Goal: Feedback & Contribution: Submit feedback/report problem

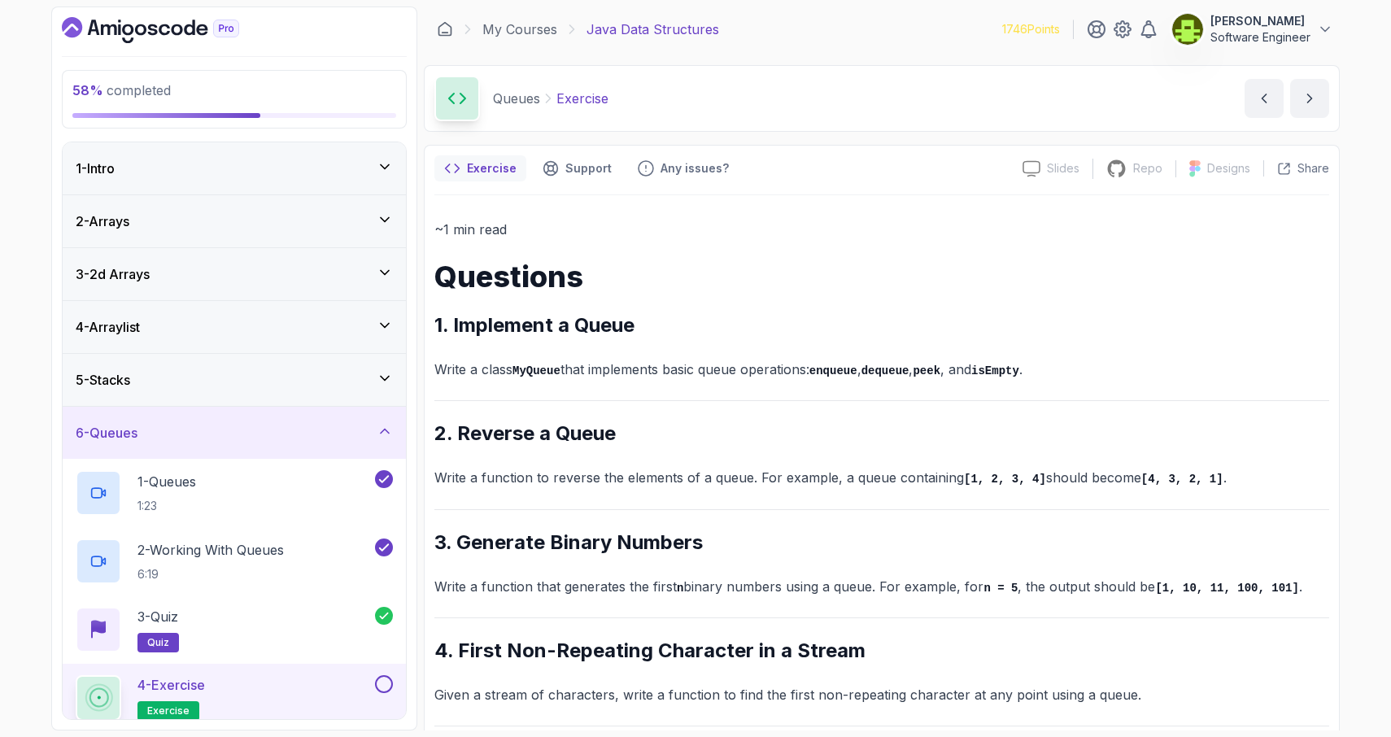
scroll to position [116, 0]
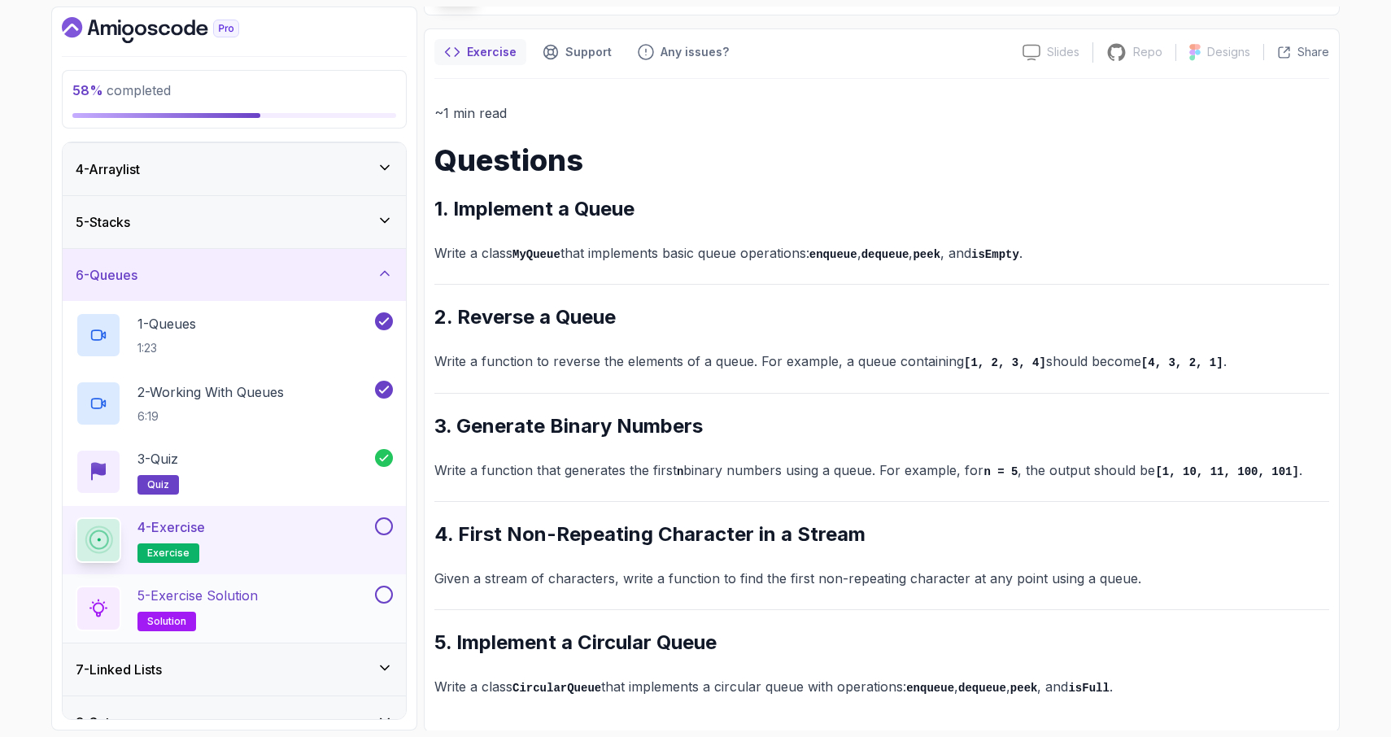
click at [288, 601] on div "5 - Exercise Solution solution" at bounding box center [224, 609] width 296 height 46
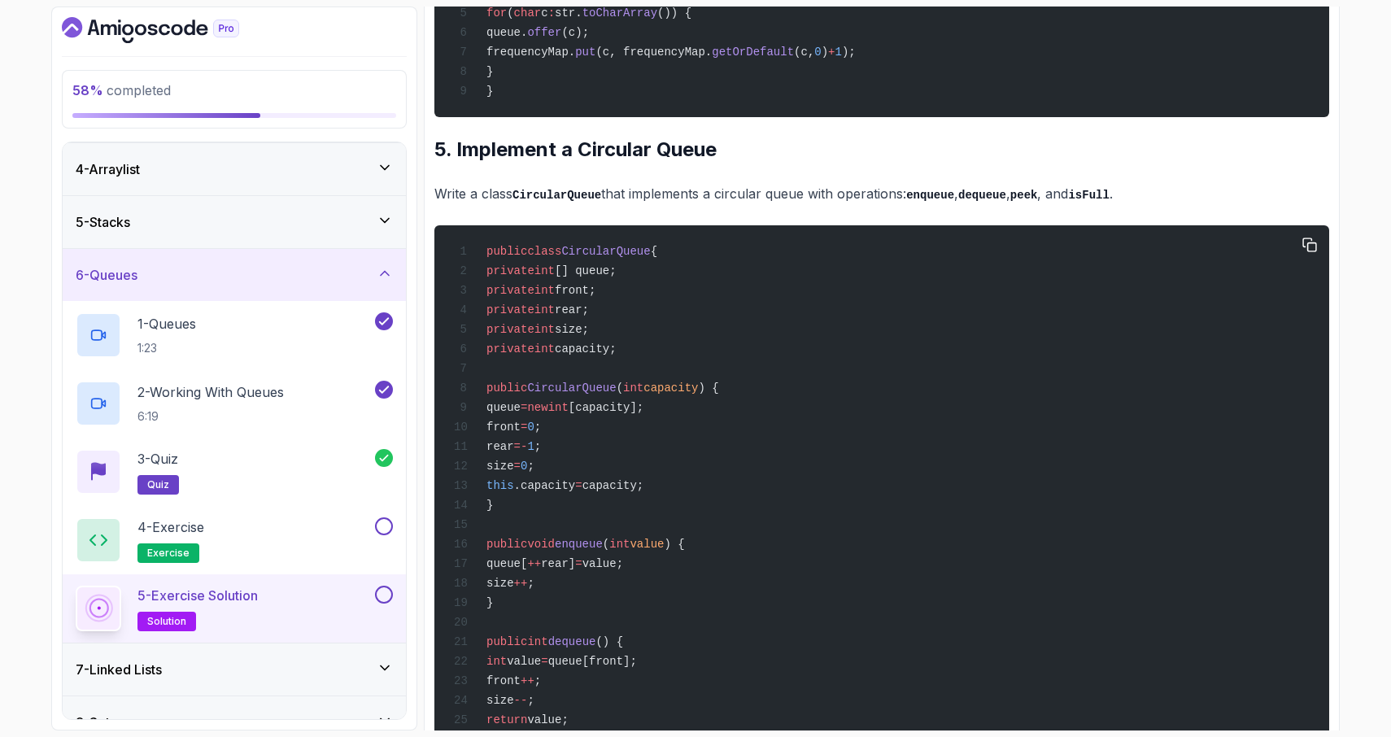
scroll to position [2191, 0]
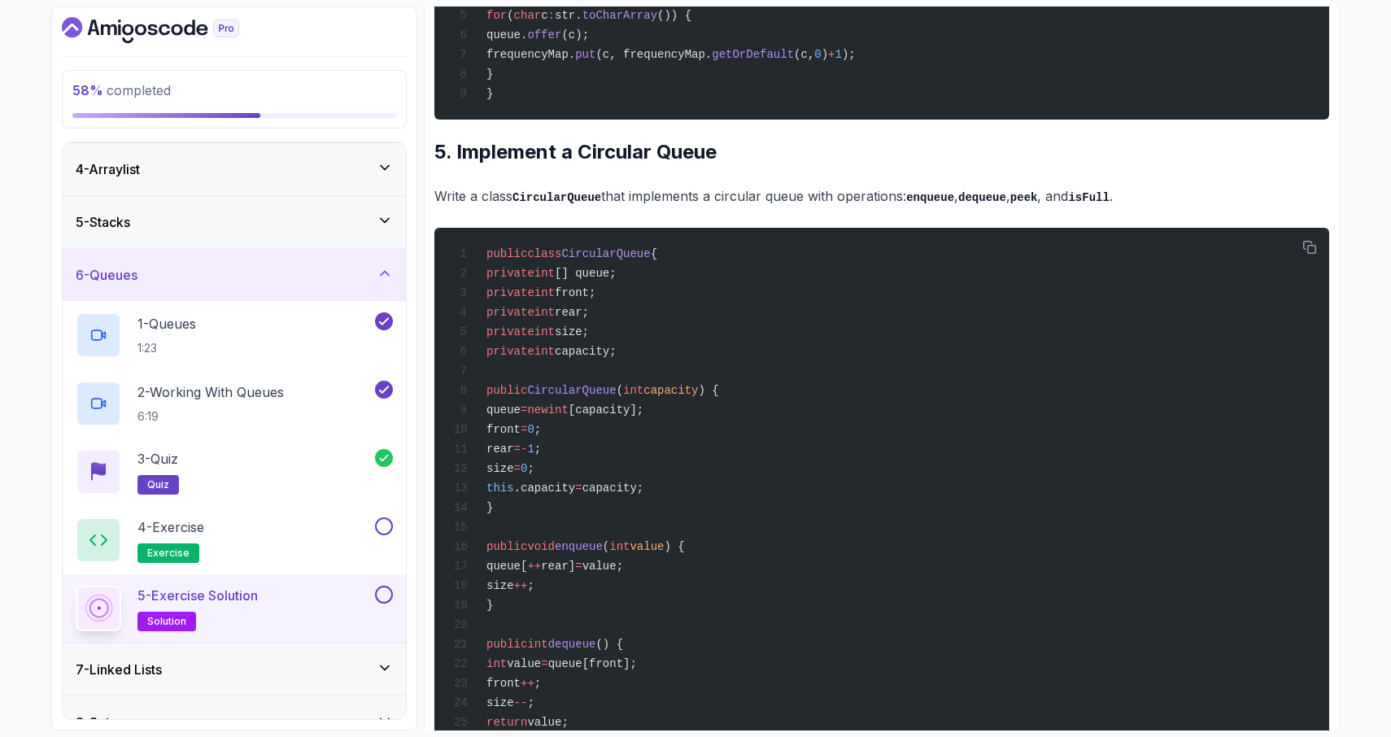
click at [387, 589] on button at bounding box center [384, 595] width 18 height 18
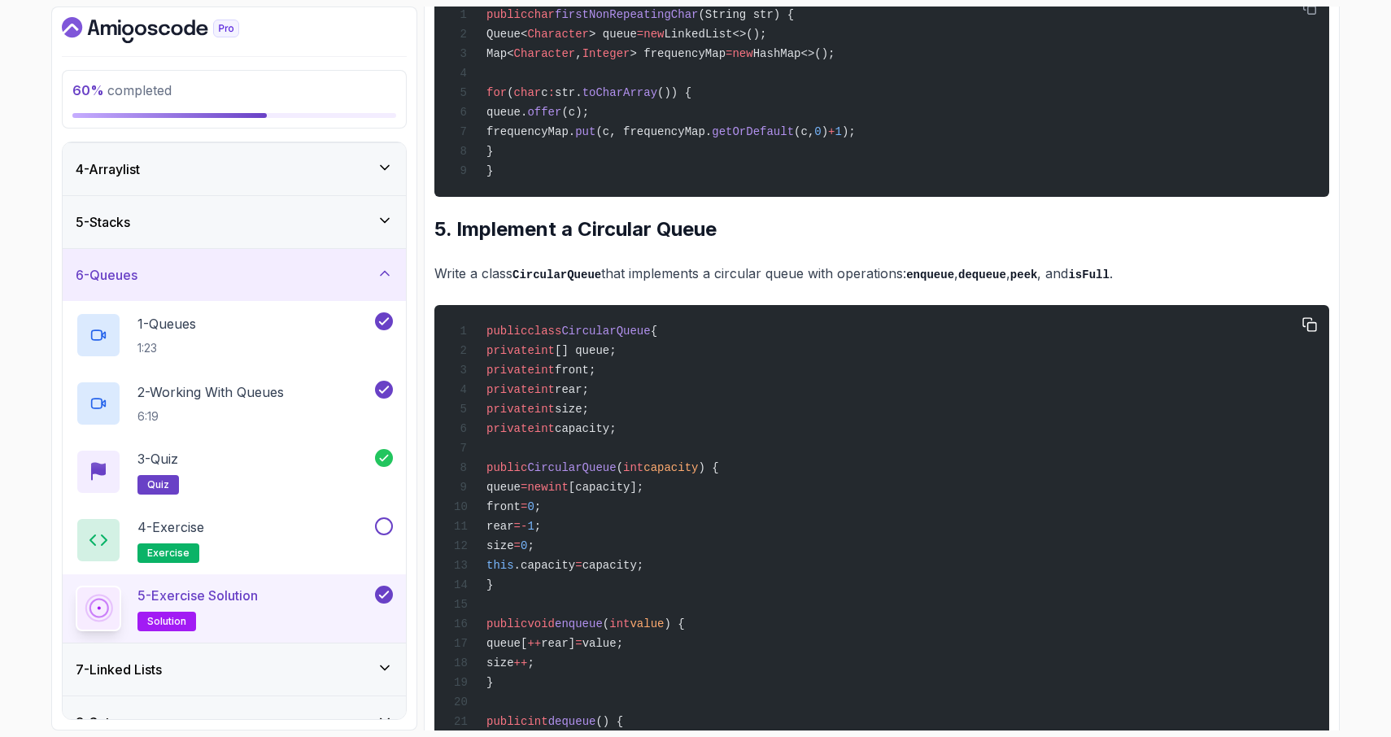
scroll to position [2105, 0]
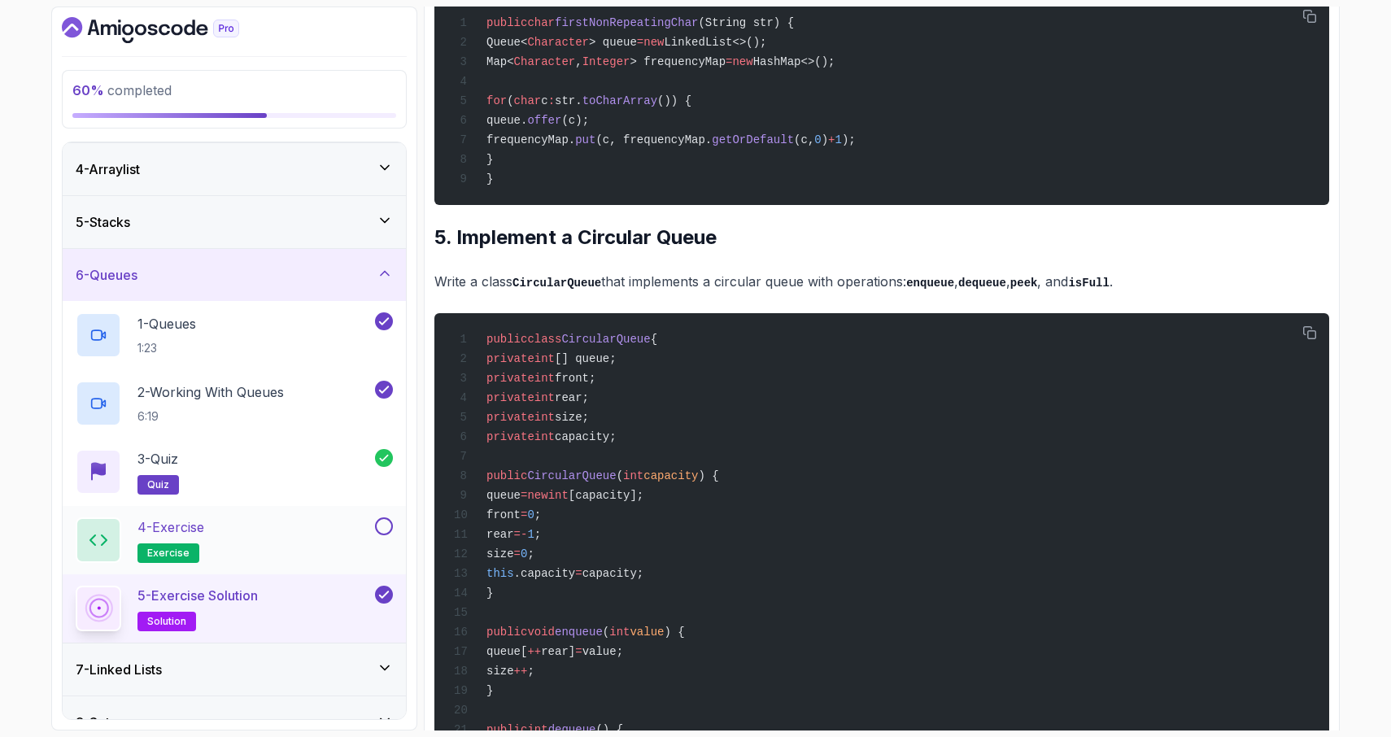
click at [385, 526] on button at bounding box center [384, 526] width 18 height 18
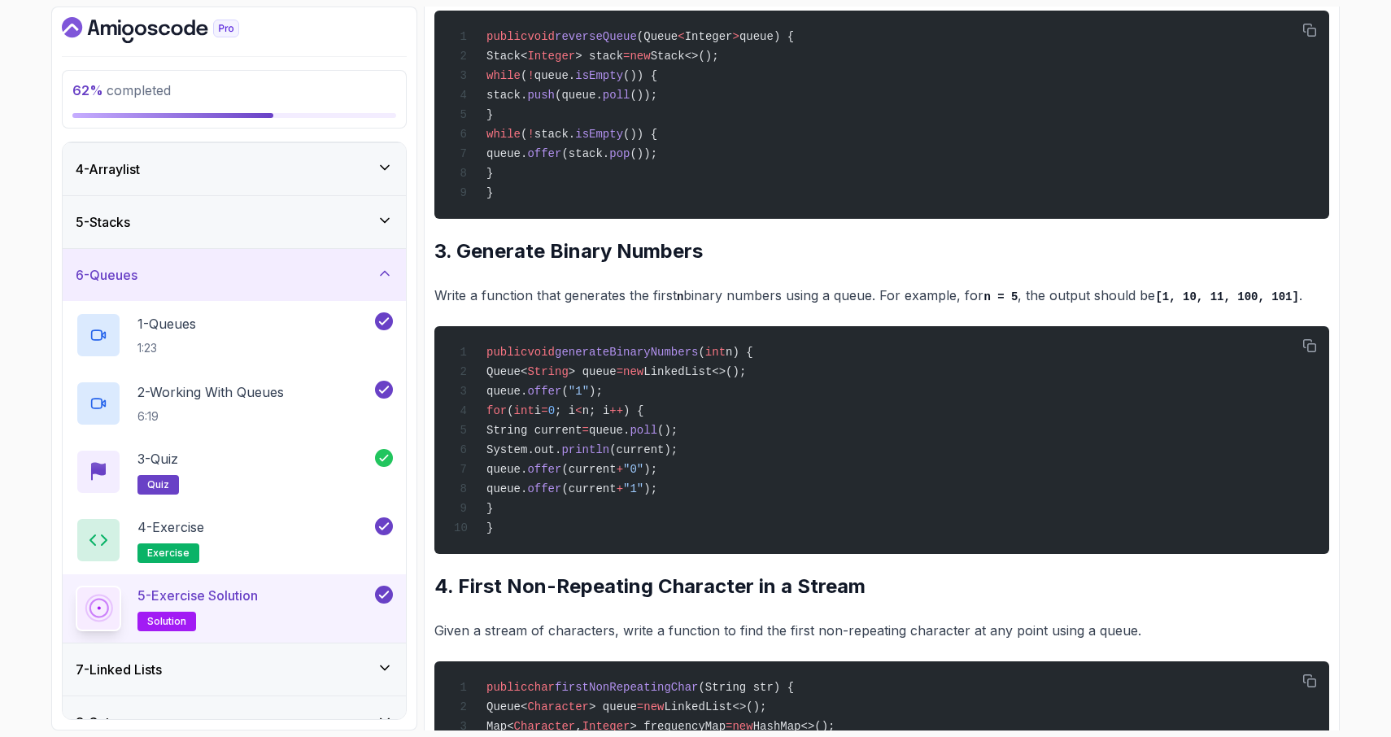
scroll to position [1442, 0]
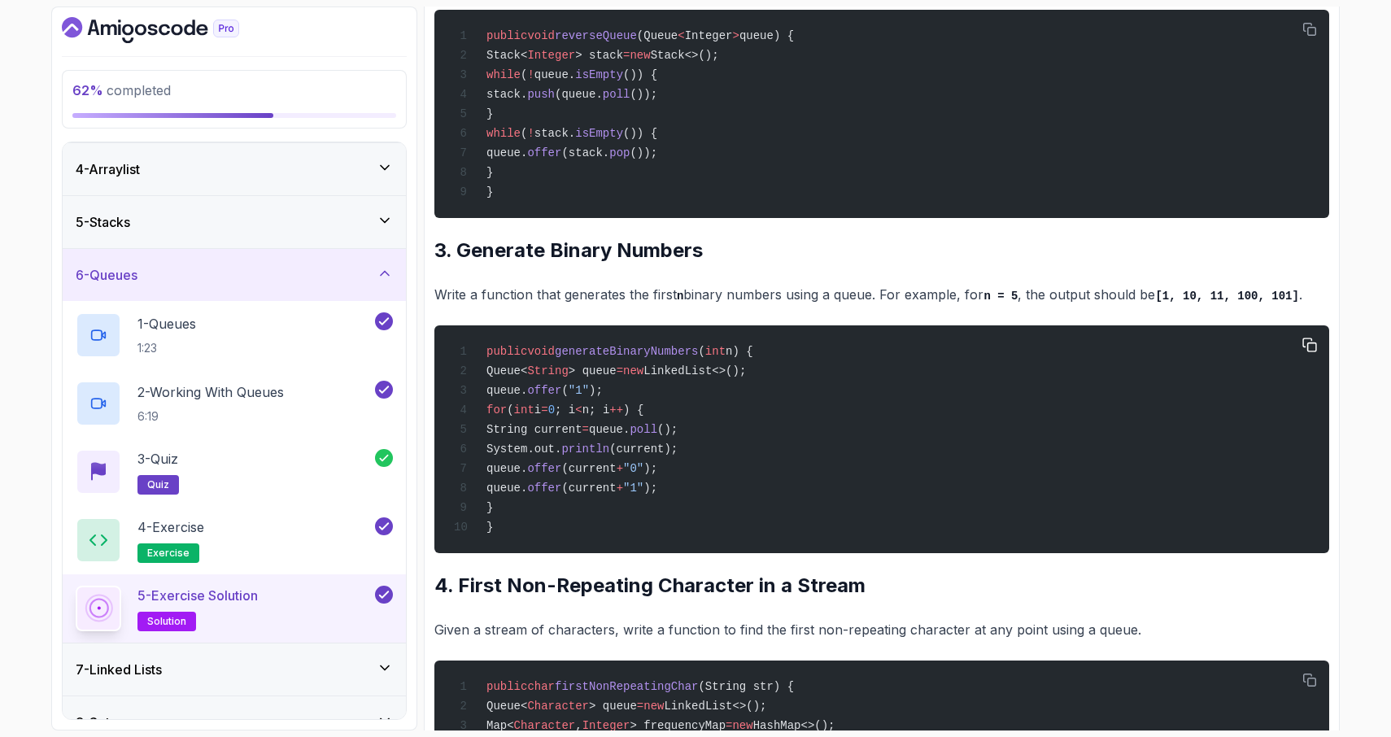
click at [657, 475] on span ");" at bounding box center [650, 468] width 14 height 13
click at [677, 455] on span "(current);" at bounding box center [643, 448] width 68 height 13
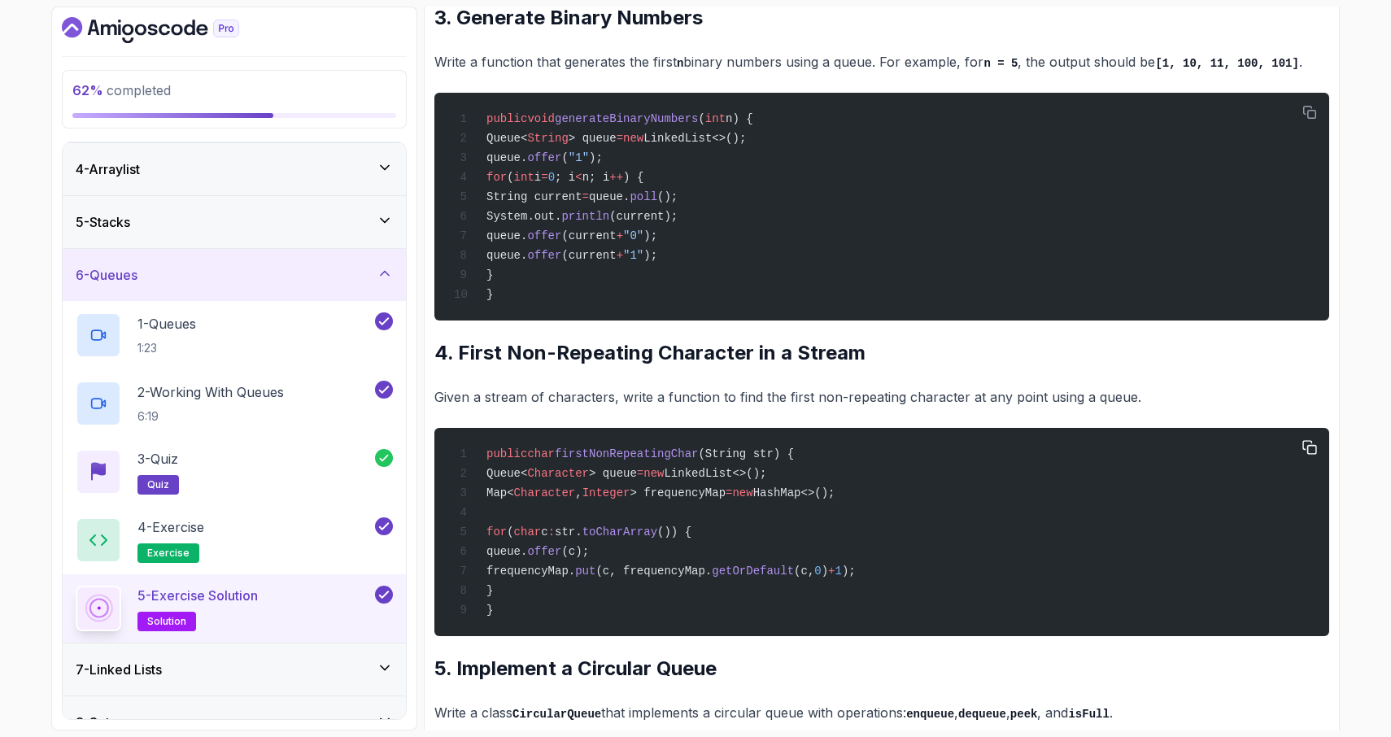
scroll to position [1650, 0]
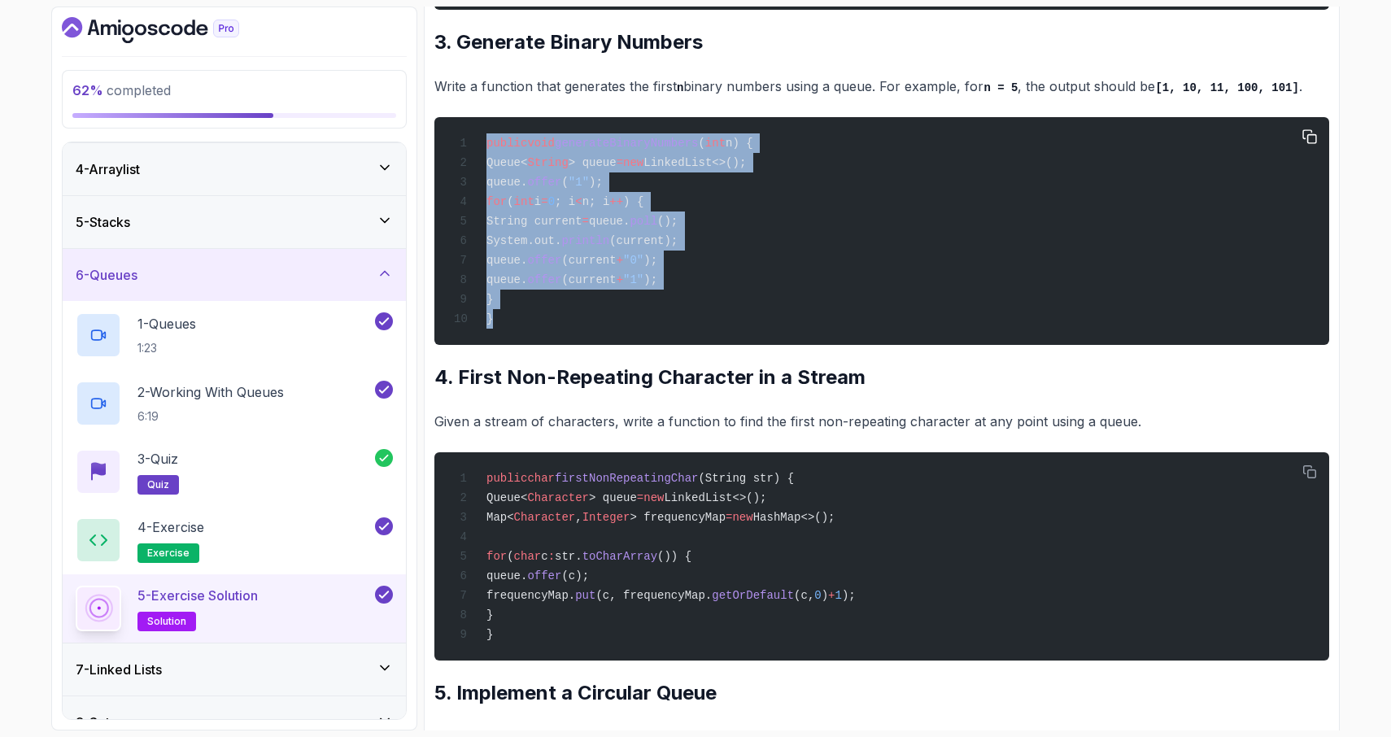
drag, startPoint x: 499, startPoint y: 369, endPoint x: 488, endPoint y: 190, distance: 179.3
click at [488, 190] on div "public void generateBinaryNumbers ( int n) { Queue< String > queue = new Linked…" at bounding box center [881, 231] width 869 height 208
copy code "public void generateBinaryNumbers ( int n) { Queue< String > queue = new Linked…"
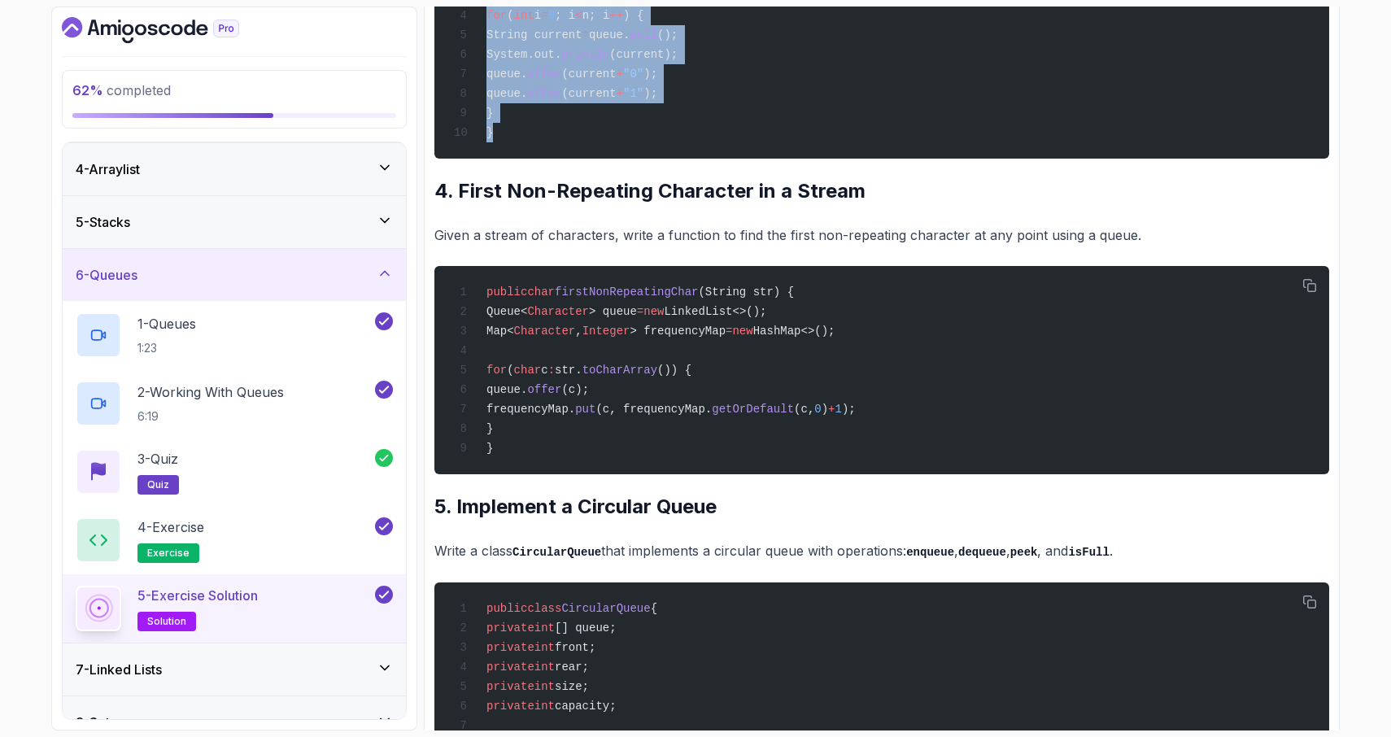
scroll to position [1826, 0]
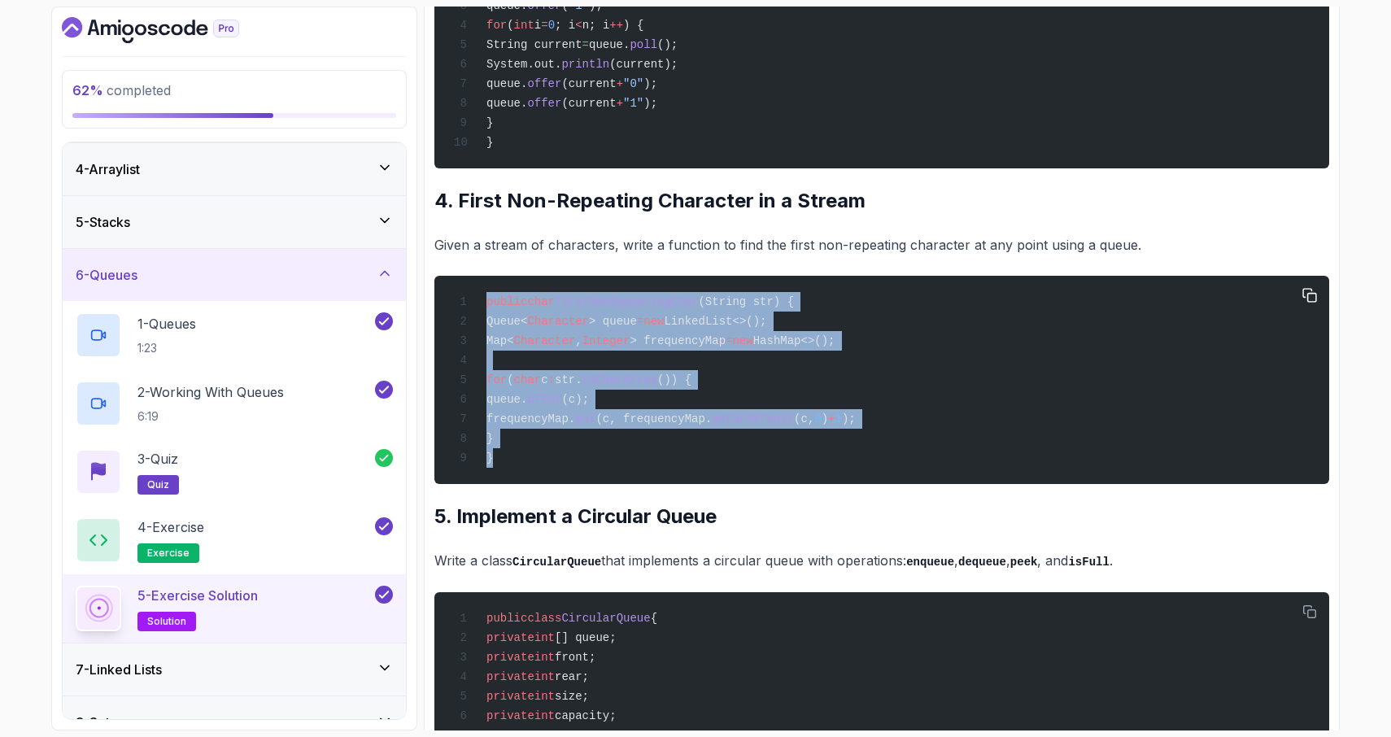
drag, startPoint x: 494, startPoint y: 516, endPoint x: 477, endPoint y: 359, distance: 158.7
click at [477, 359] on div "public char firstNonRepeatingChar (String str) { Queue< Character > queue = new…" at bounding box center [881, 379] width 869 height 189
copy code "public char firstNonRepeatingChar (String str) { Queue< Character > queue = new…"
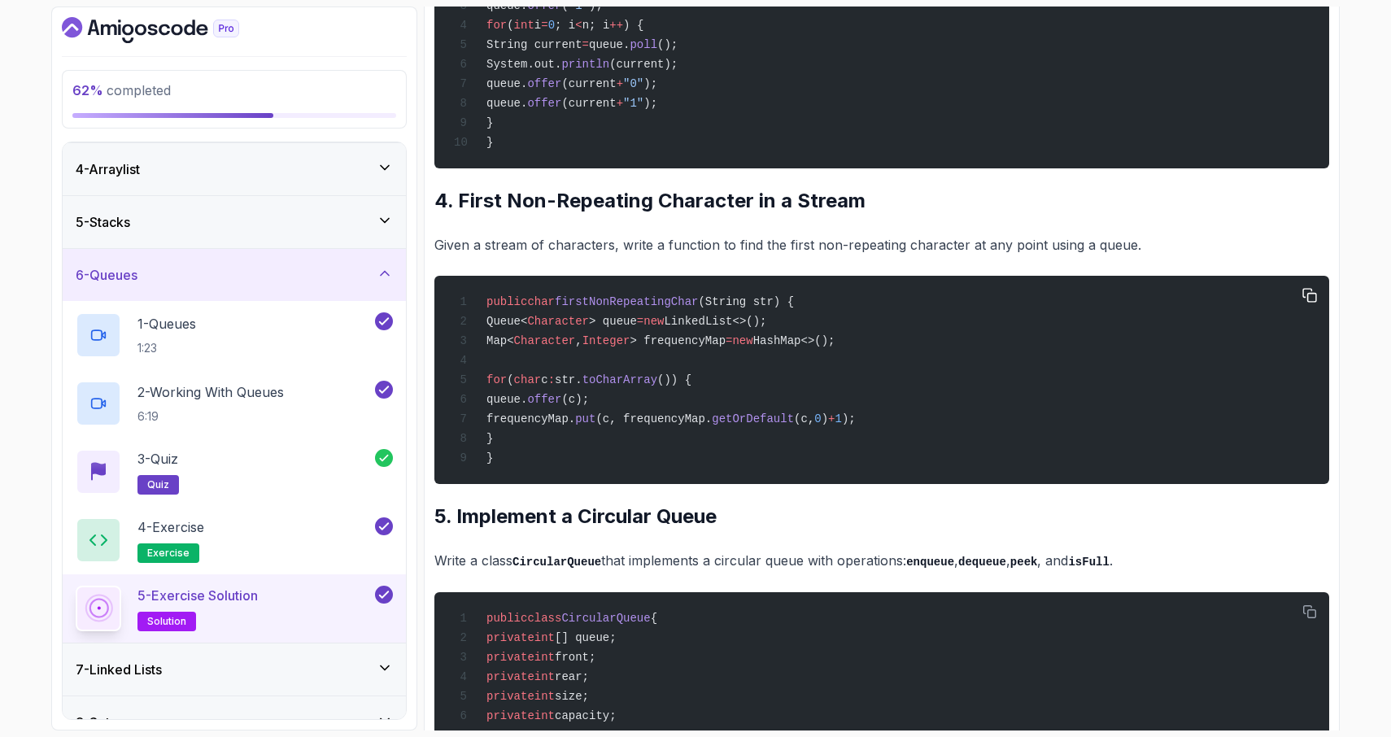
click at [599, 474] on div "public char firstNonRepeatingChar (String str) { Queue< Character > queue = new…" at bounding box center [881, 379] width 869 height 189
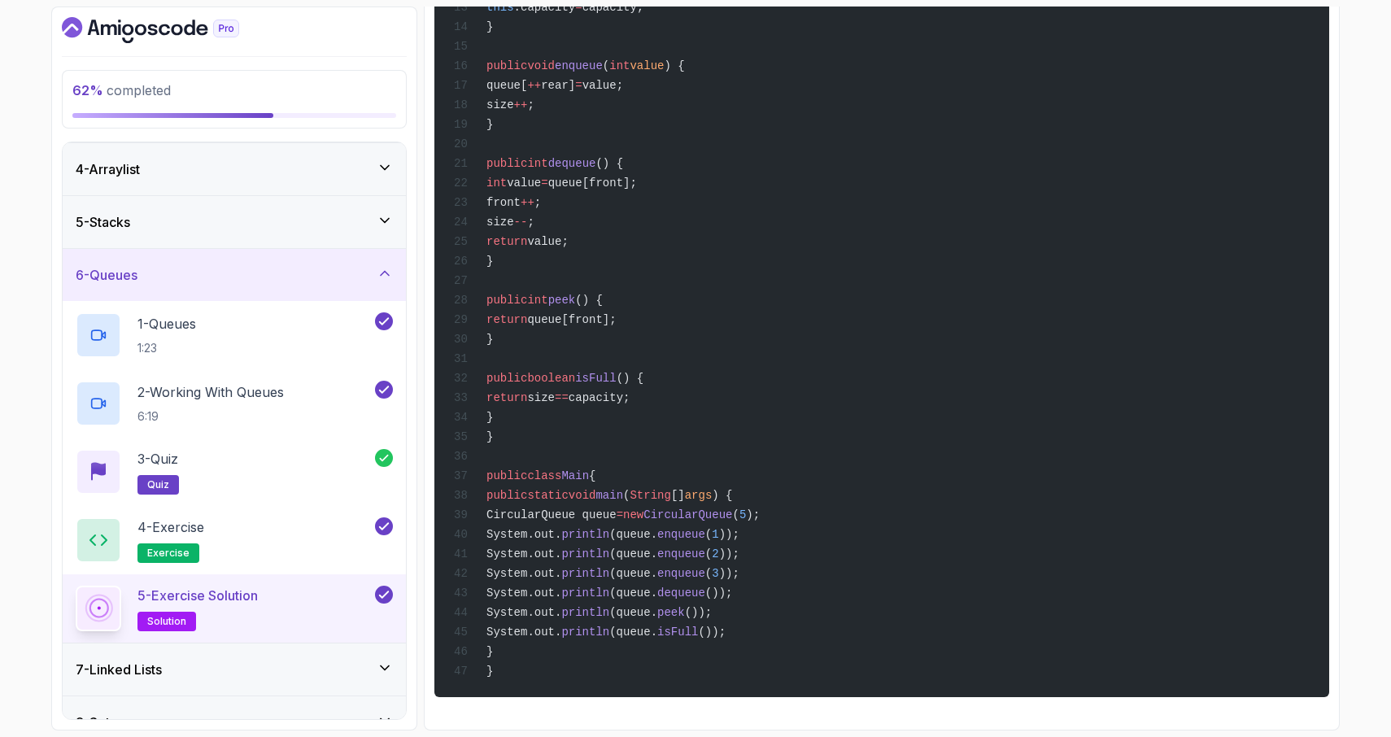
scroll to position [2767, 0]
click at [185, 680] on div "7 - Linked Lists" at bounding box center [234, 669] width 343 height 52
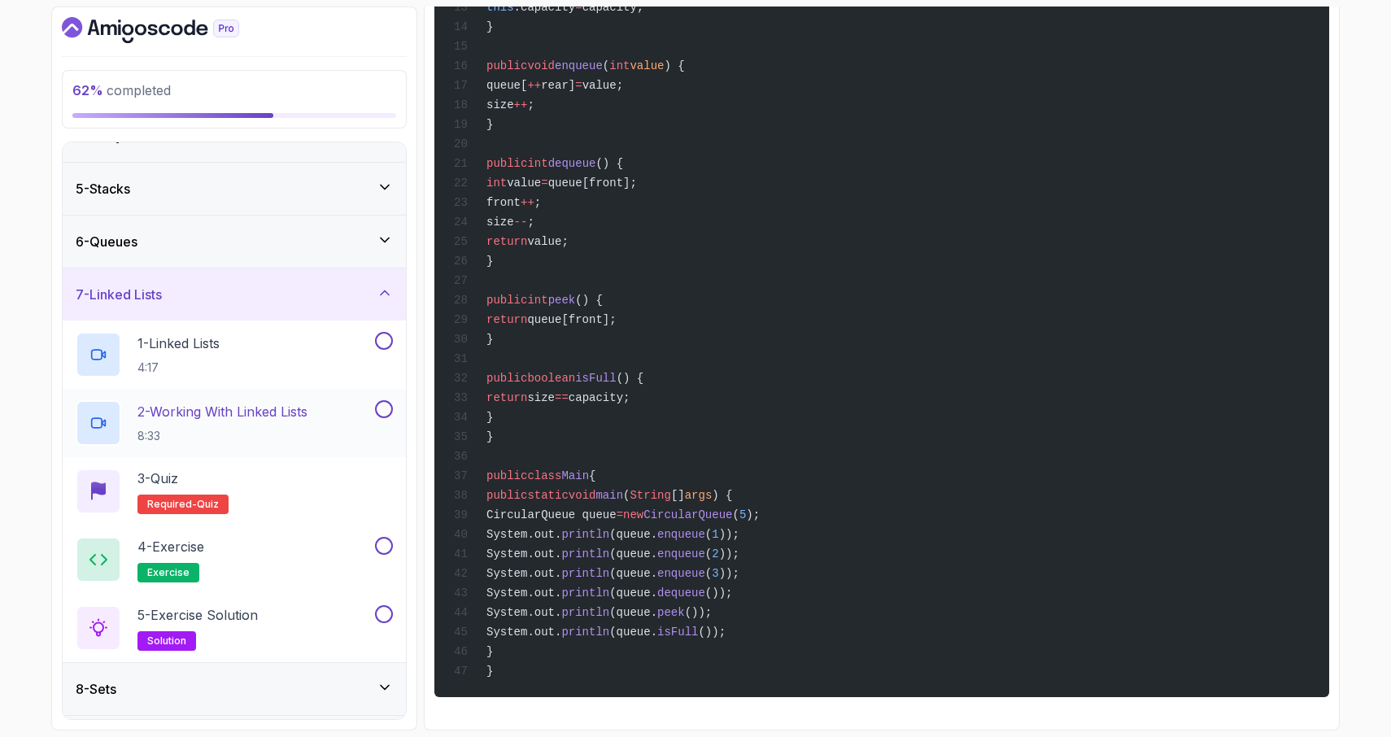
scroll to position [186, 0]
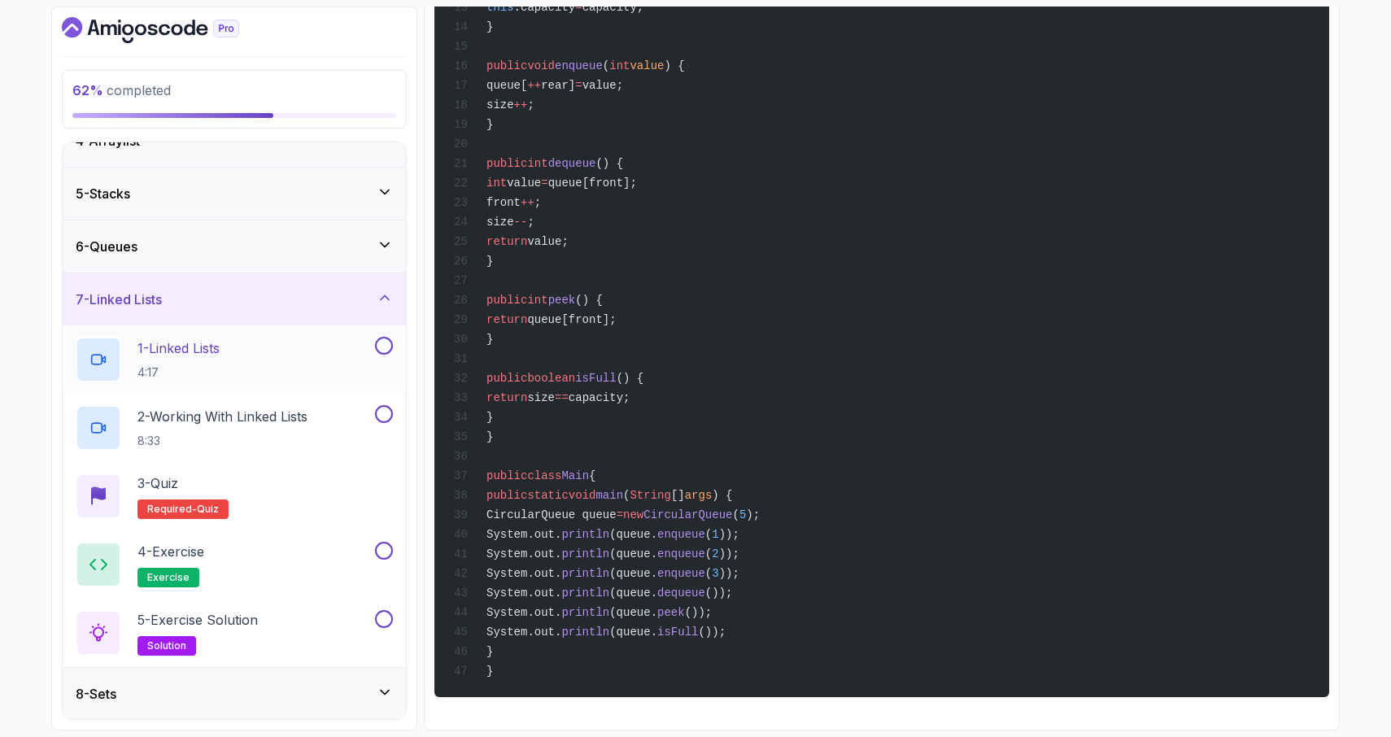
click at [248, 352] on div "1 - Linked Lists 4:17" at bounding box center [224, 360] width 296 height 46
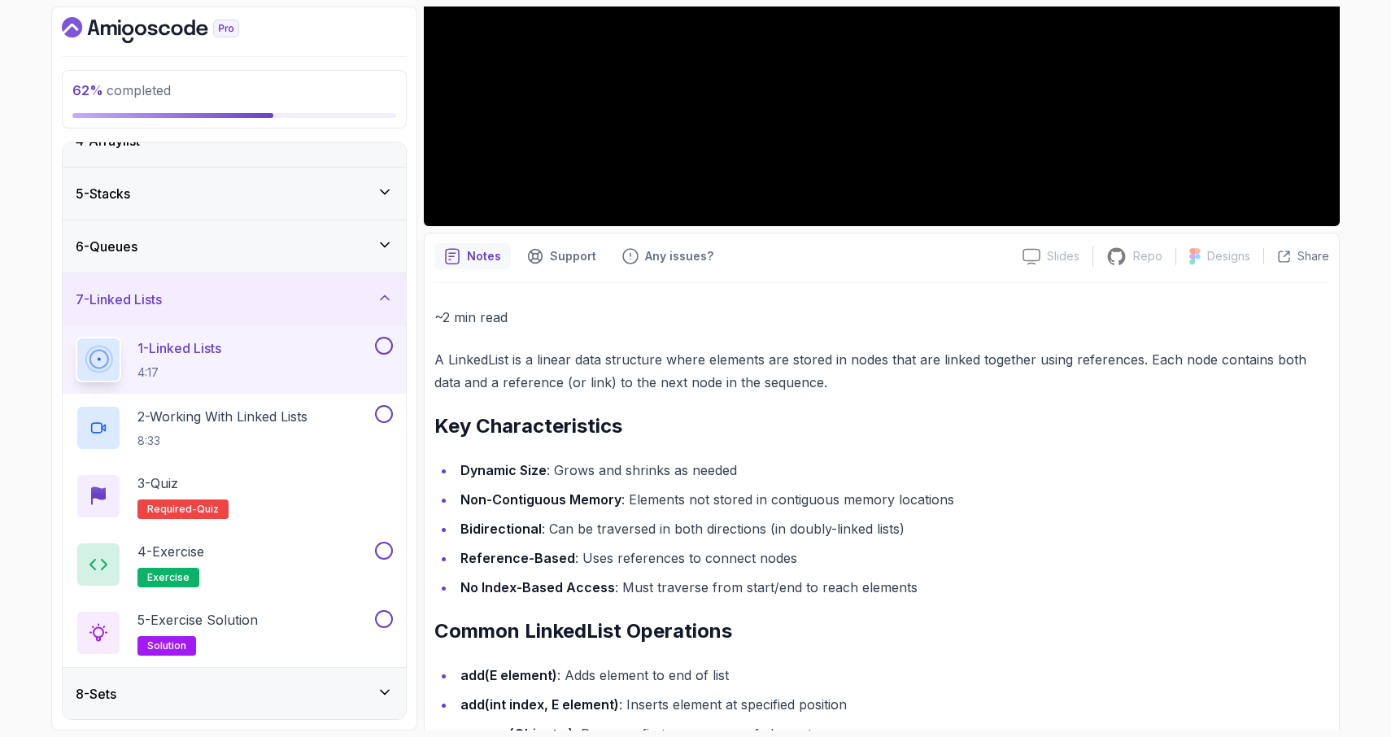
scroll to position [250, 0]
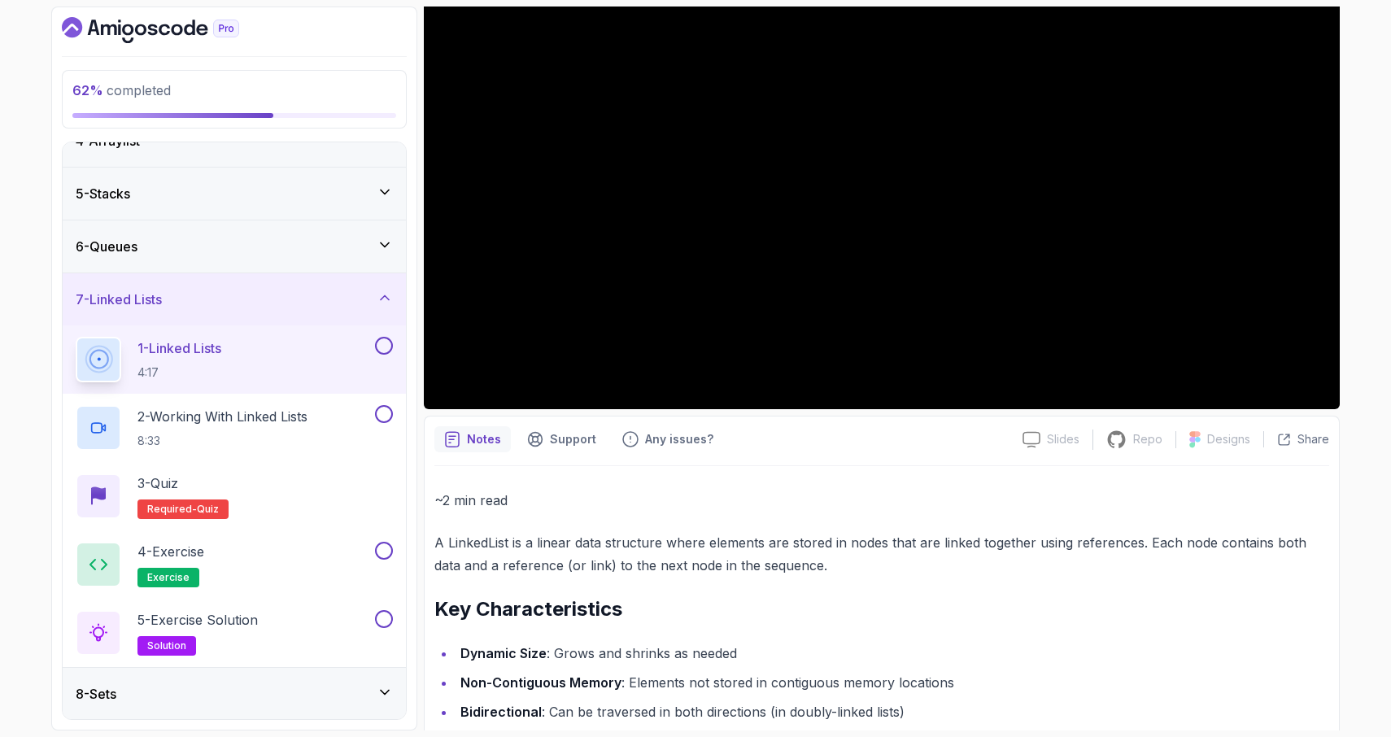
click at [193, 247] on div "6 - Queues" at bounding box center [234, 247] width 317 height 20
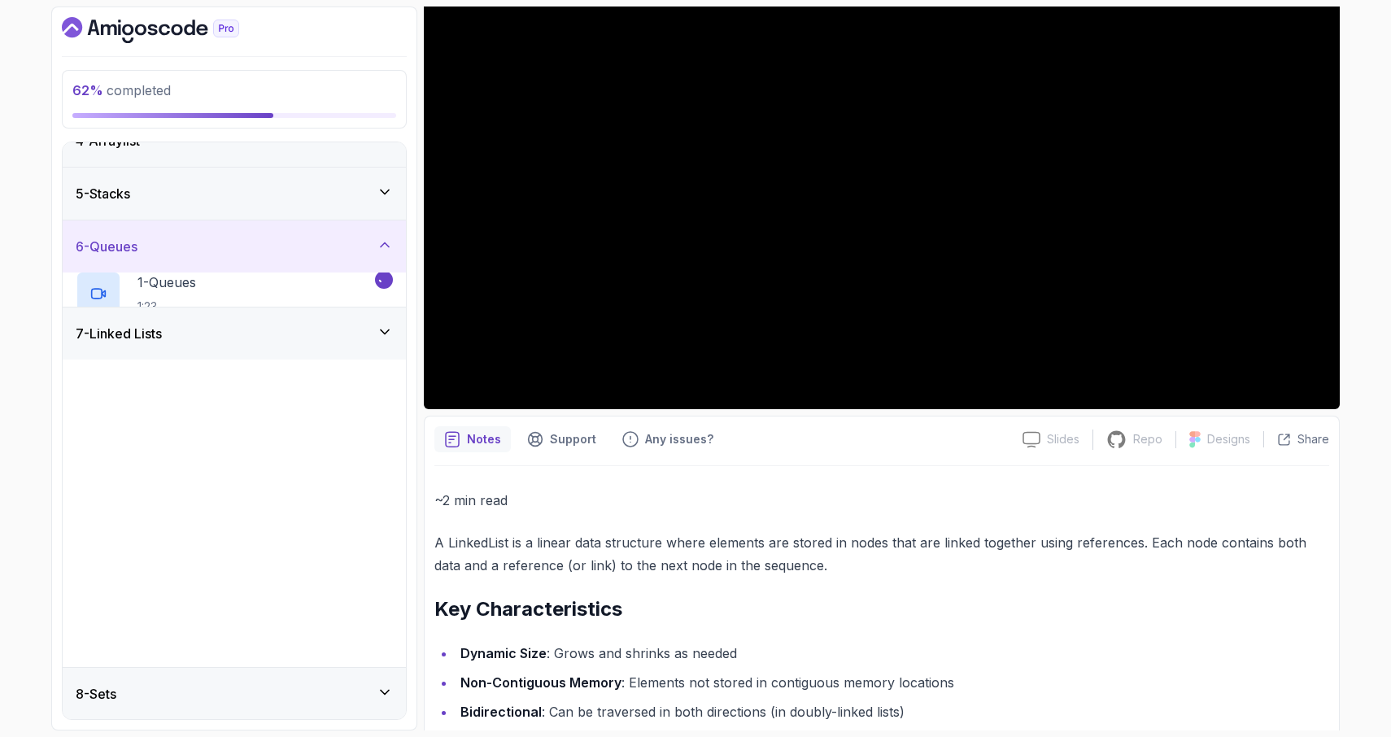
scroll to position [0, 0]
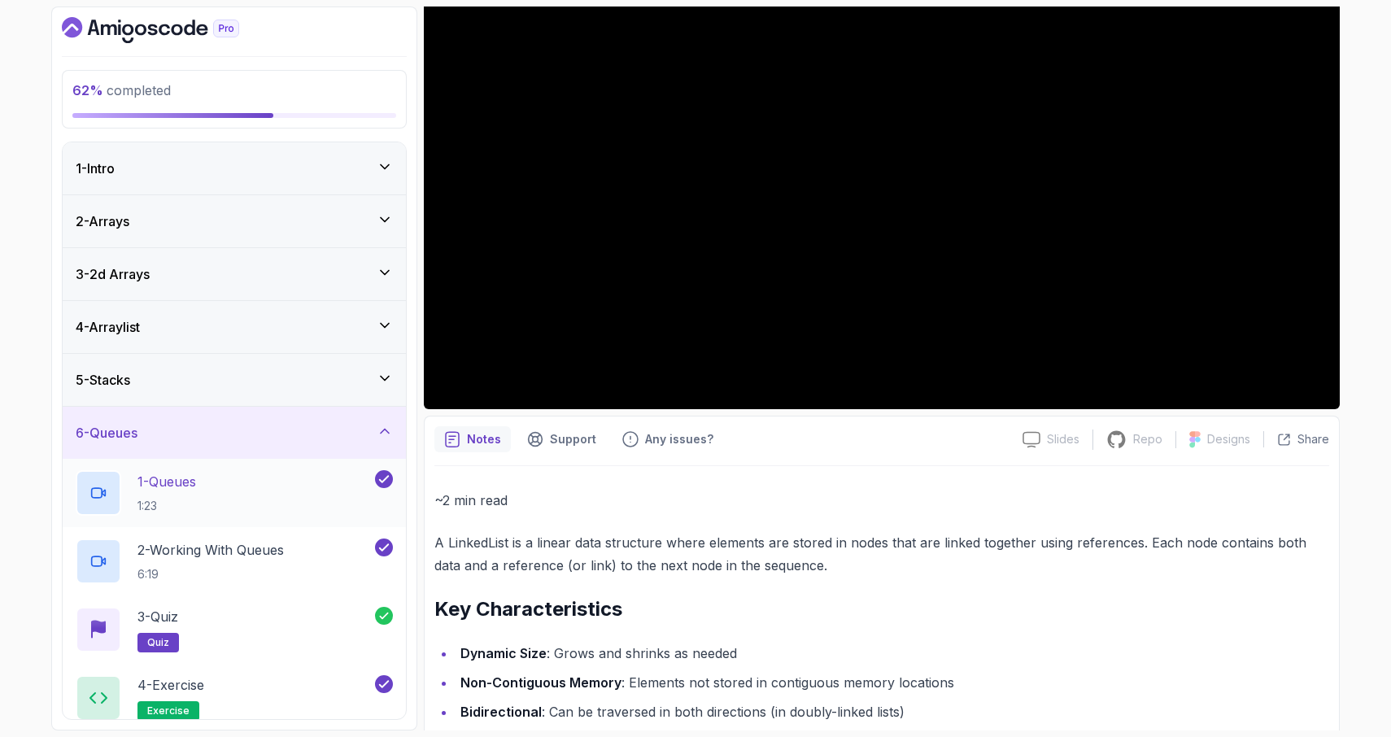
click at [196, 487] on p "1 - Queues" at bounding box center [166, 482] width 59 height 20
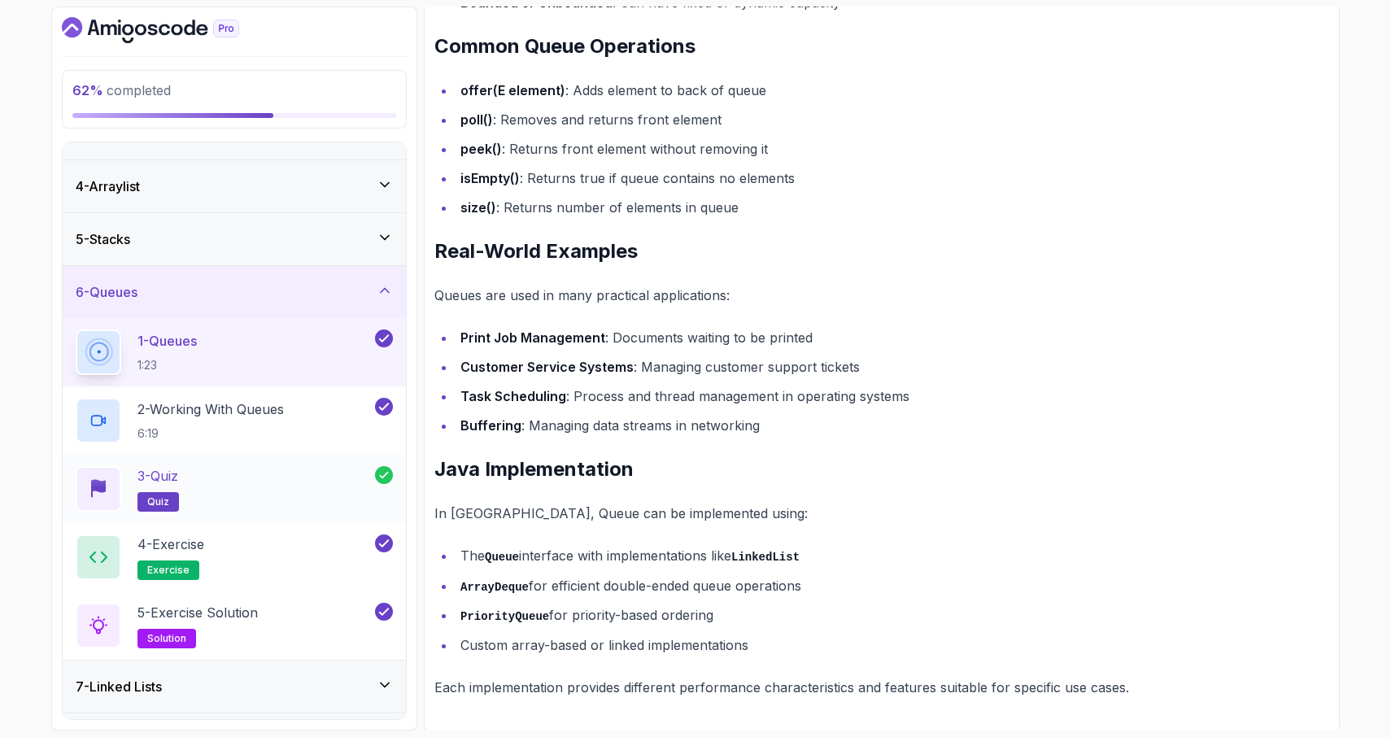
scroll to position [292, 0]
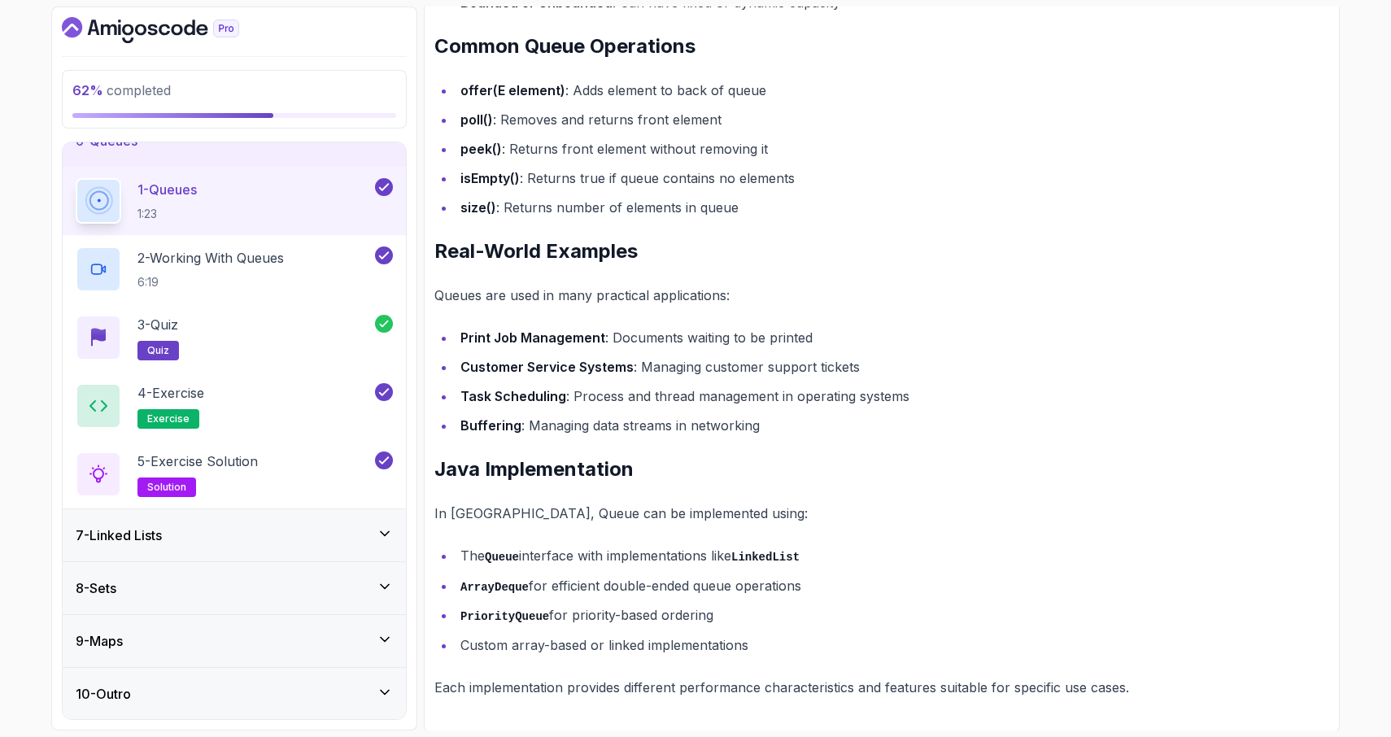
click at [248, 538] on div "7 - Linked Lists" at bounding box center [234, 535] width 317 height 20
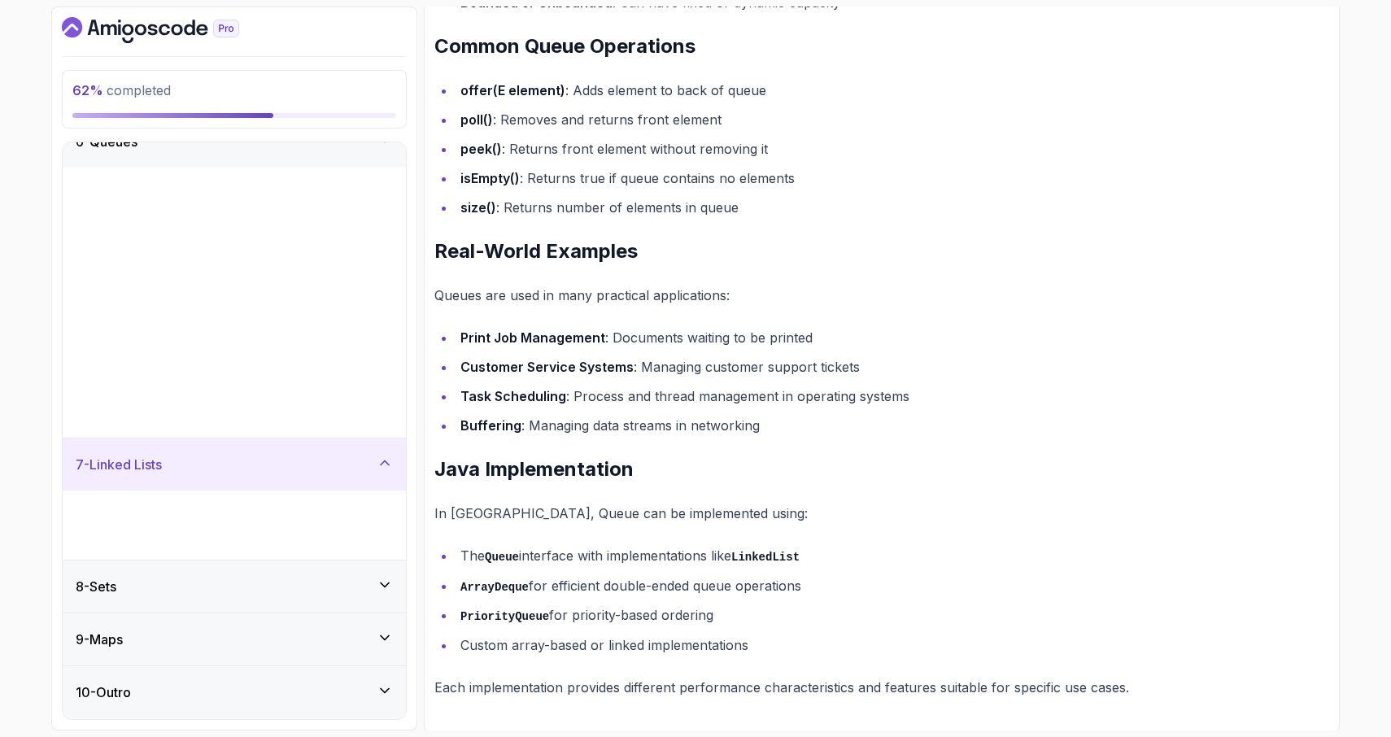
scroll to position [0, 0]
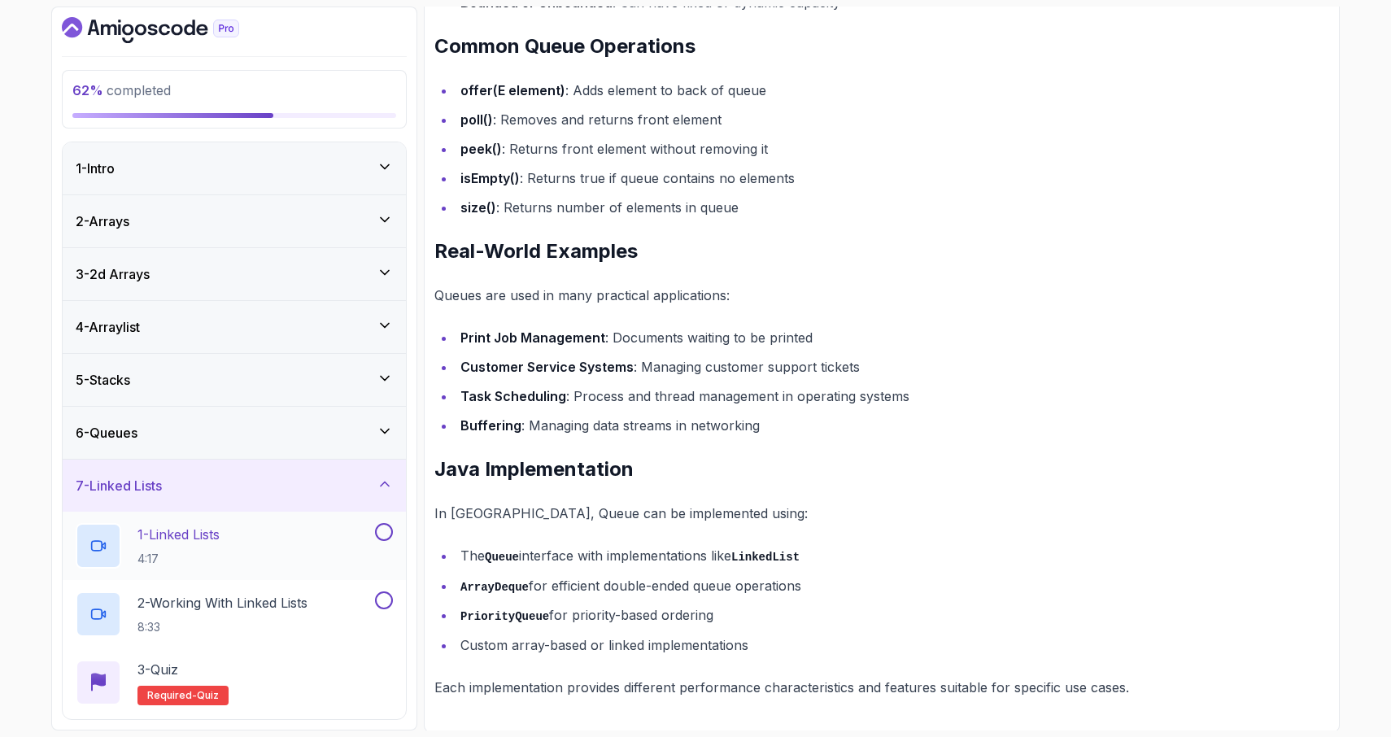
click at [277, 551] on div "1 - Linked Lists 4:17" at bounding box center [224, 546] width 296 height 46
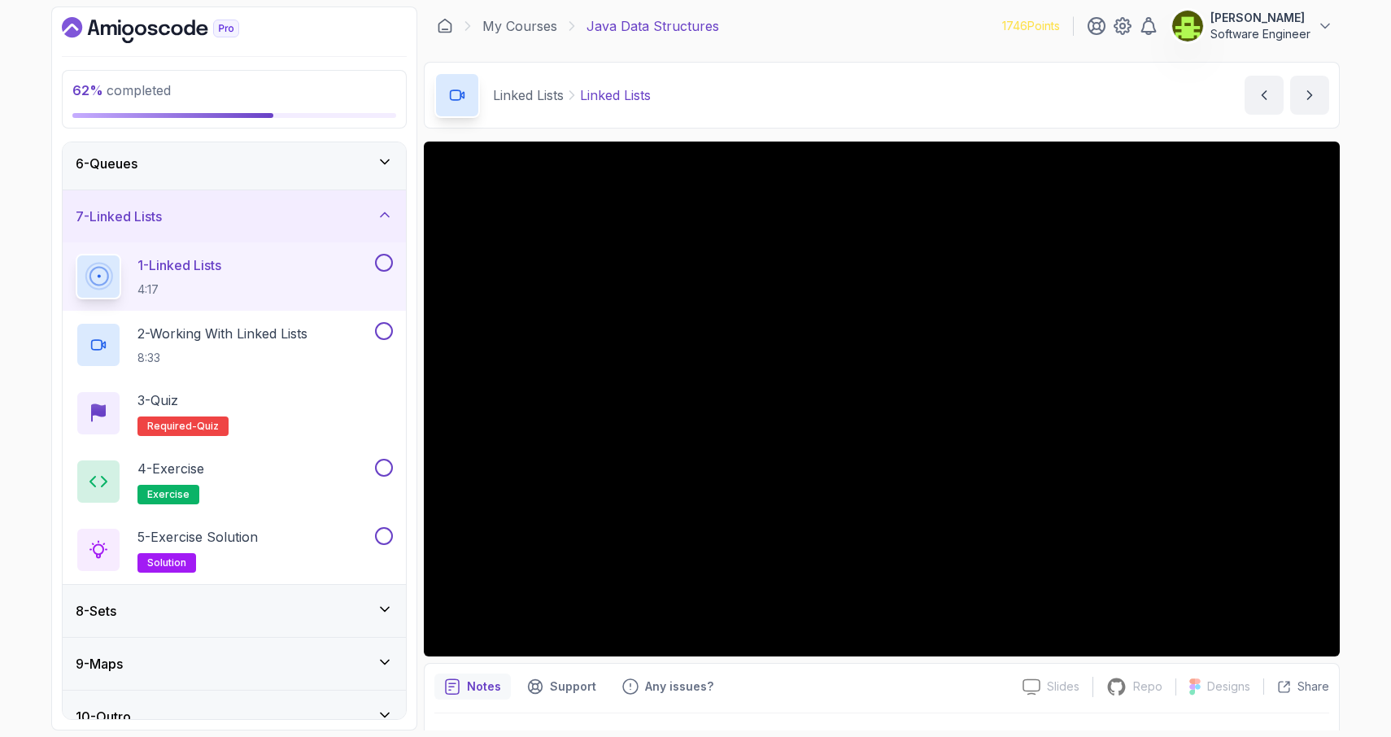
scroll to position [272, 0]
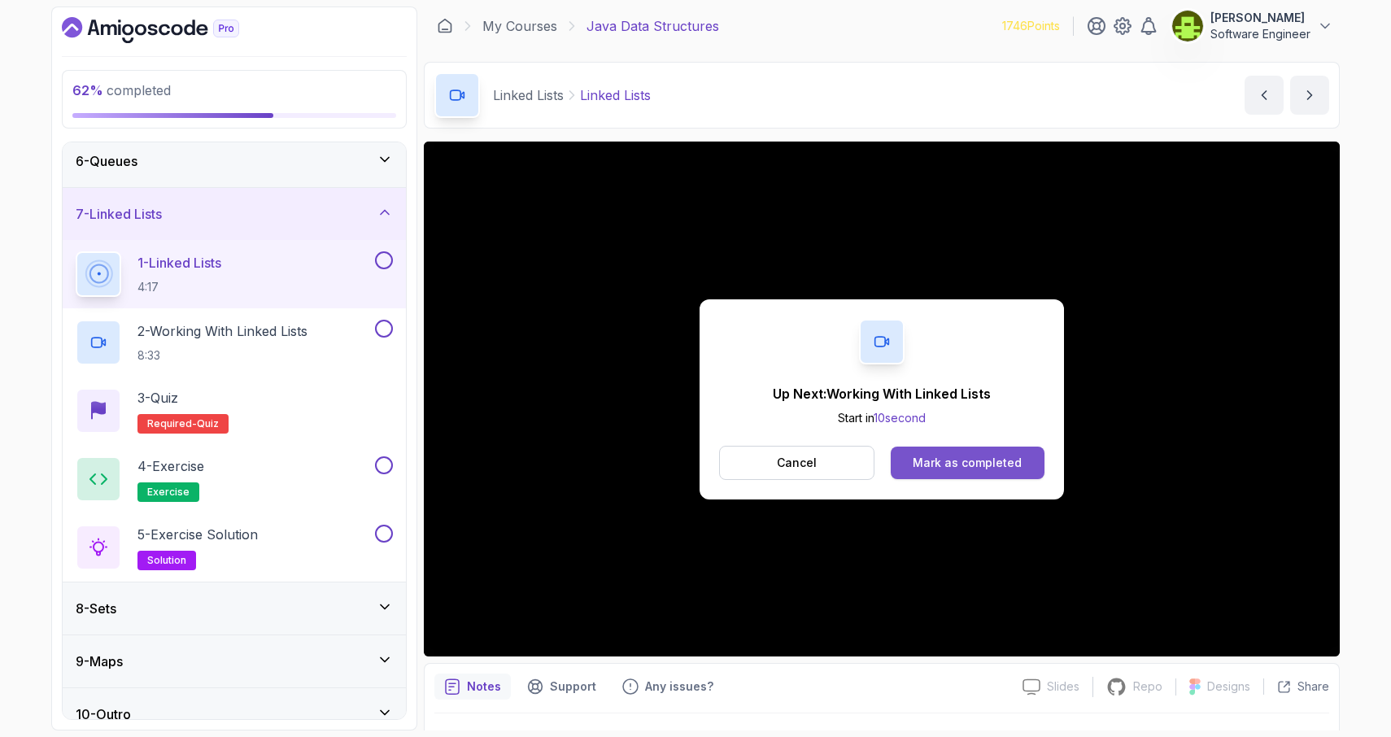
click at [934, 464] on div "Mark as completed" at bounding box center [966, 463] width 109 height 16
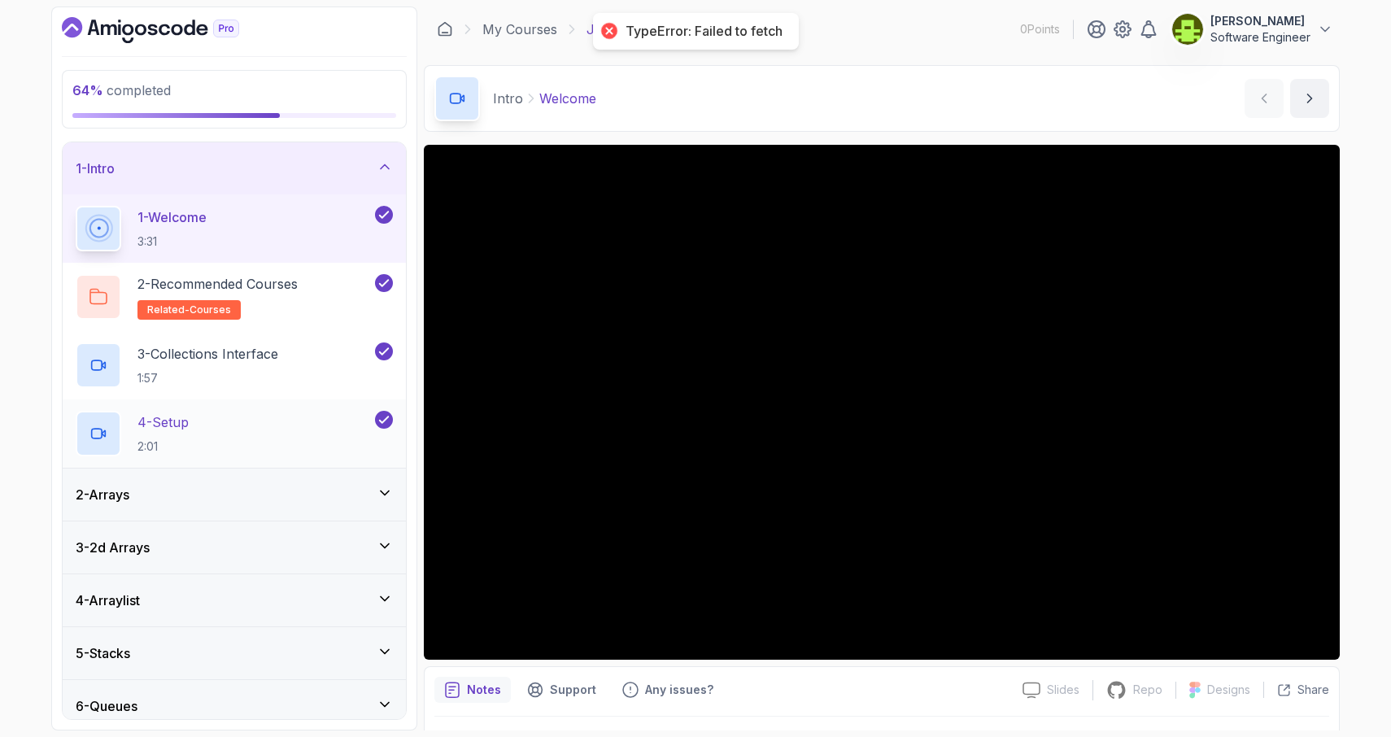
scroll to position [224, 0]
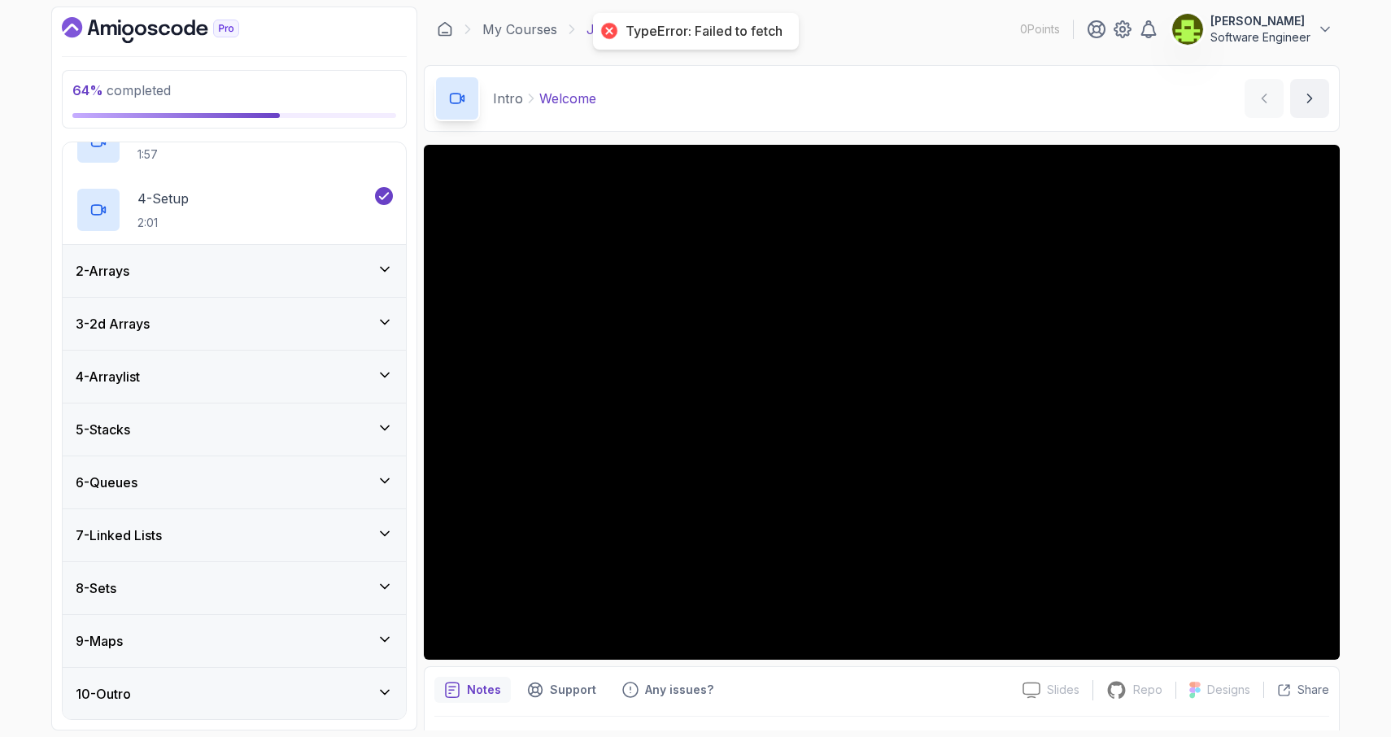
click at [207, 494] on div "6 - Queues" at bounding box center [234, 482] width 343 height 52
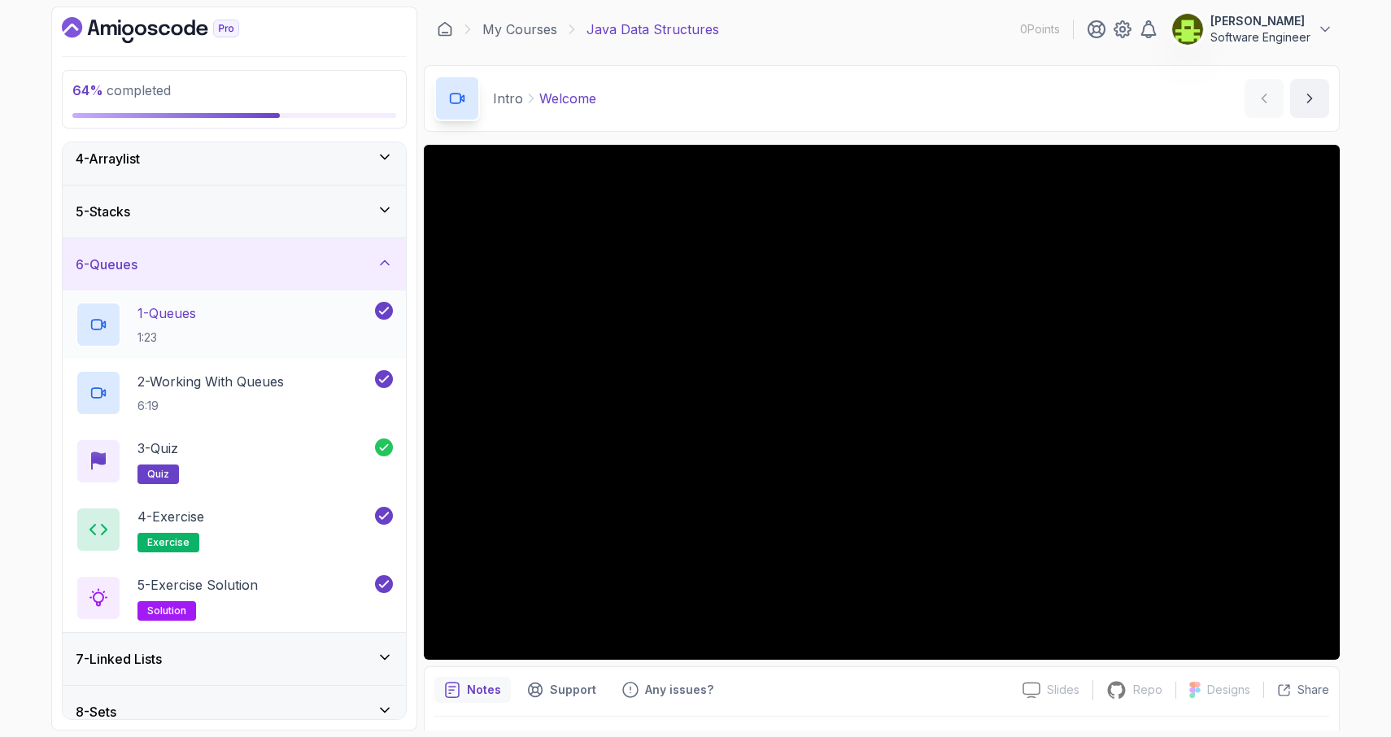
scroll to position [292, 0]
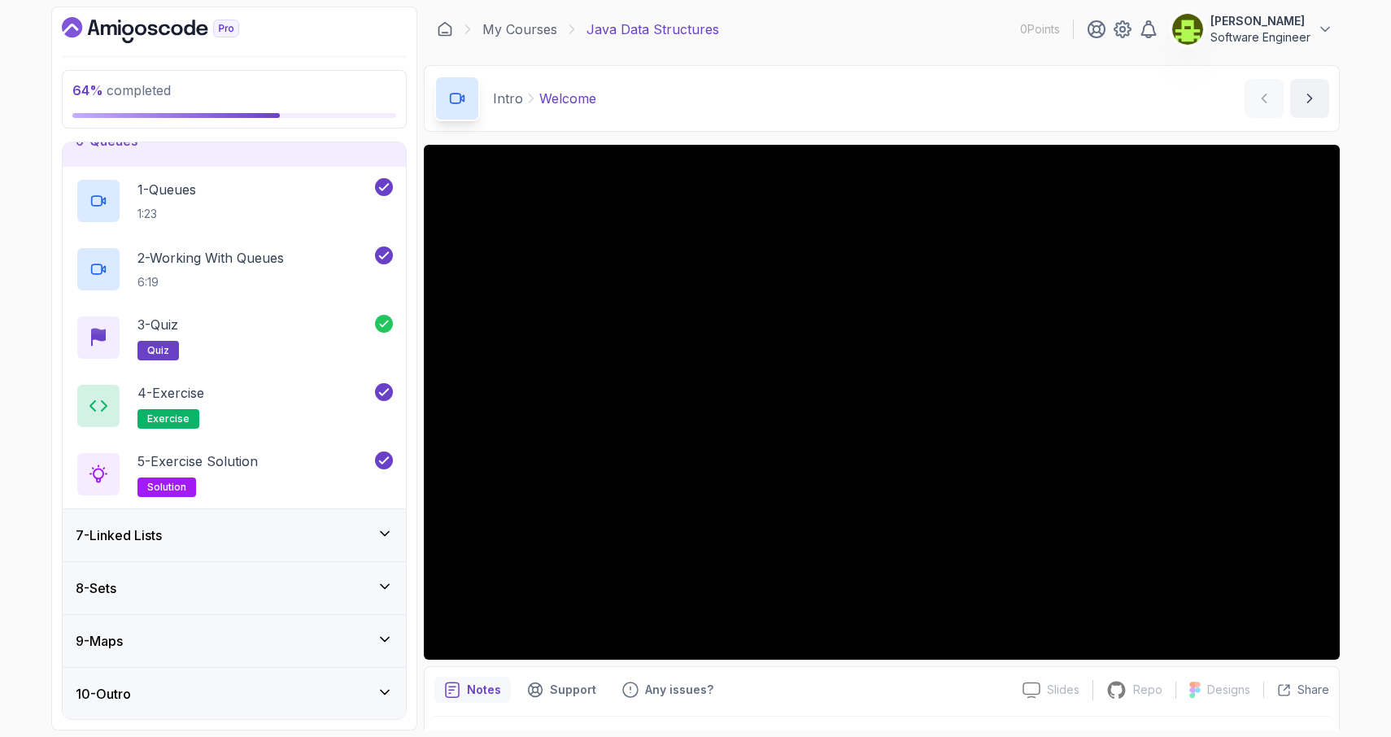
click at [192, 525] on div "7 - Linked Lists" at bounding box center [234, 535] width 317 height 20
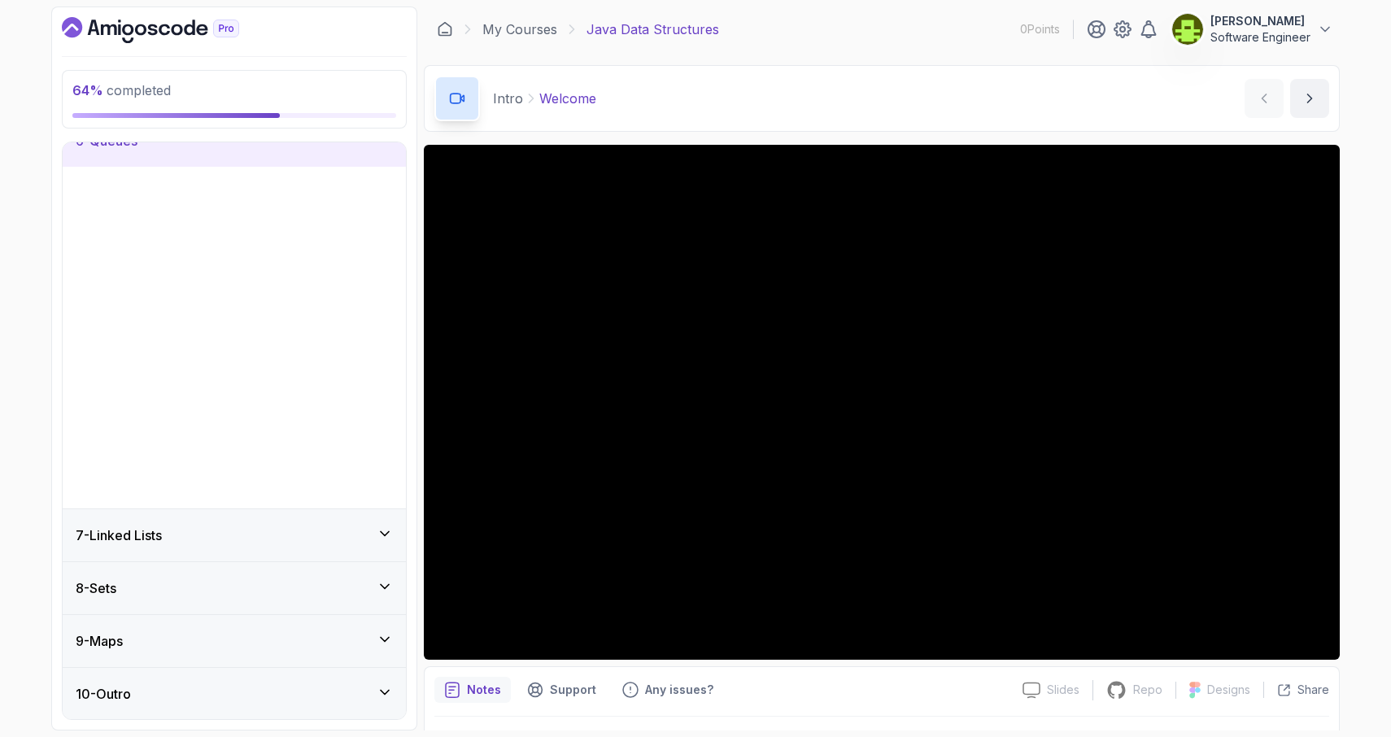
scroll to position [0, 0]
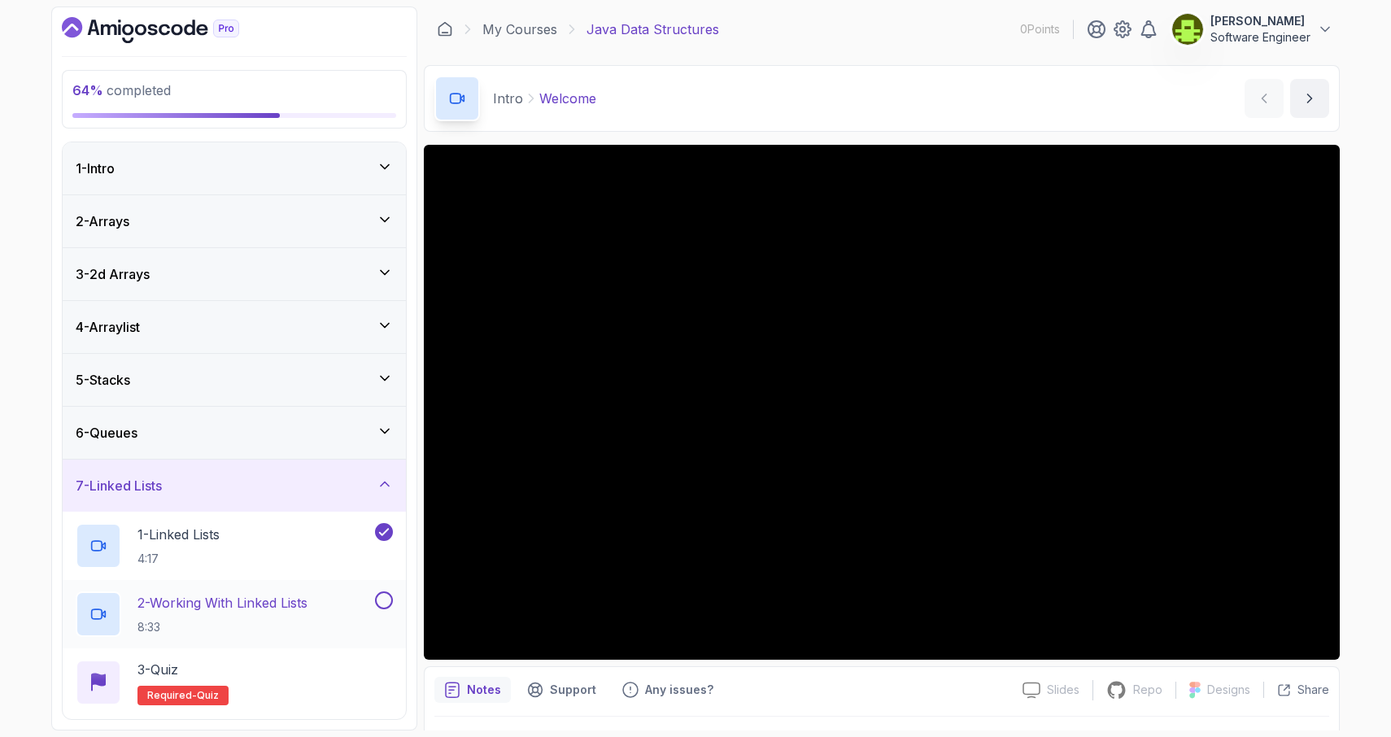
click at [252, 616] on h2 "2 - Working With Linked Lists 8:33" at bounding box center [222, 614] width 170 height 42
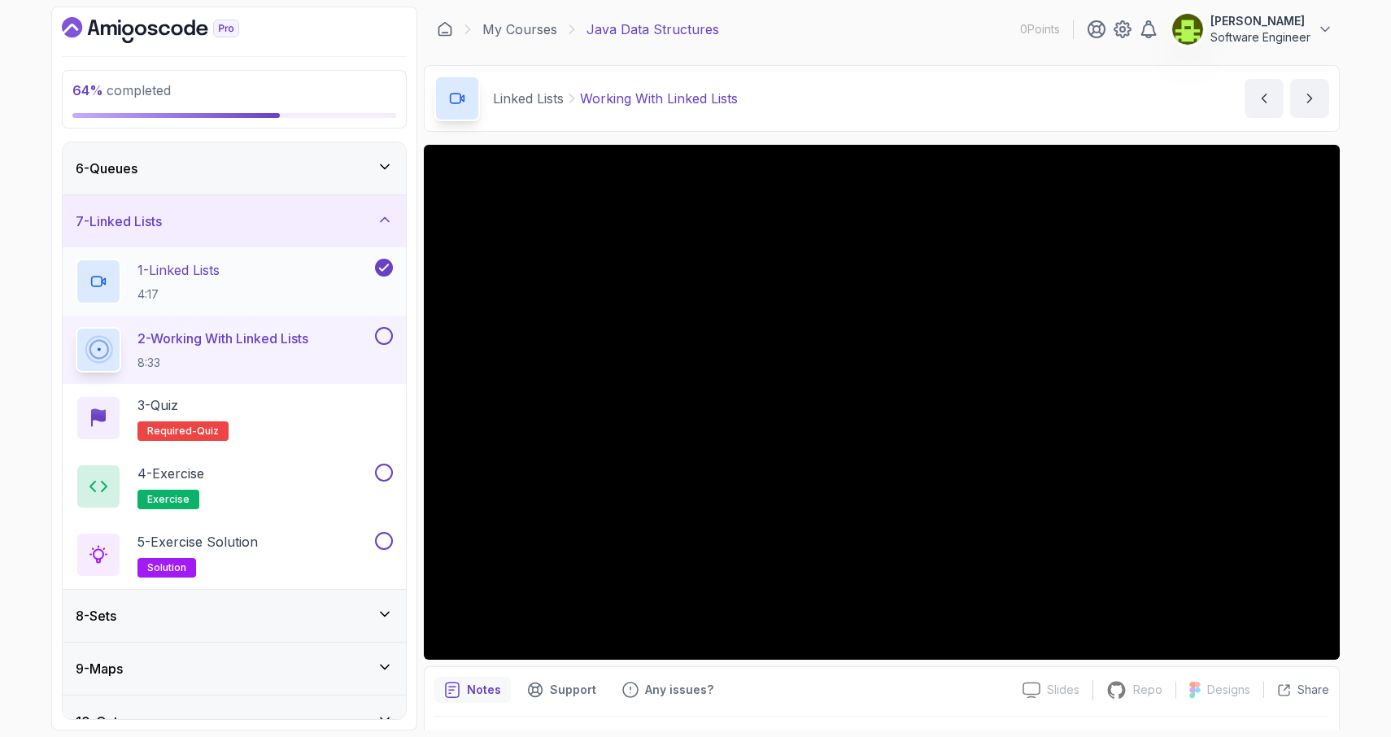
scroll to position [292, 0]
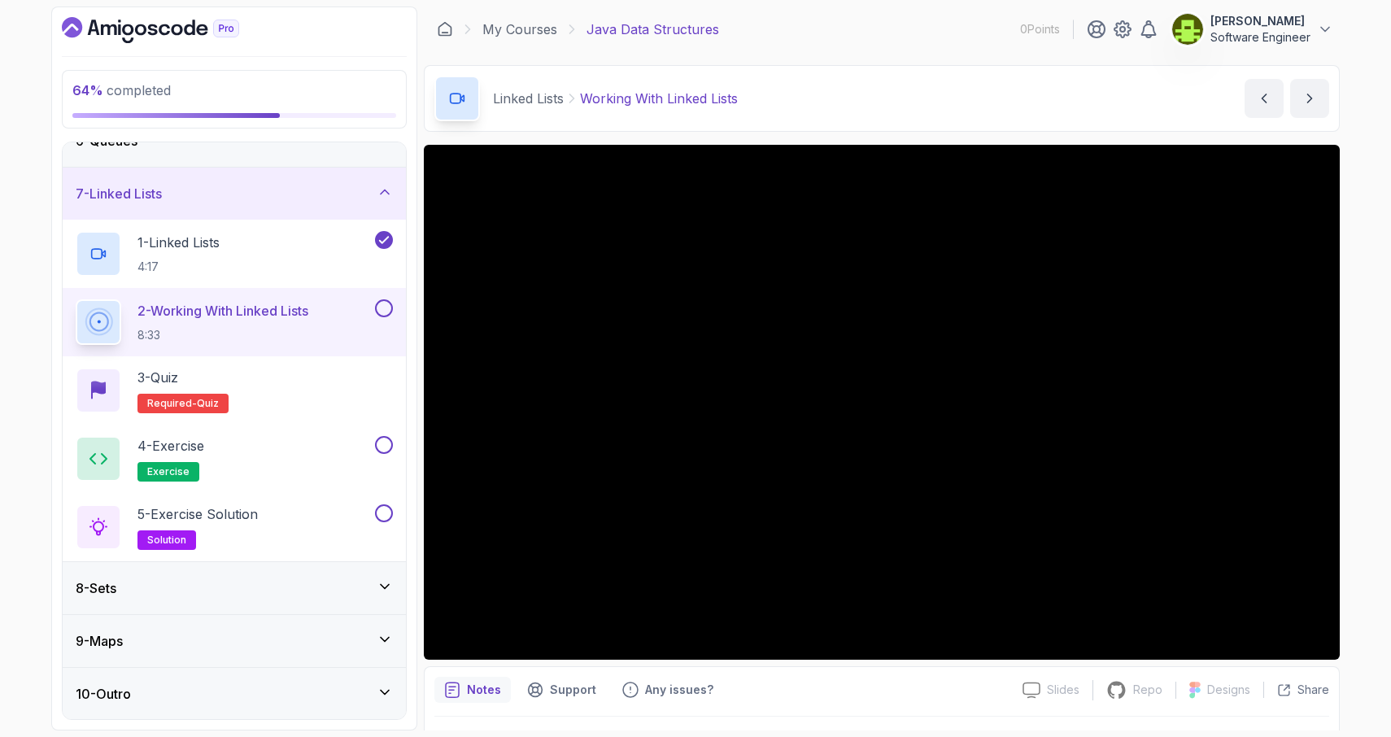
click at [354, 690] on div "10 - Outro" at bounding box center [234, 694] width 317 height 20
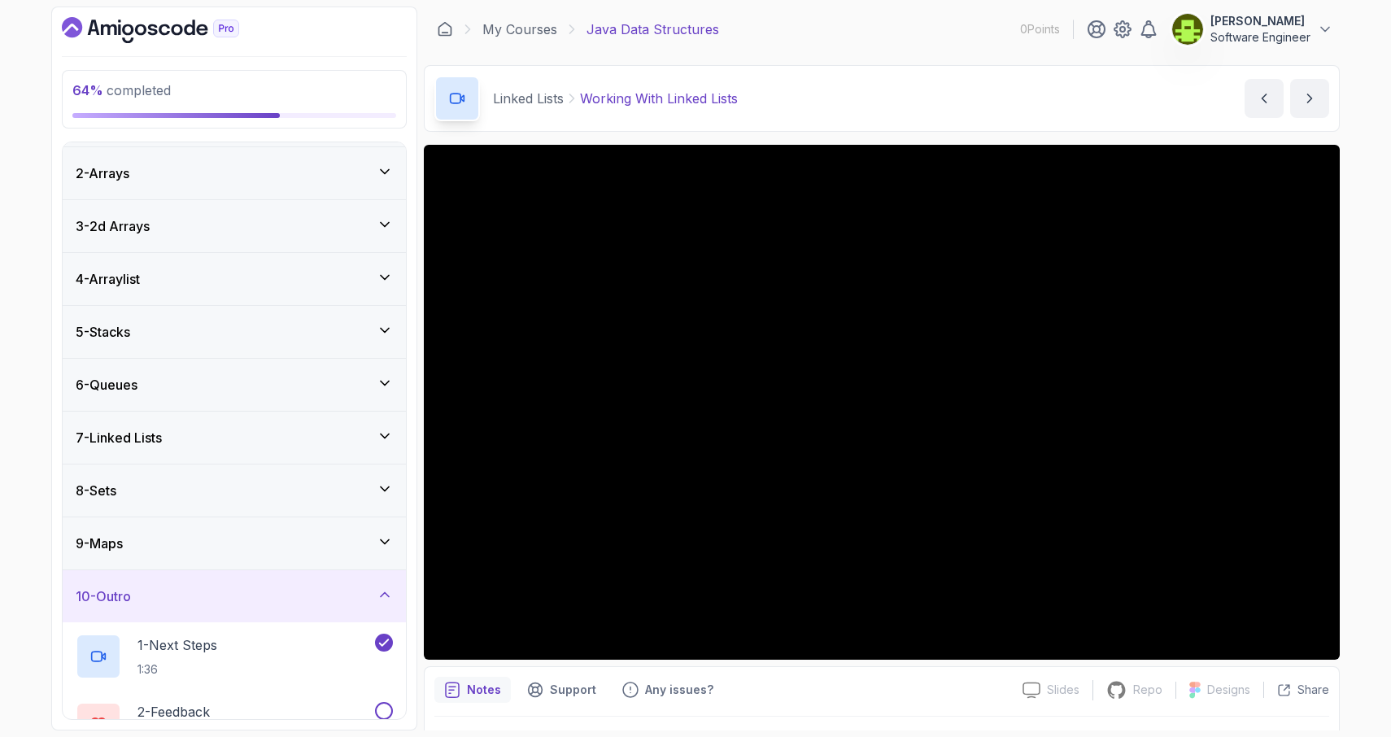
scroll to position [156, 0]
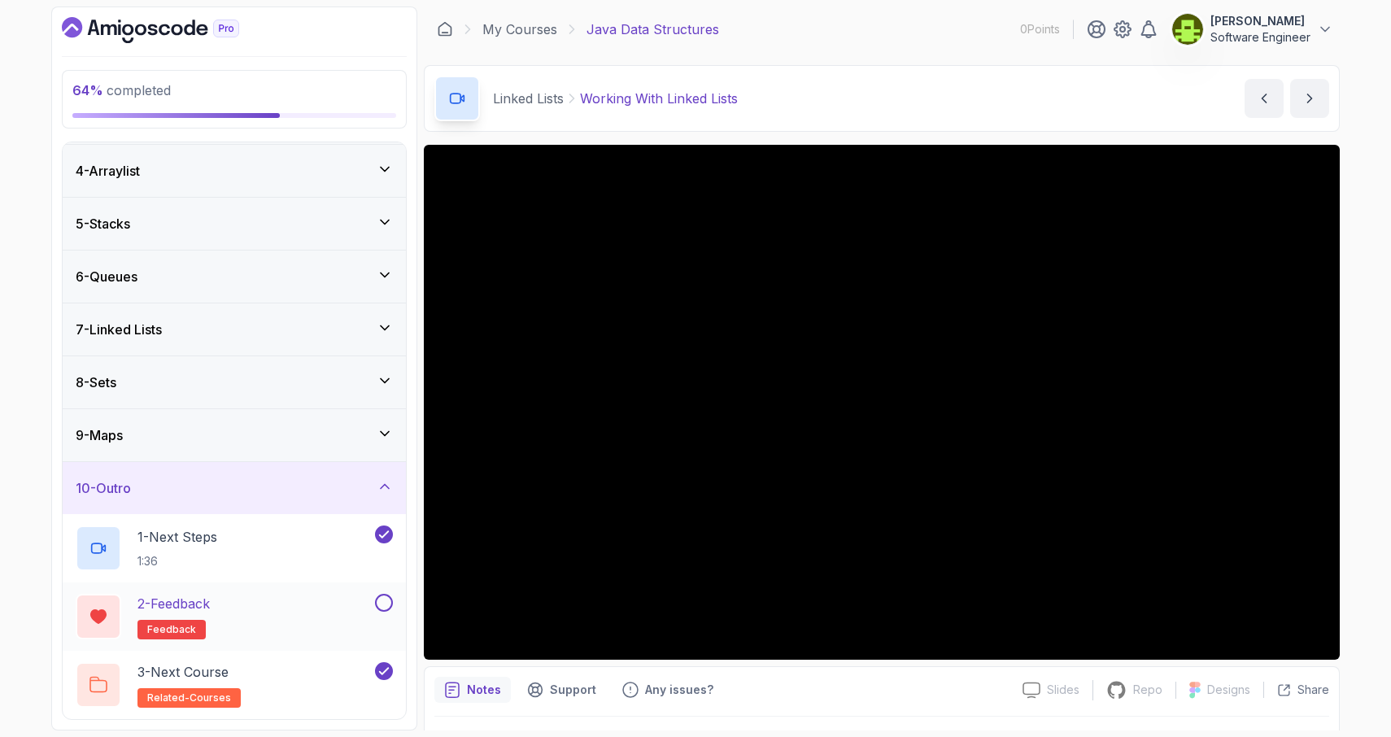
click at [323, 607] on div "2 - Feedback feedback" at bounding box center [224, 617] width 296 height 46
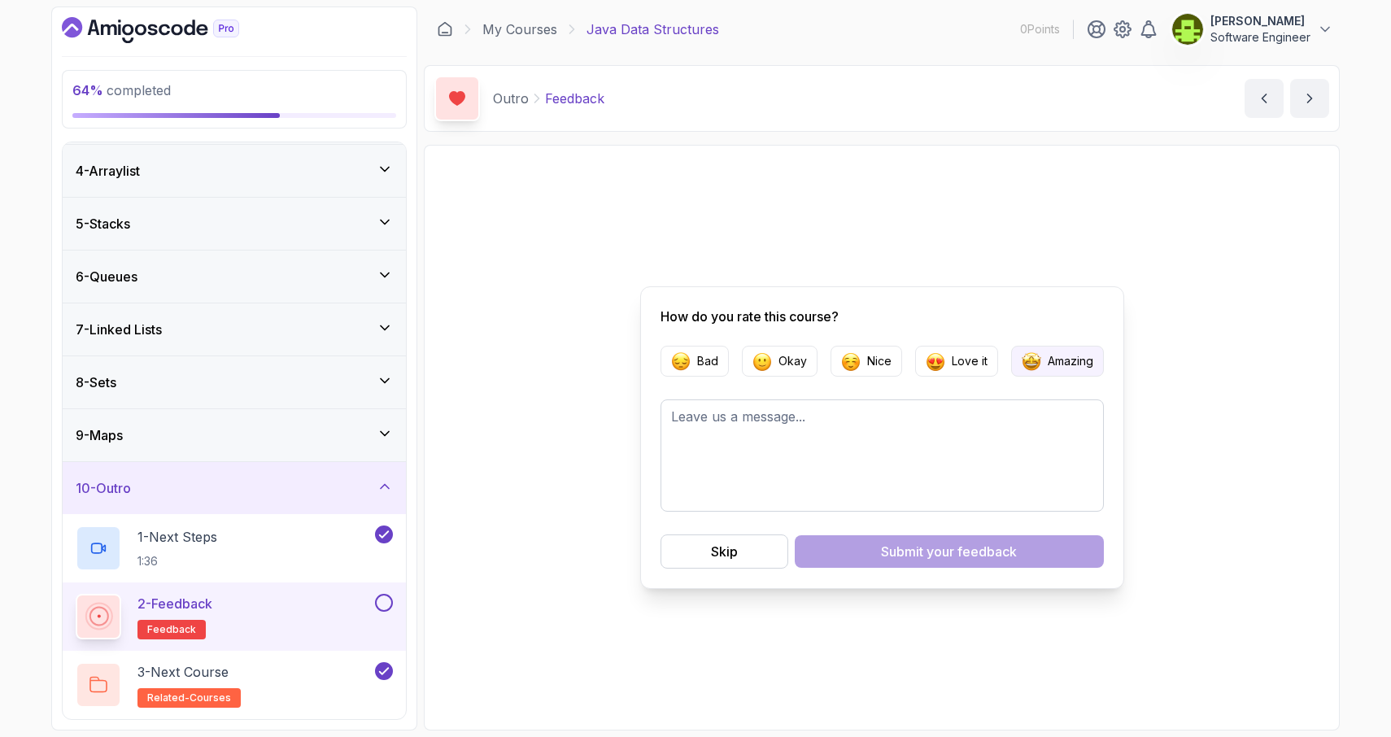
click at [1057, 367] on p "Amazing" at bounding box center [1070, 361] width 46 height 16
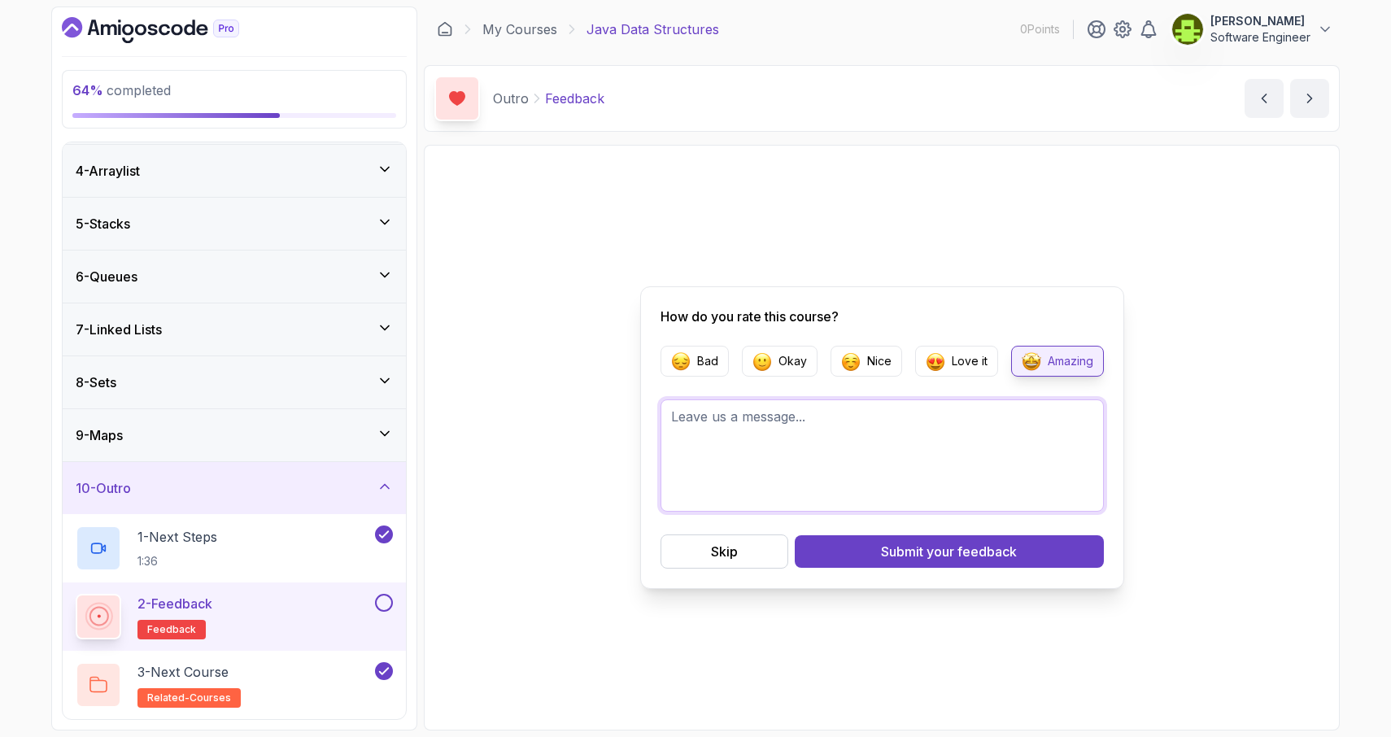
click at [960, 429] on textarea at bounding box center [881, 455] width 443 height 112
click at [951, 547] on span "your feedback" at bounding box center [971, 552] width 90 height 20
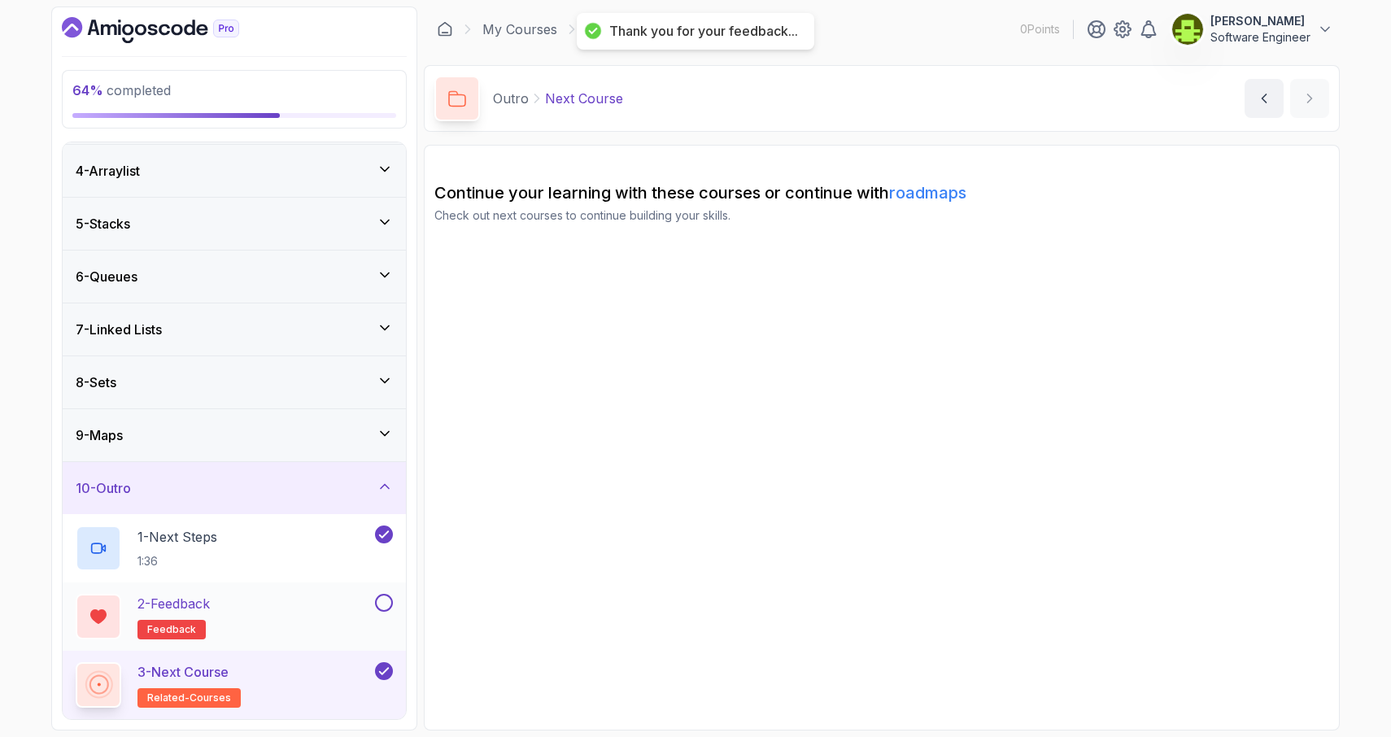
click at [384, 612] on button "2 - Feedback feedback" at bounding box center [234, 617] width 317 height 46
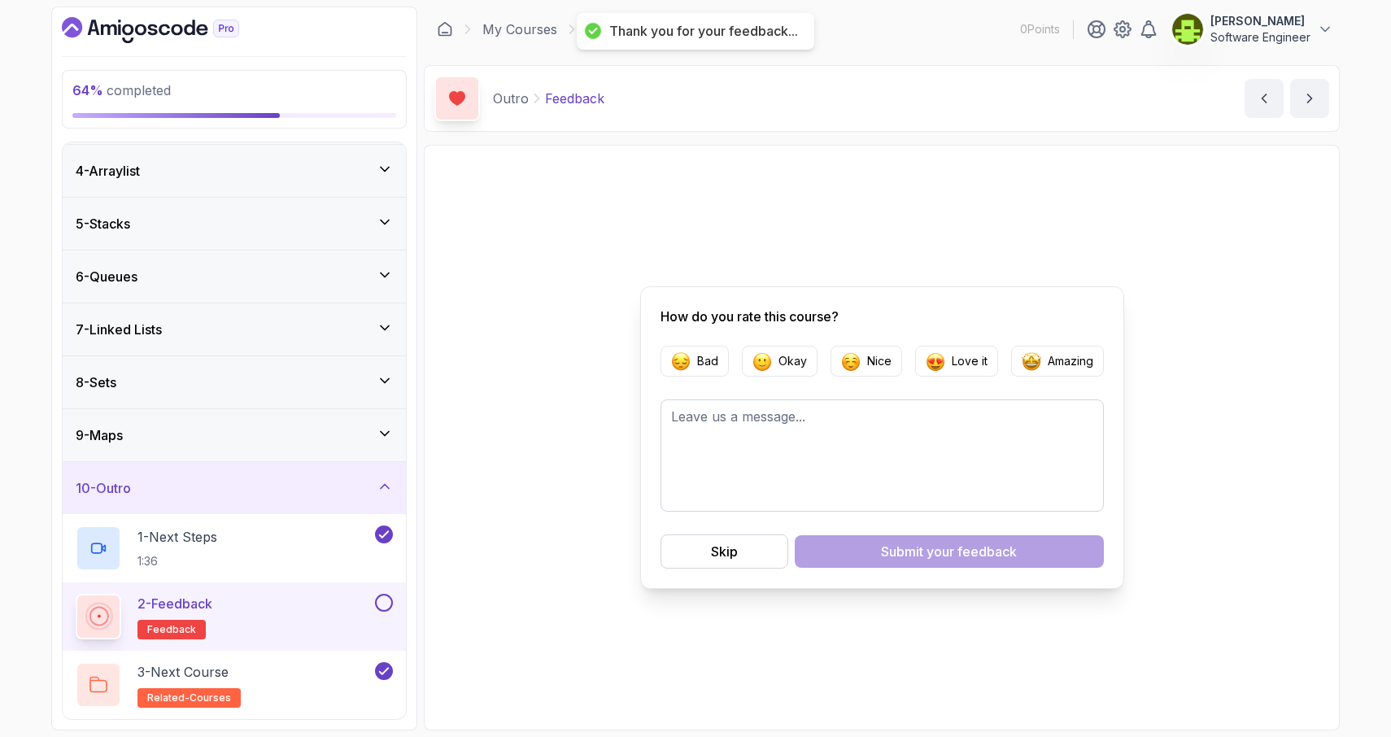
click at [384, 607] on button at bounding box center [384, 603] width 18 height 18
click at [912, 446] on textarea at bounding box center [881, 455] width 443 height 112
click at [1047, 355] on p "Amazing" at bounding box center [1070, 361] width 46 height 16
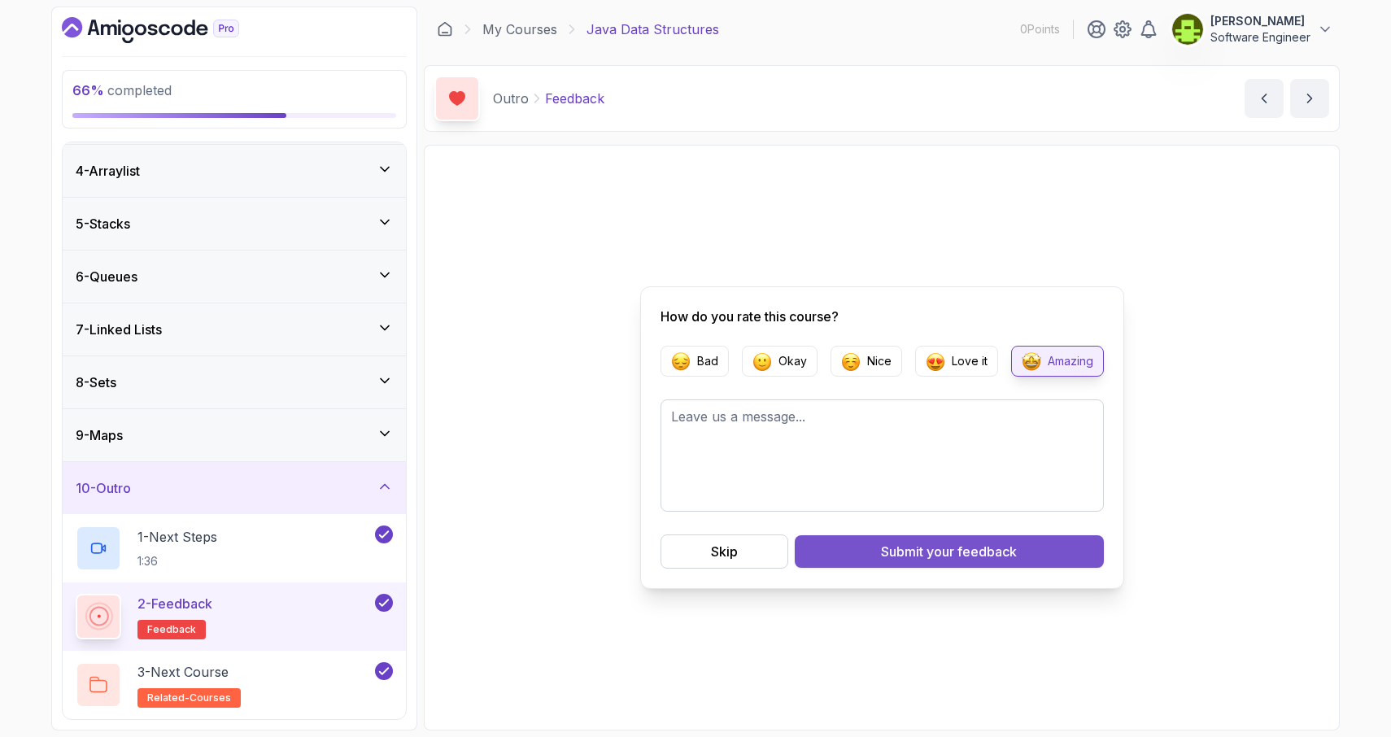
click at [956, 555] on span "your feedback" at bounding box center [971, 552] width 90 height 20
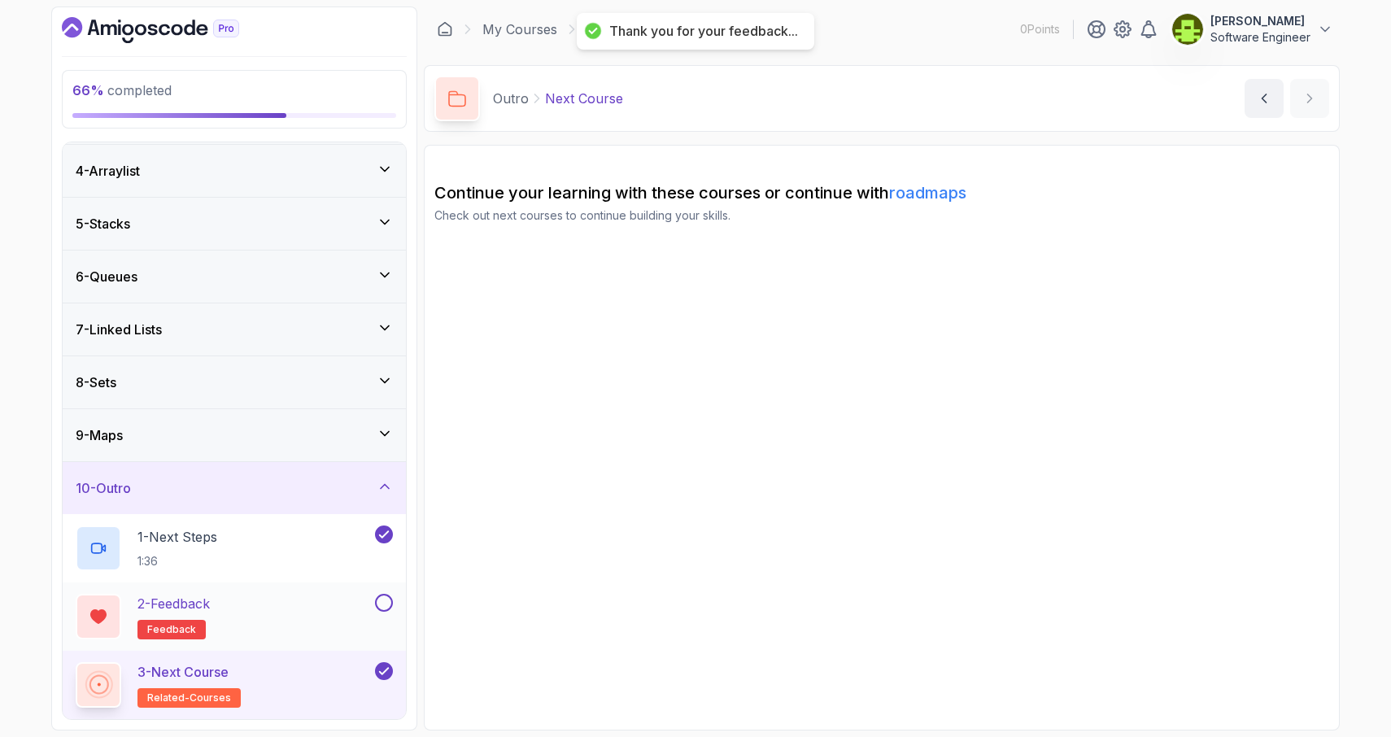
click at [382, 602] on button at bounding box center [384, 603] width 18 height 18
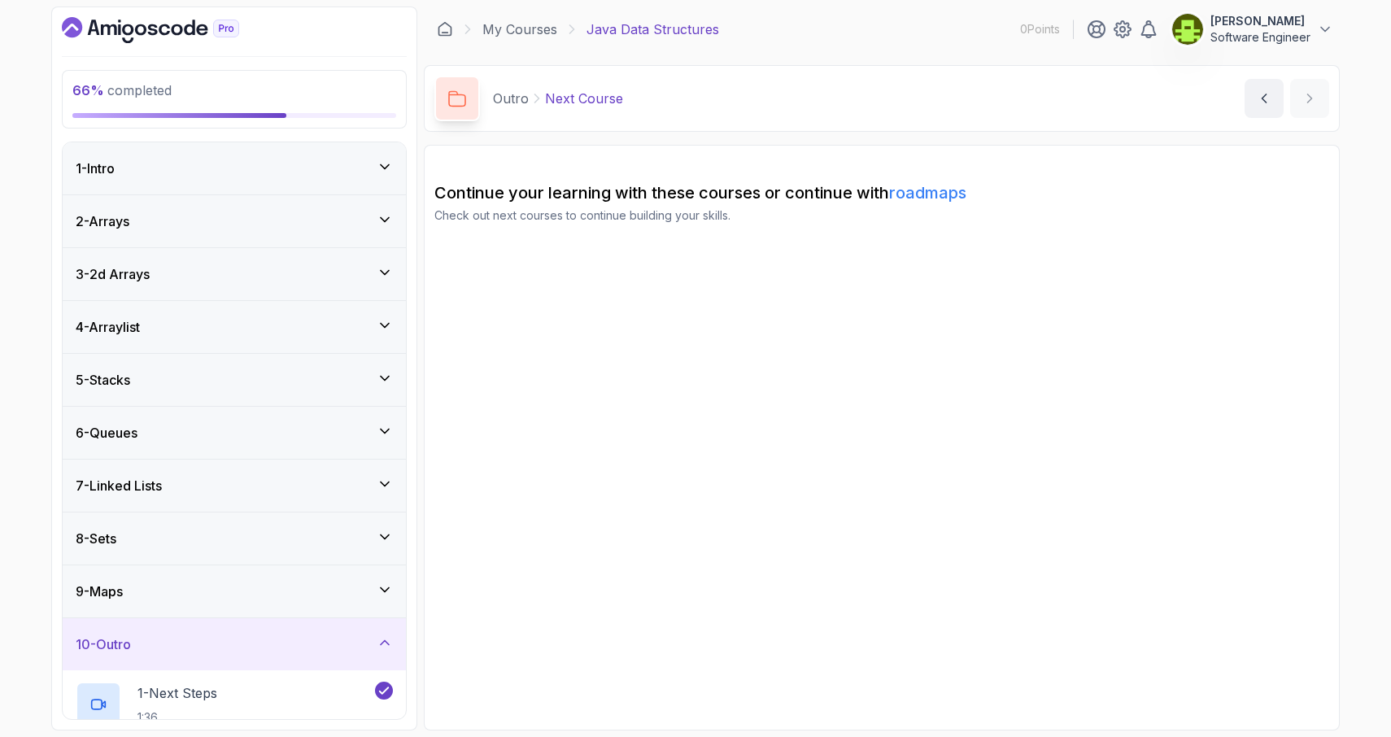
click at [188, 484] on div "7 - Linked Lists" at bounding box center [234, 486] width 317 height 20
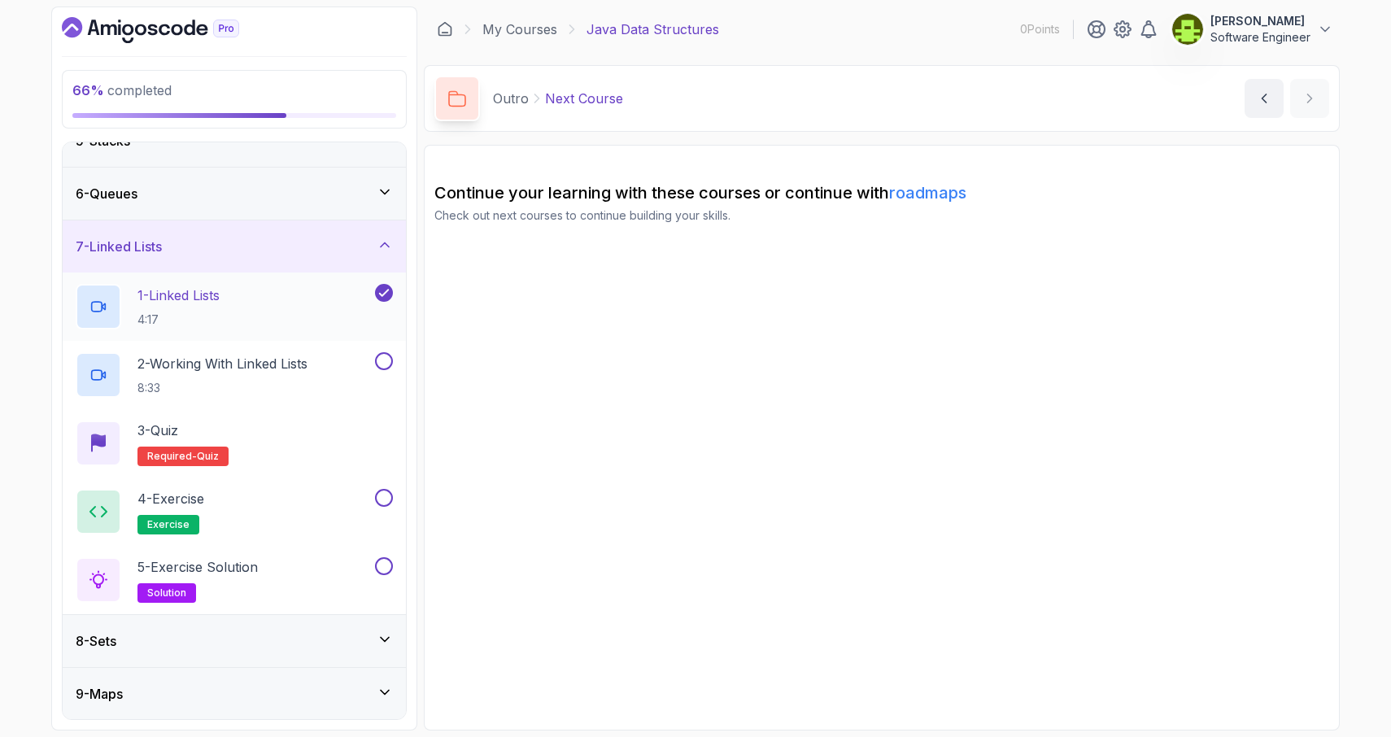
scroll to position [224, 0]
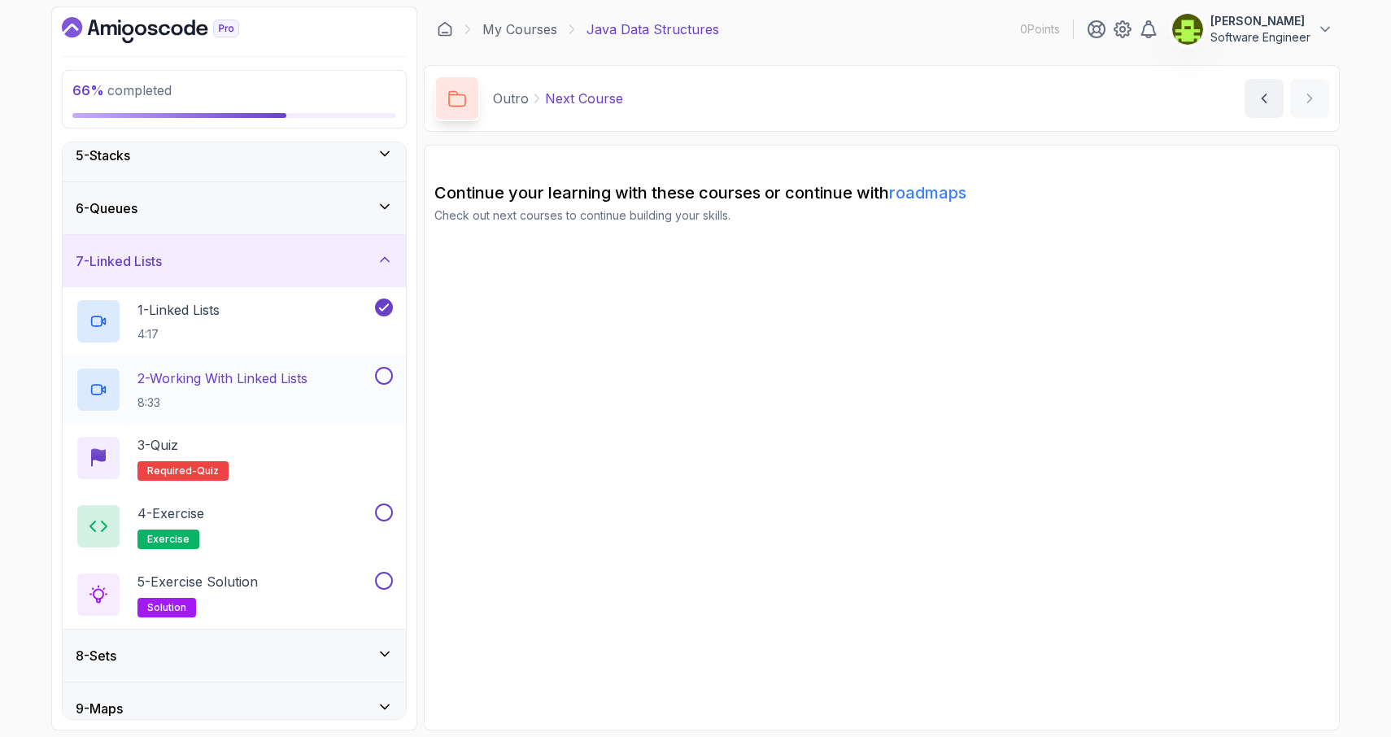
click at [276, 384] on p "2 - Working With Linked Lists" at bounding box center [222, 378] width 170 height 20
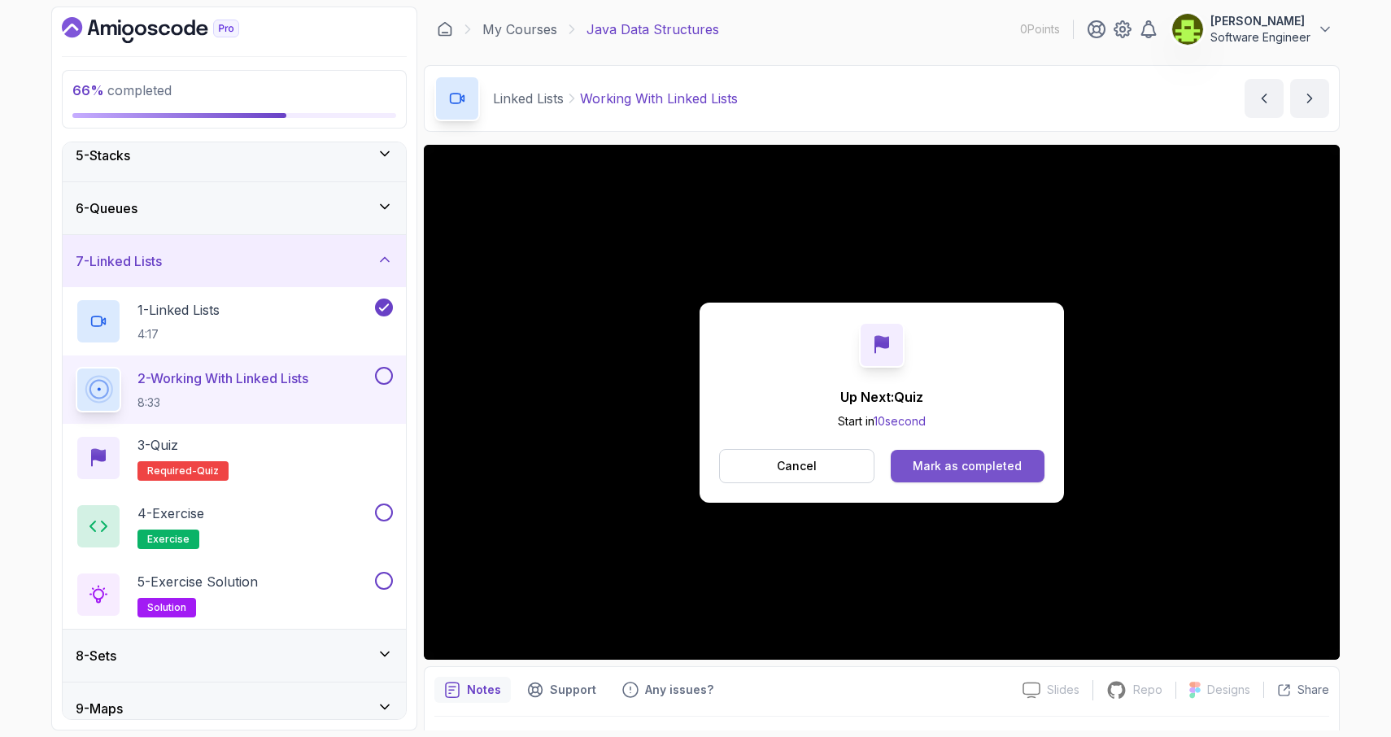
click at [995, 457] on button "Mark as completed" at bounding box center [967, 466] width 154 height 33
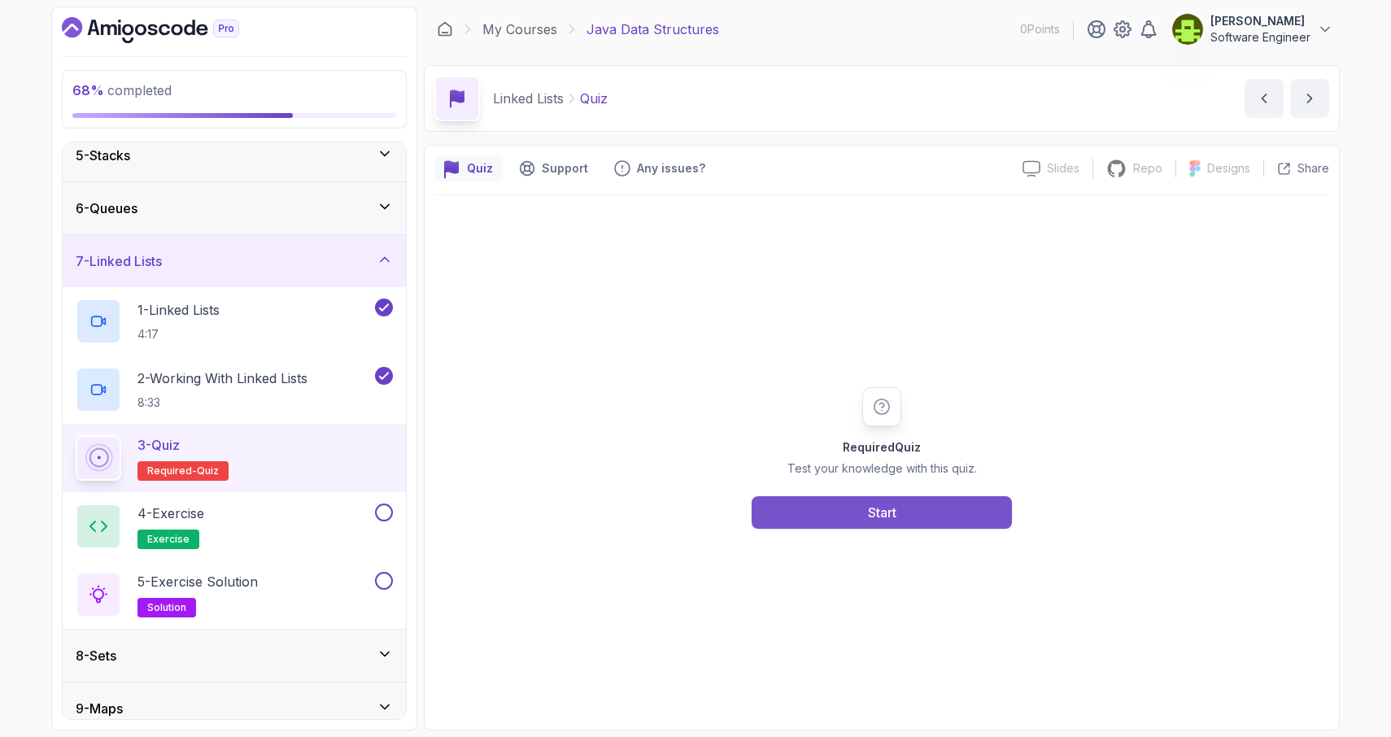
click at [925, 513] on button "Start" at bounding box center [881, 512] width 260 height 33
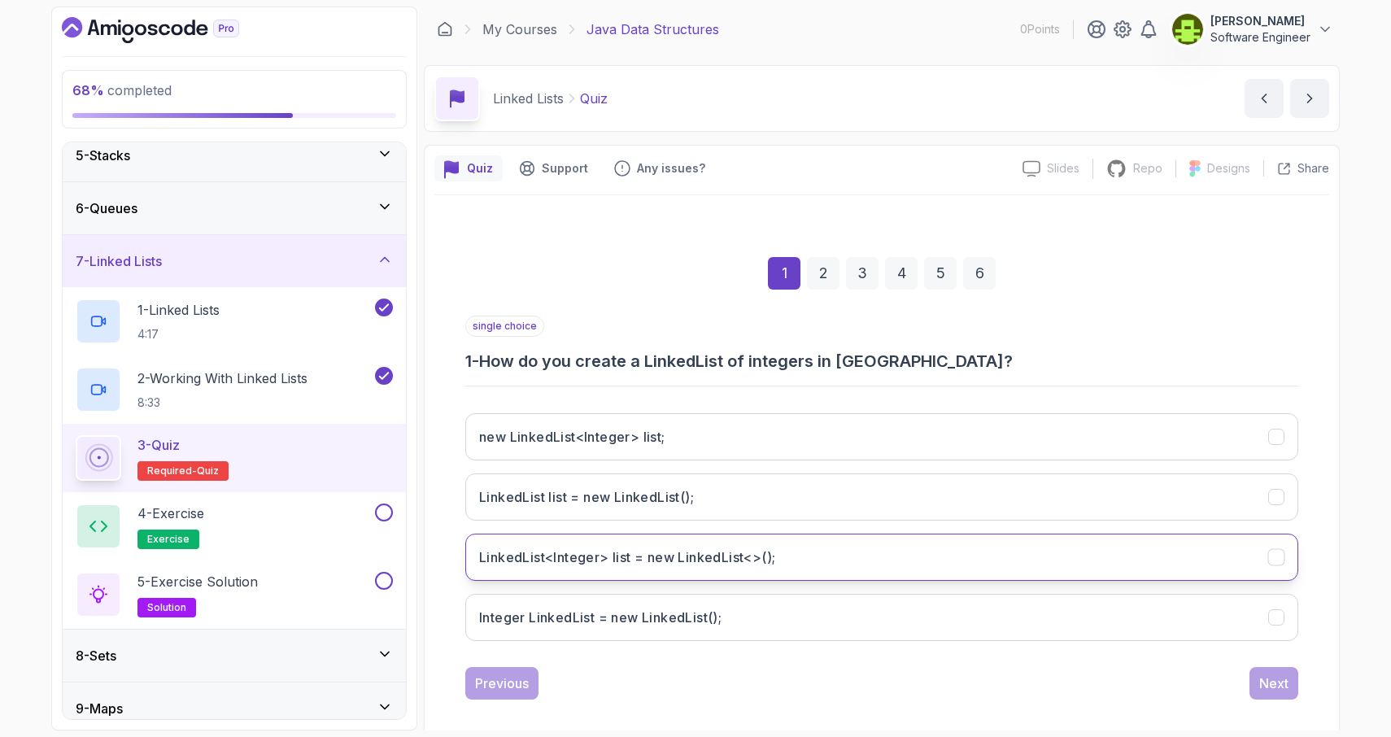
click at [1273, 558] on icon "LinkedList<Integer> list = new LinkedList<>();" at bounding box center [1276, 557] width 15 height 15
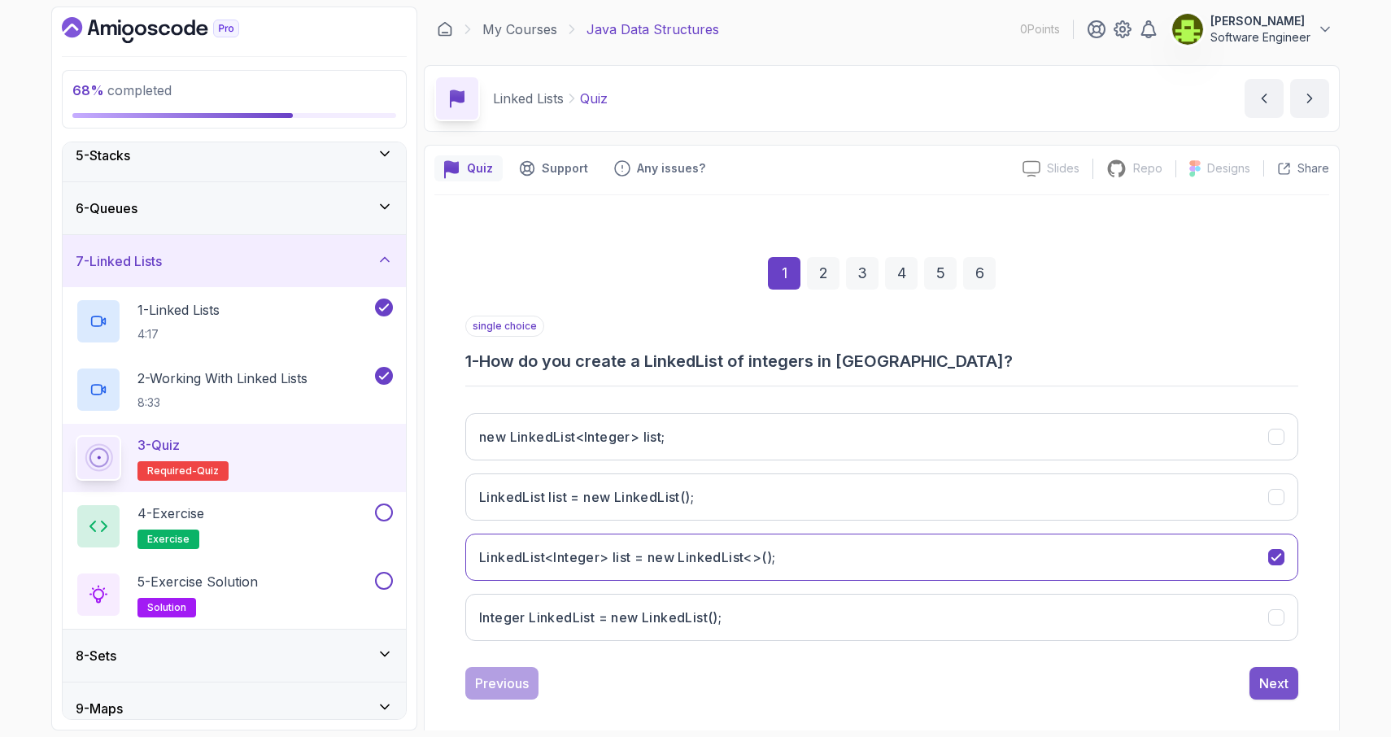
click at [1267, 684] on div "Next" at bounding box center [1273, 683] width 29 height 20
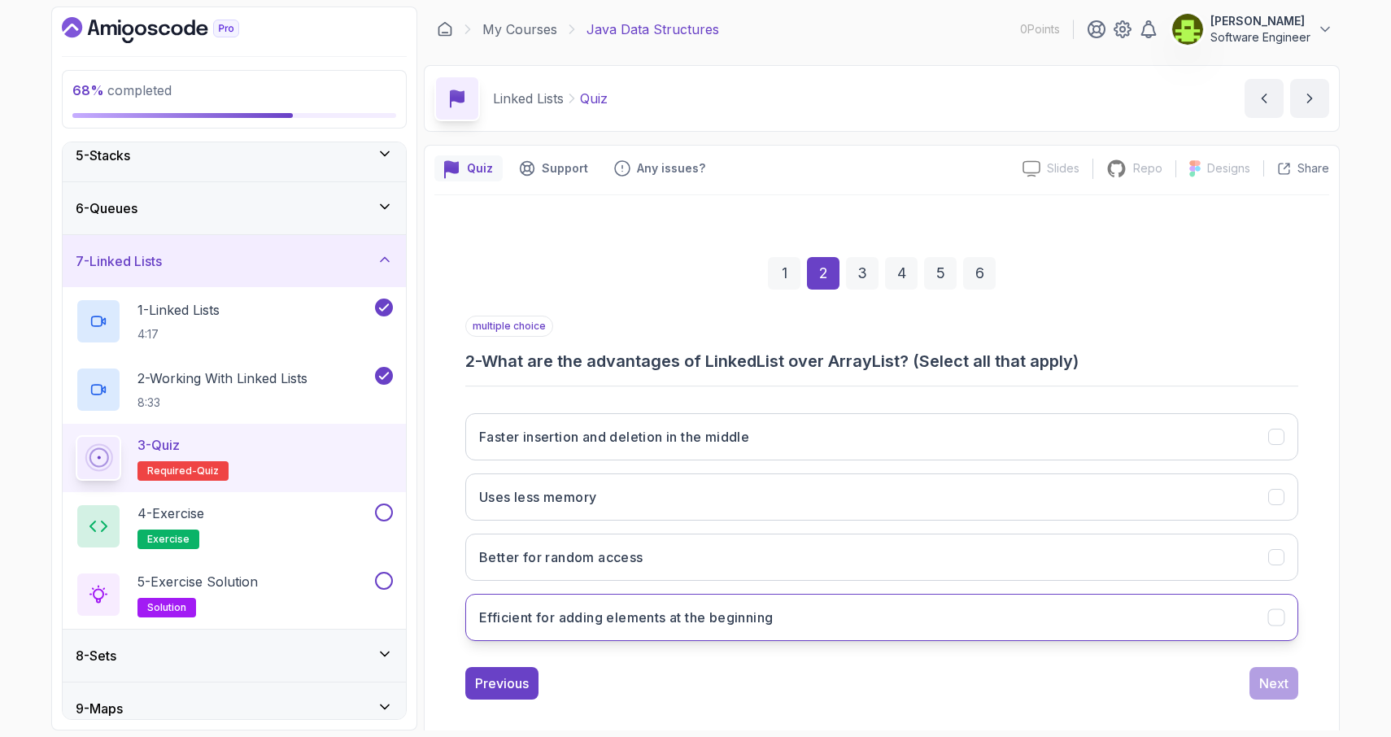
click at [1278, 620] on icon "Efficient for adding elements at the beginning" at bounding box center [1276, 617] width 15 height 15
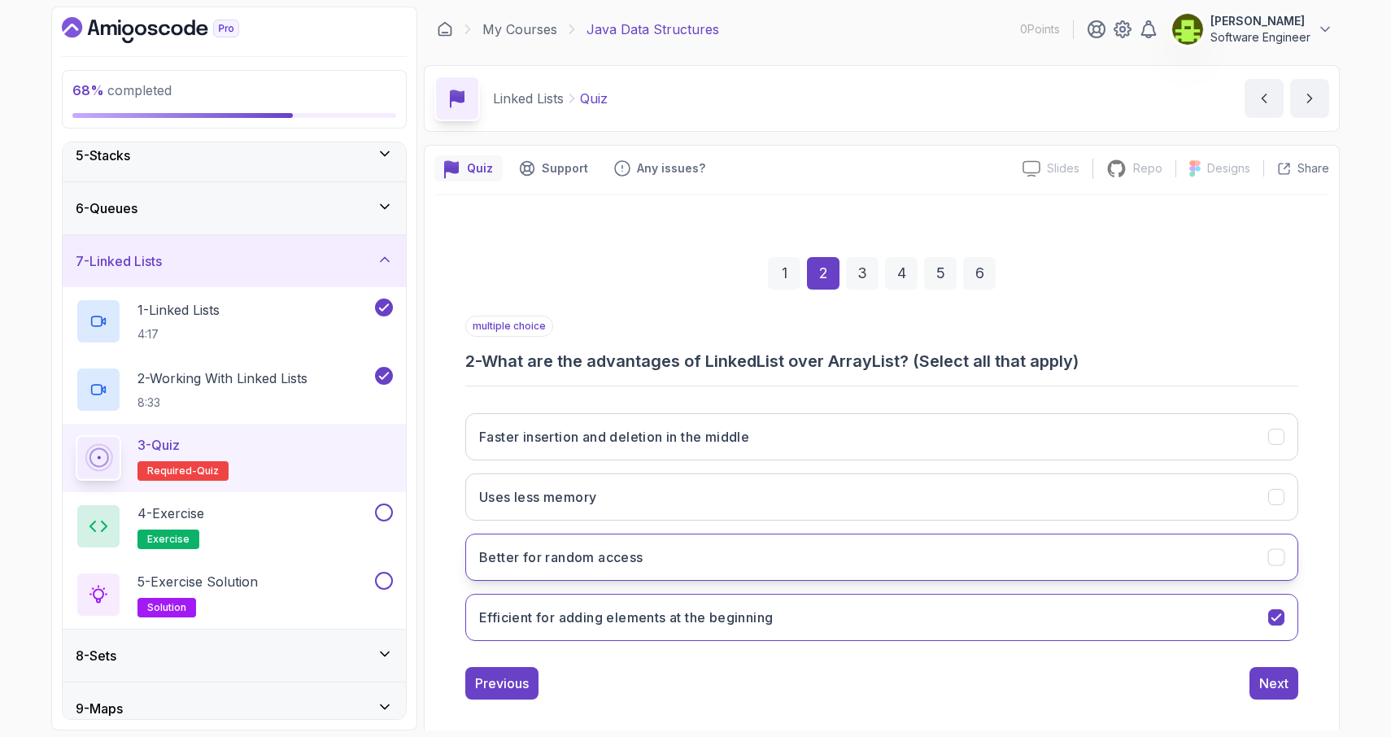
click at [1277, 560] on icon "Better for random access" at bounding box center [1276, 557] width 15 height 15
click at [1276, 681] on div "Next" at bounding box center [1273, 683] width 29 height 20
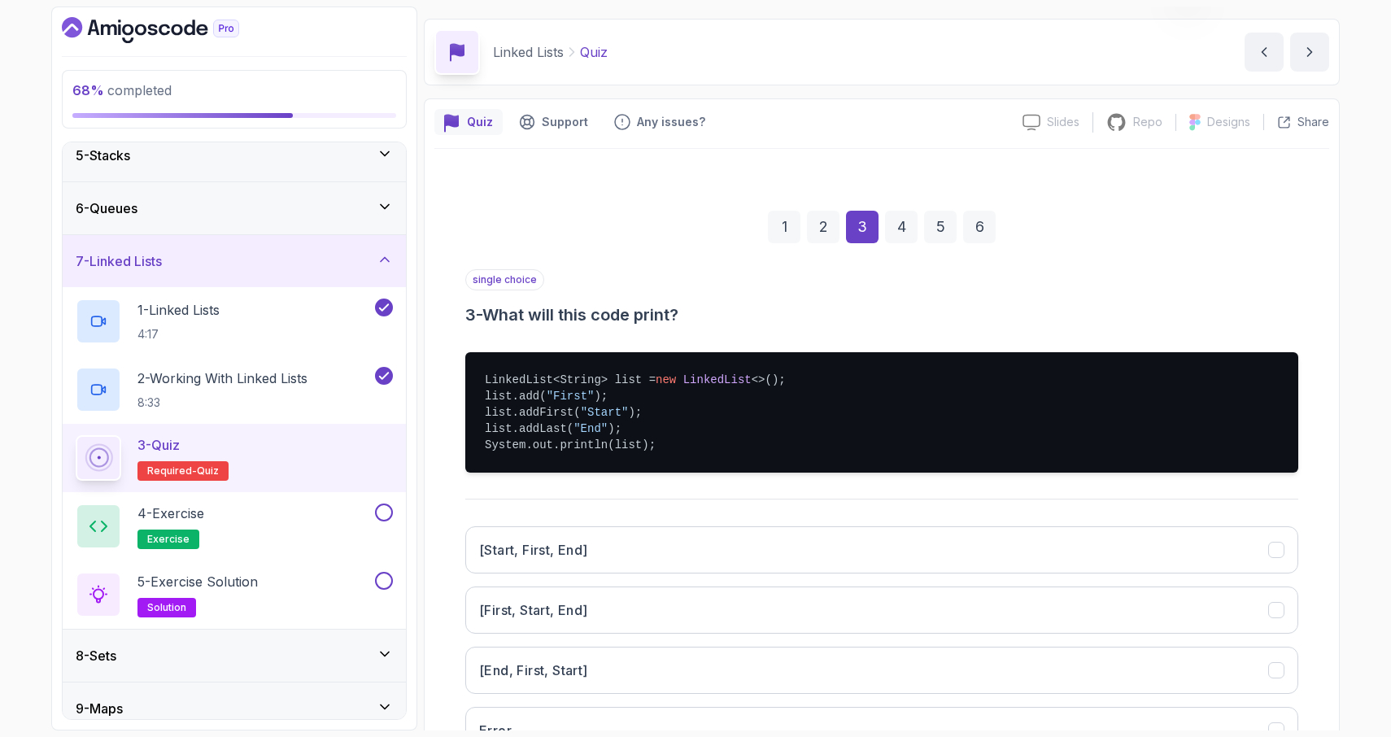
scroll to position [51, 0]
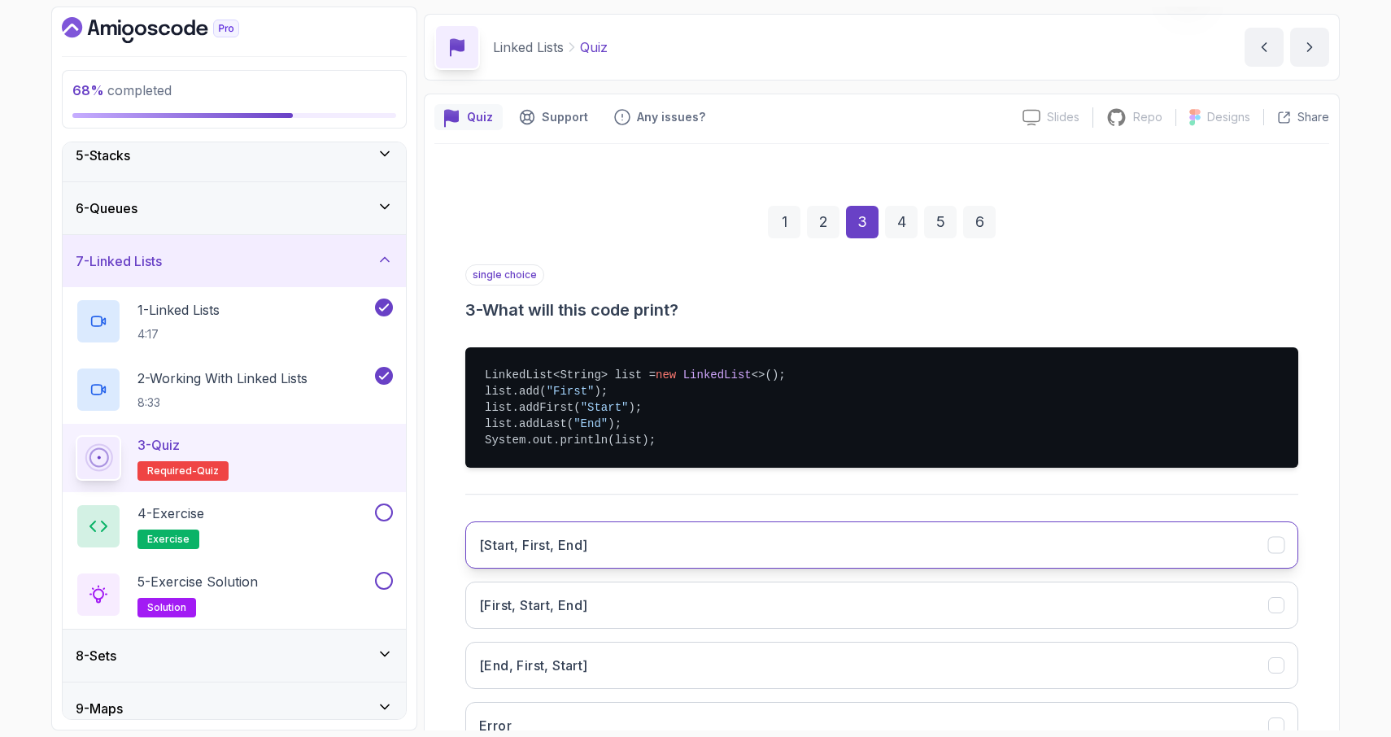
click at [1278, 549] on icon "[Start, First, End]" at bounding box center [1276, 545] width 15 height 15
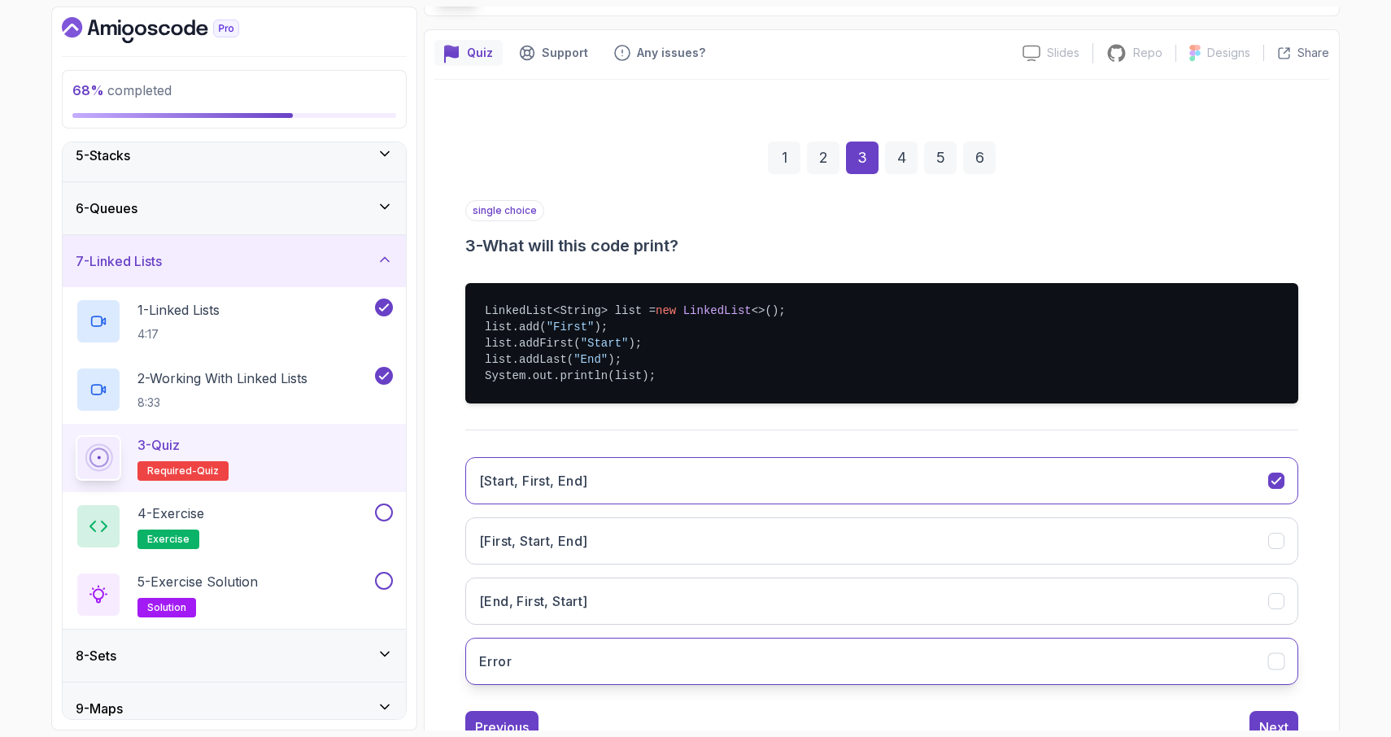
scroll to position [175, 0]
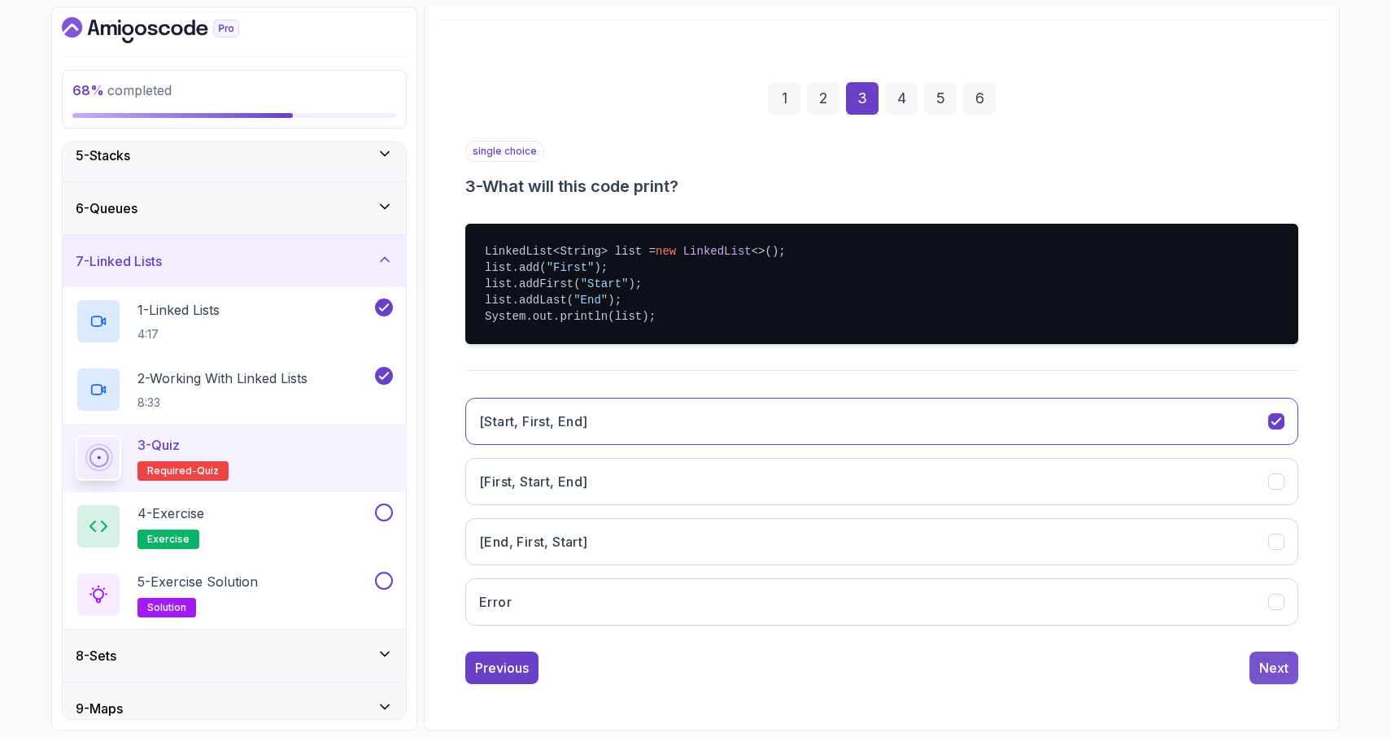
click at [1272, 672] on div "Next" at bounding box center [1273, 668] width 29 height 20
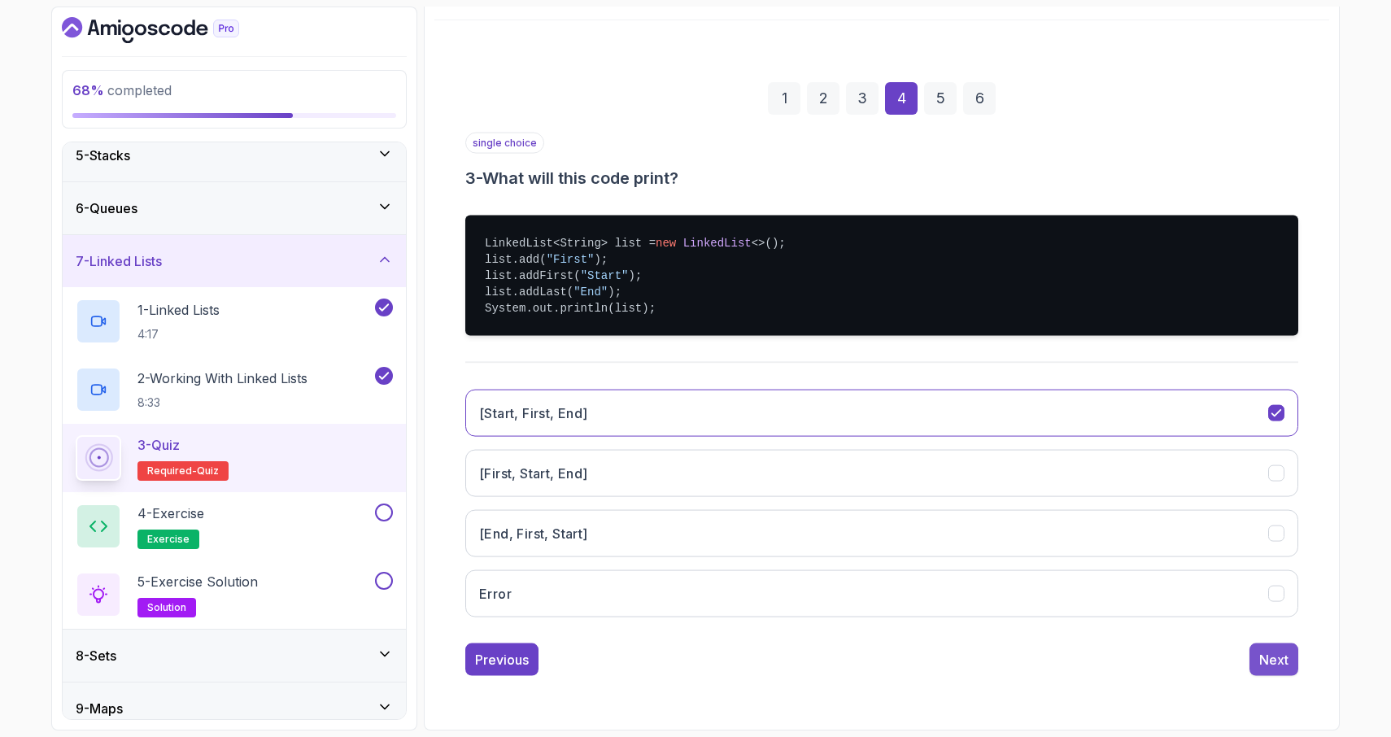
scroll to position [15, 0]
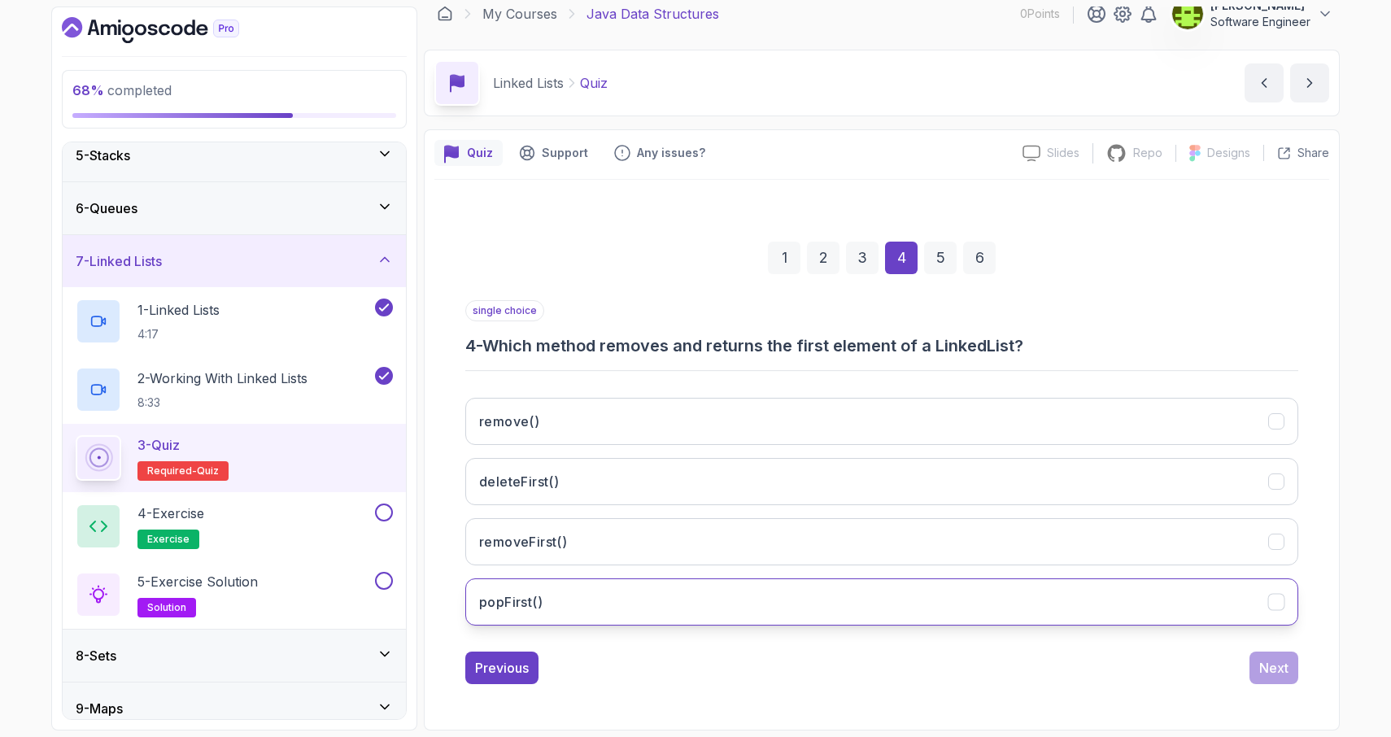
click at [1279, 601] on icon "popFirst()" at bounding box center [1276, 601] width 15 height 15
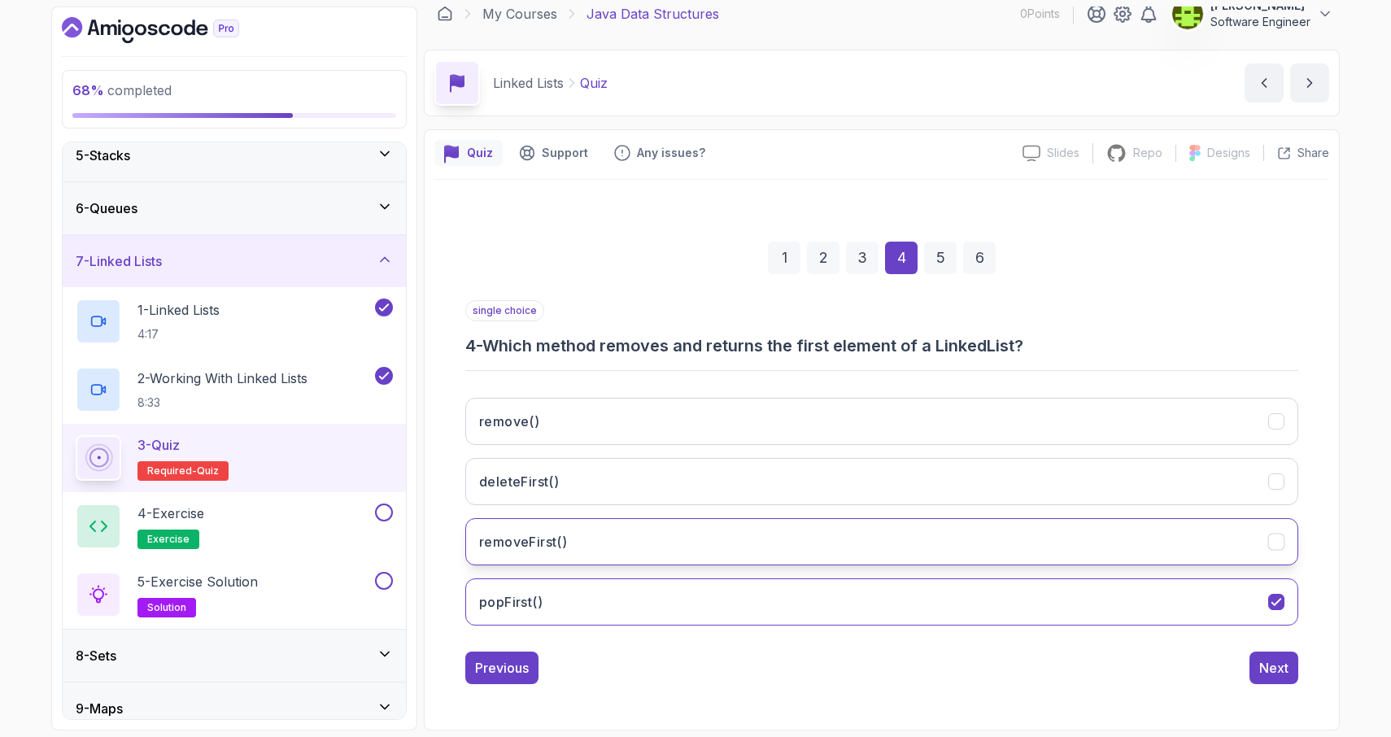
click at [1277, 543] on icon "removeFirst()" at bounding box center [1276, 541] width 15 height 15
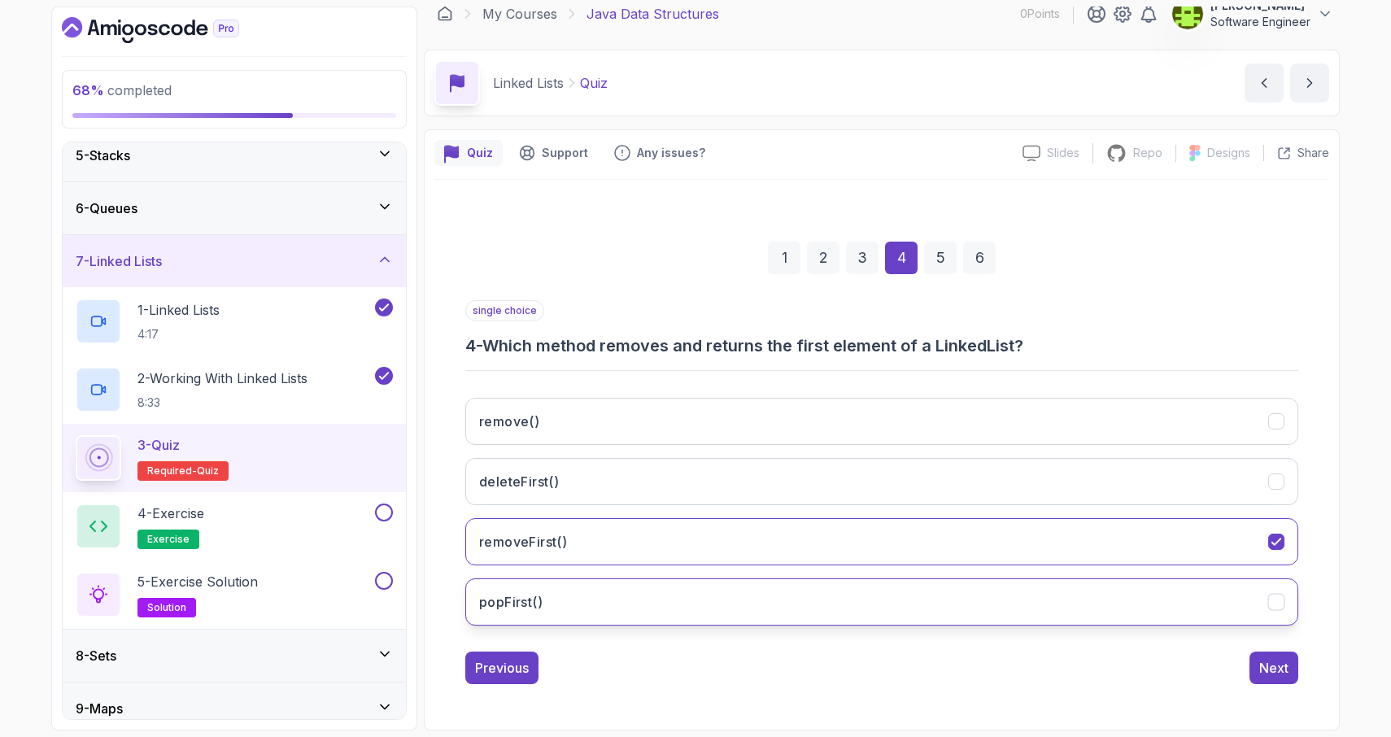
click at [1276, 602] on icon "popFirst()" at bounding box center [1275, 602] width 9 height 7
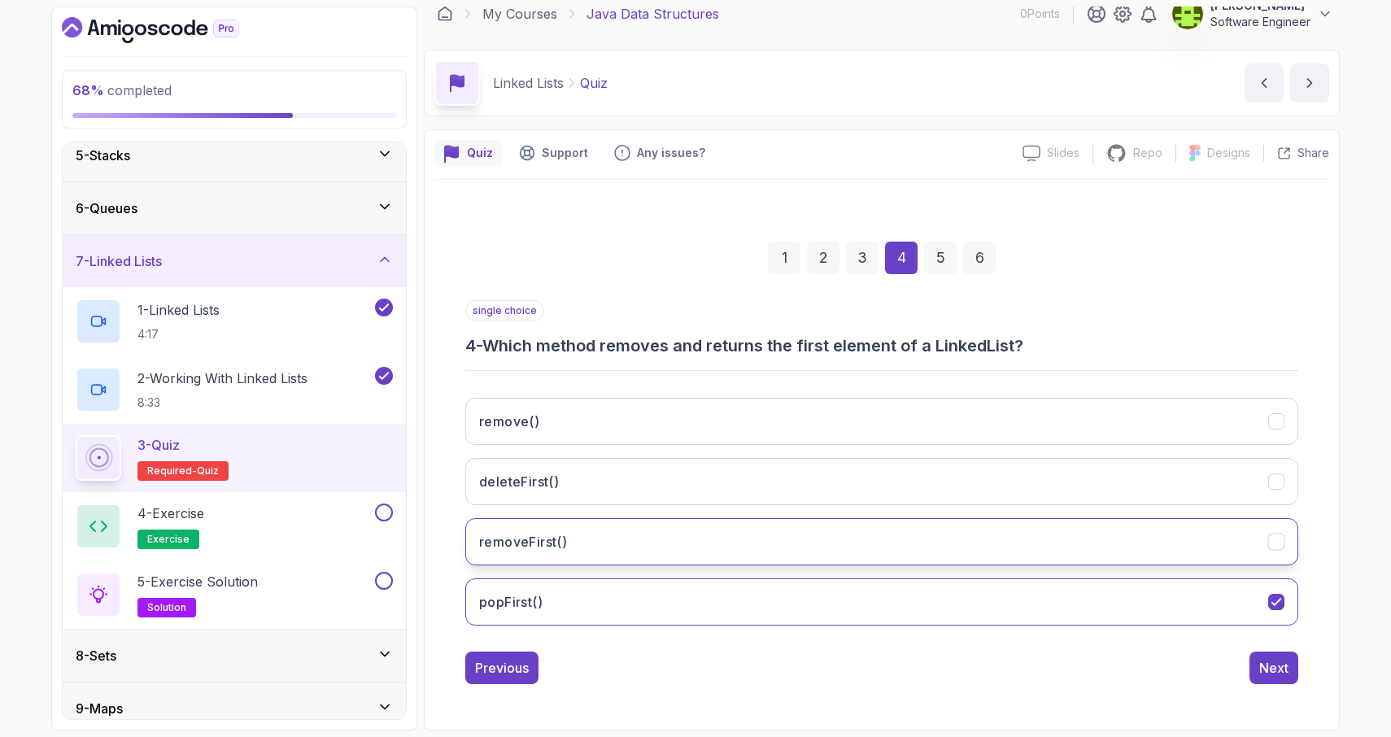
click at [1278, 544] on icon "removeFirst()" at bounding box center [1276, 541] width 15 height 15
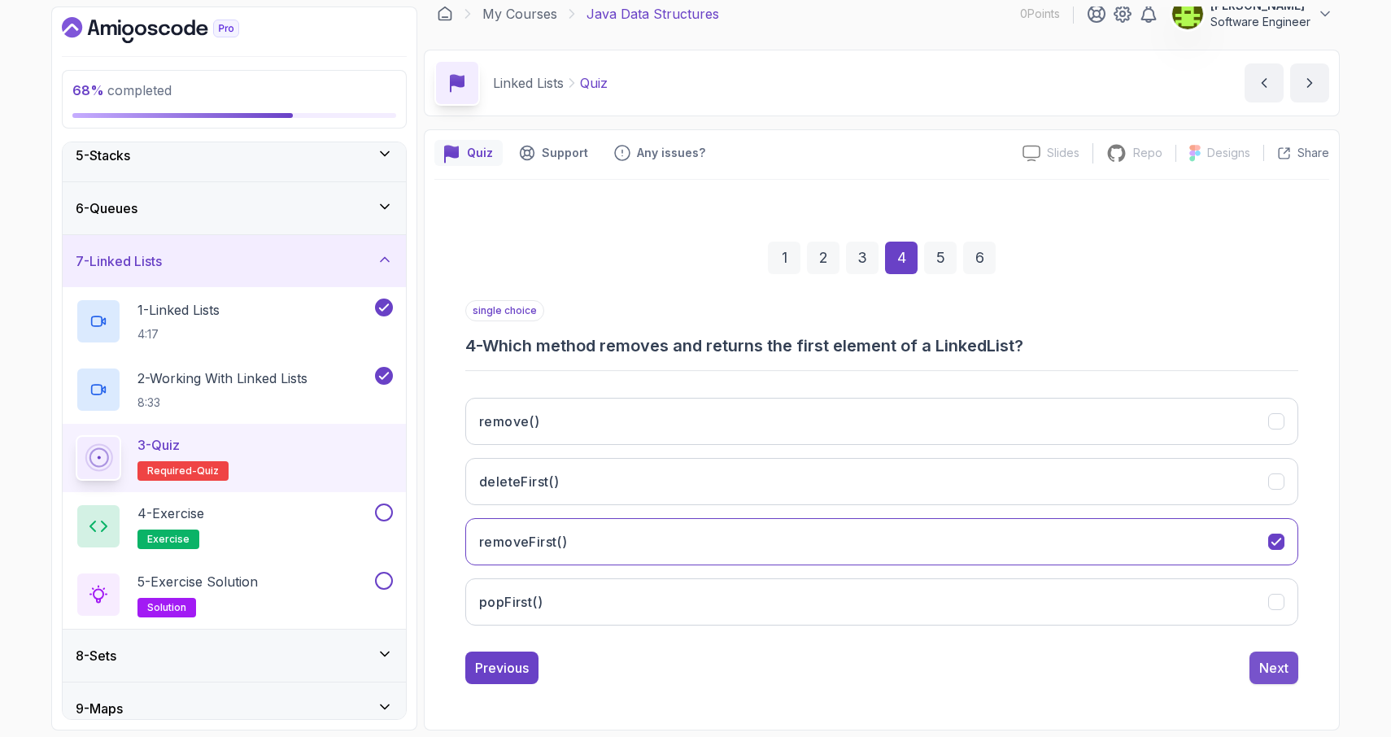
click at [1273, 664] on div "Next" at bounding box center [1273, 668] width 29 height 20
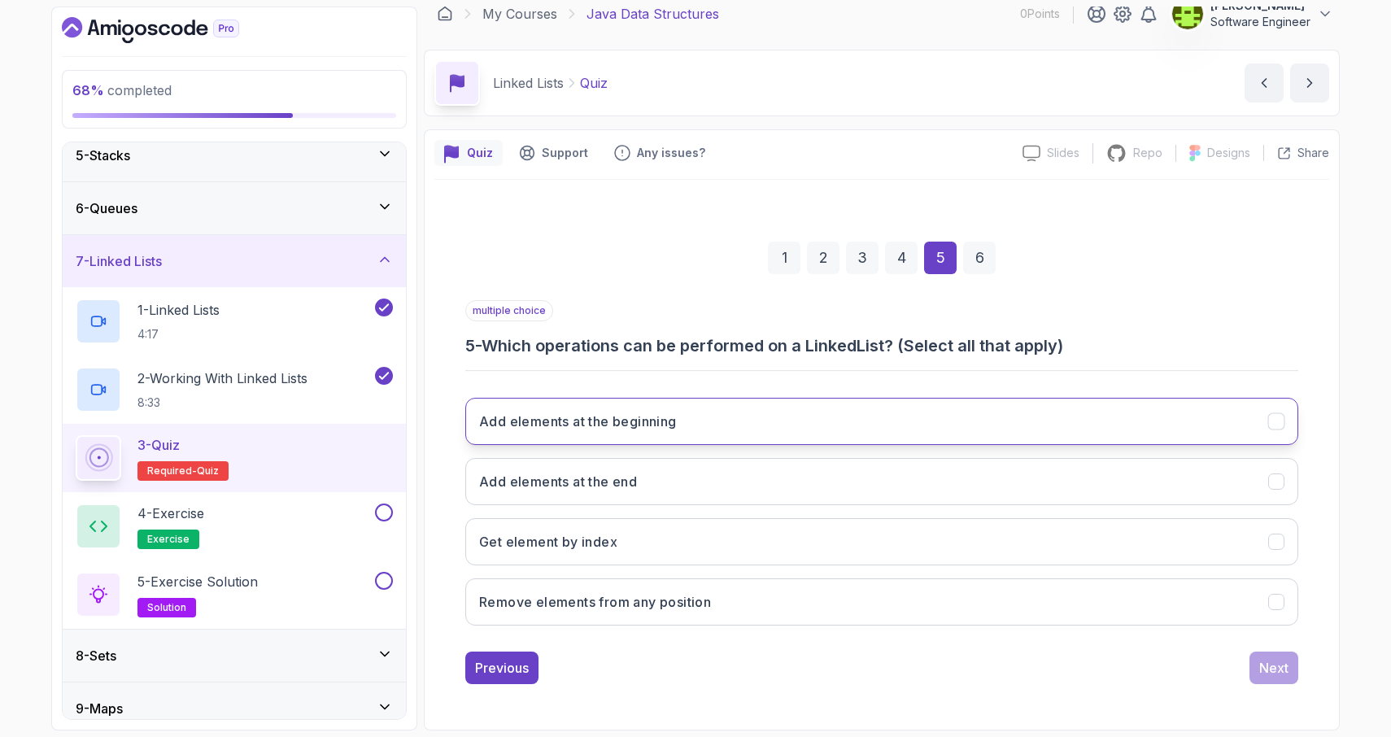
click at [1278, 427] on icon "Add elements at the beginning" at bounding box center [1276, 421] width 15 height 15
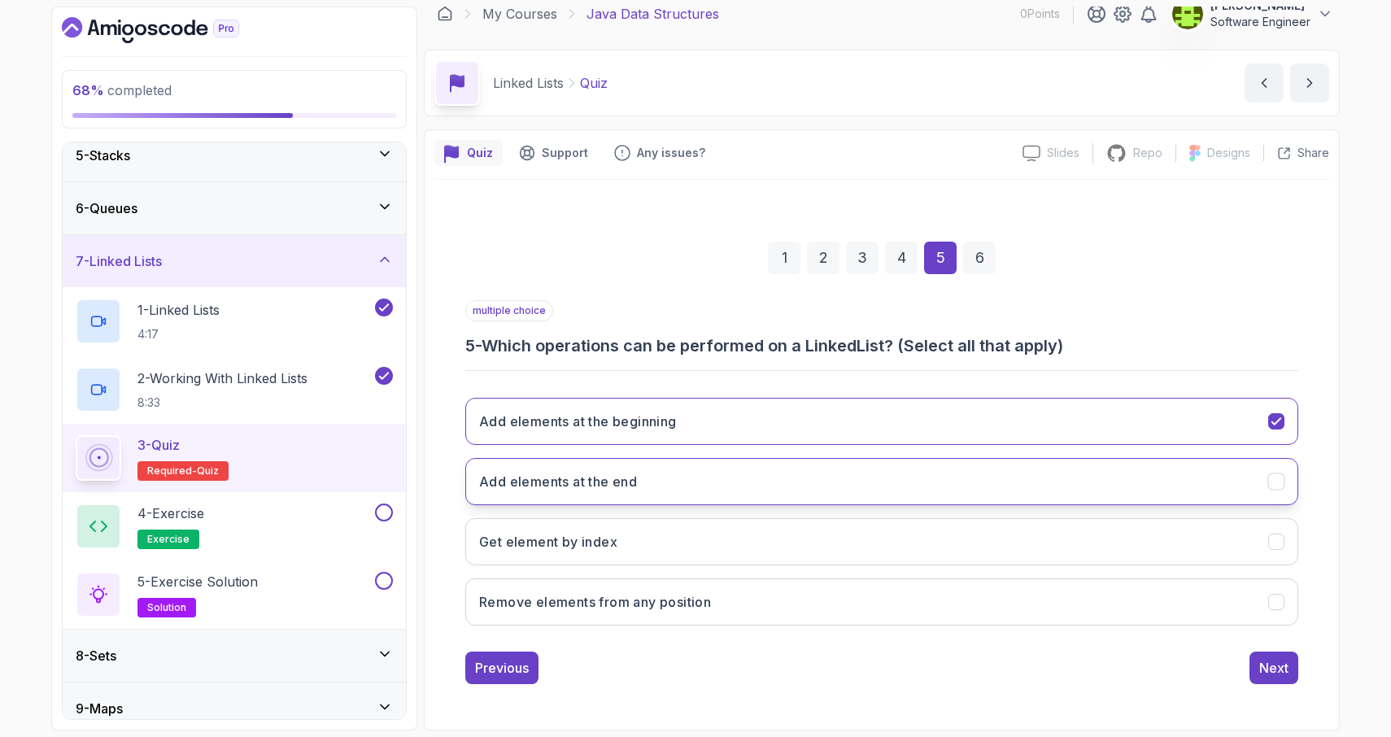
click at [1276, 481] on icon "Add elements at the end" at bounding box center [1275, 481] width 9 height 7
click at [1277, 598] on icon "Remove elements from any position" at bounding box center [1276, 601] width 15 height 15
click at [1278, 667] on div "Next" at bounding box center [1273, 668] width 29 height 20
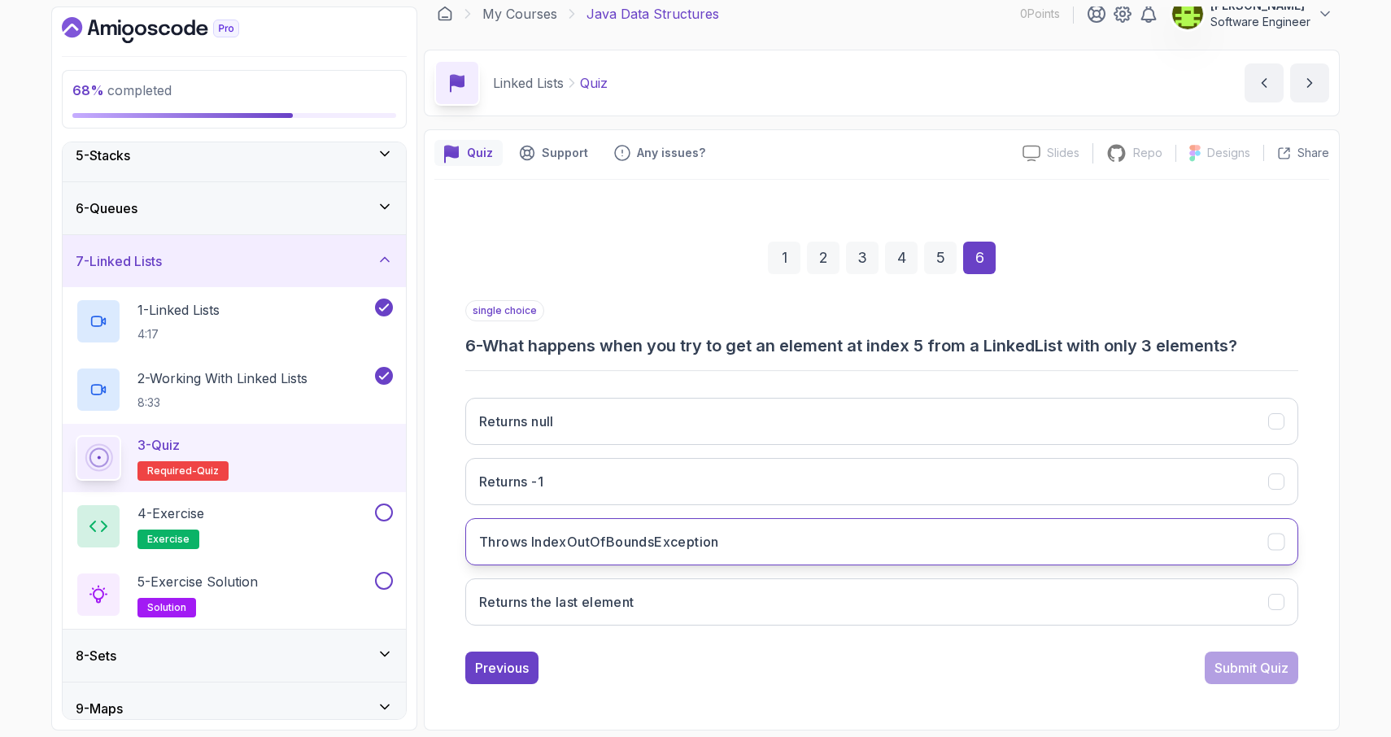
click at [1276, 546] on icon "Throws IndexOutOfBoundsException" at bounding box center [1276, 541] width 15 height 15
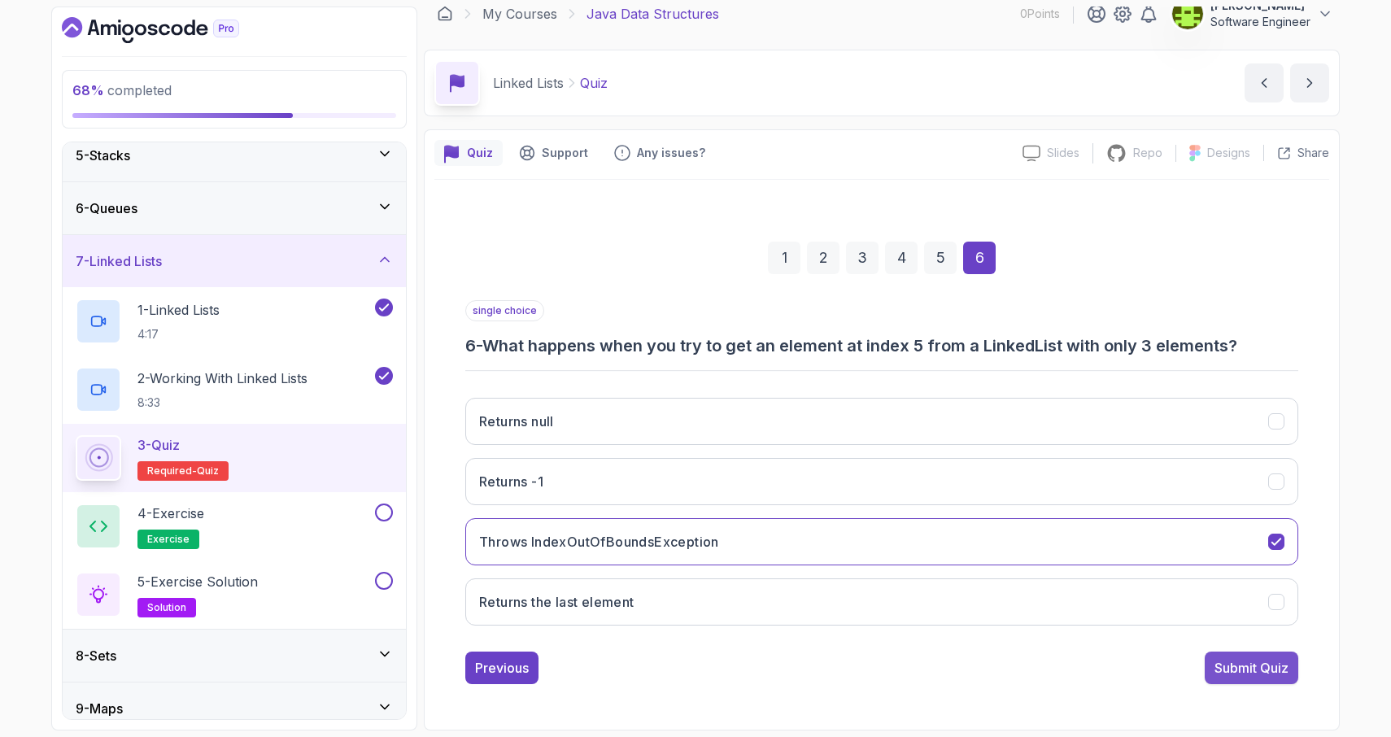
click at [1253, 668] on div "Submit Quiz" at bounding box center [1251, 668] width 74 height 20
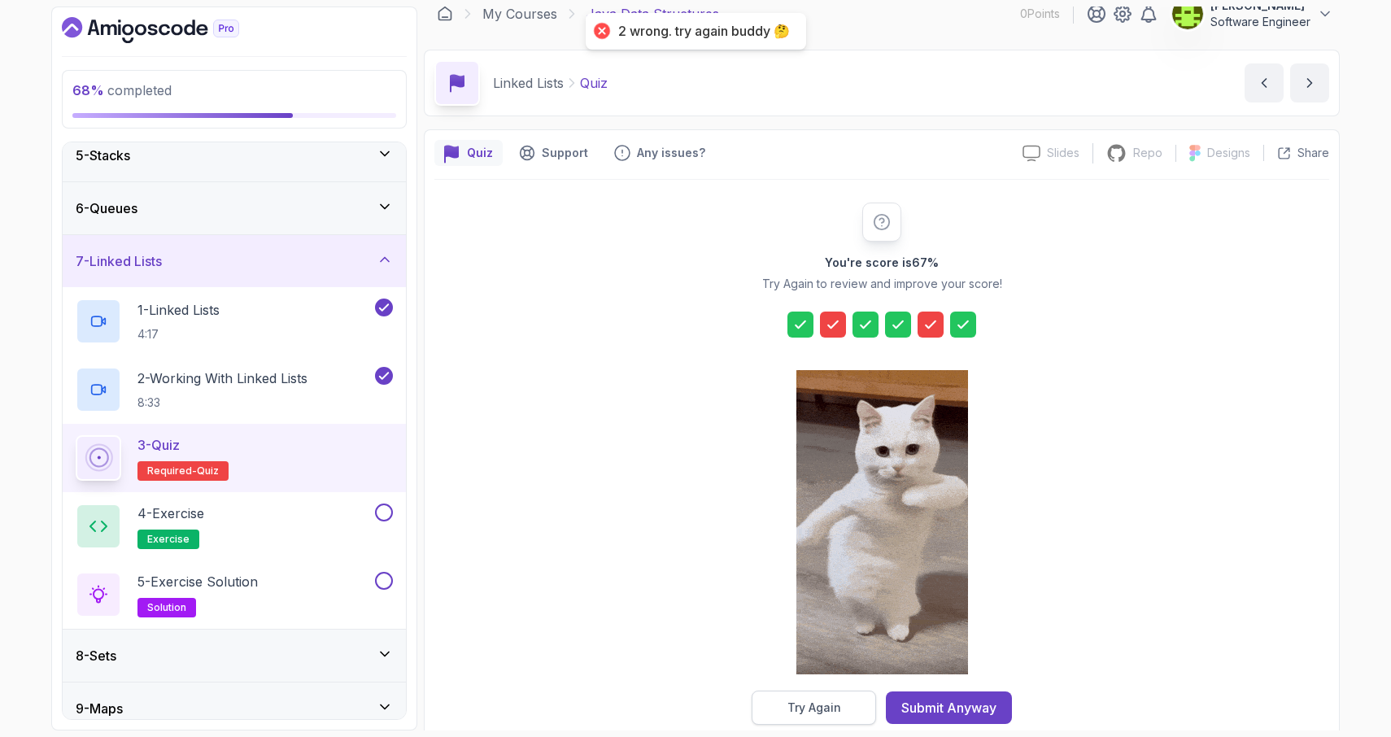
click at [813, 712] on div "Try Again" at bounding box center [814, 707] width 54 height 16
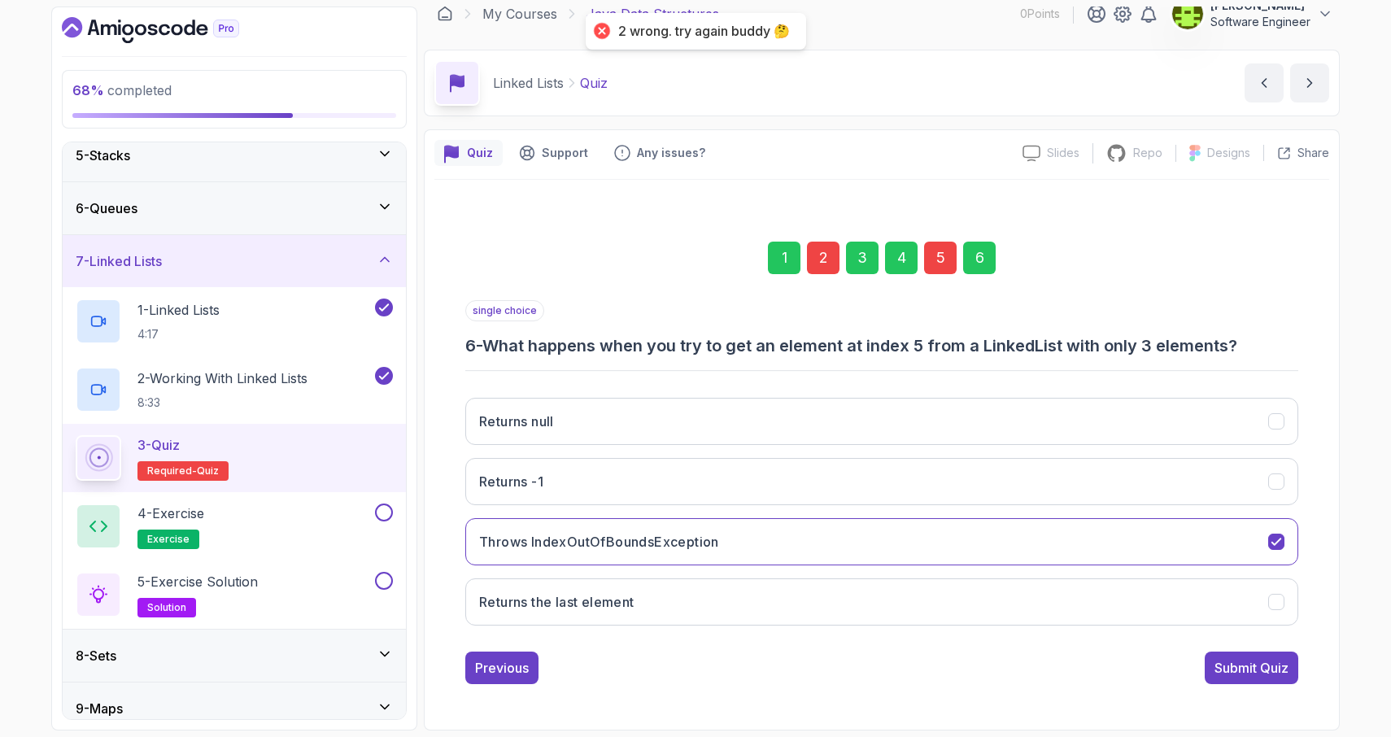
click at [939, 255] on div "5" at bounding box center [940, 258] width 33 height 33
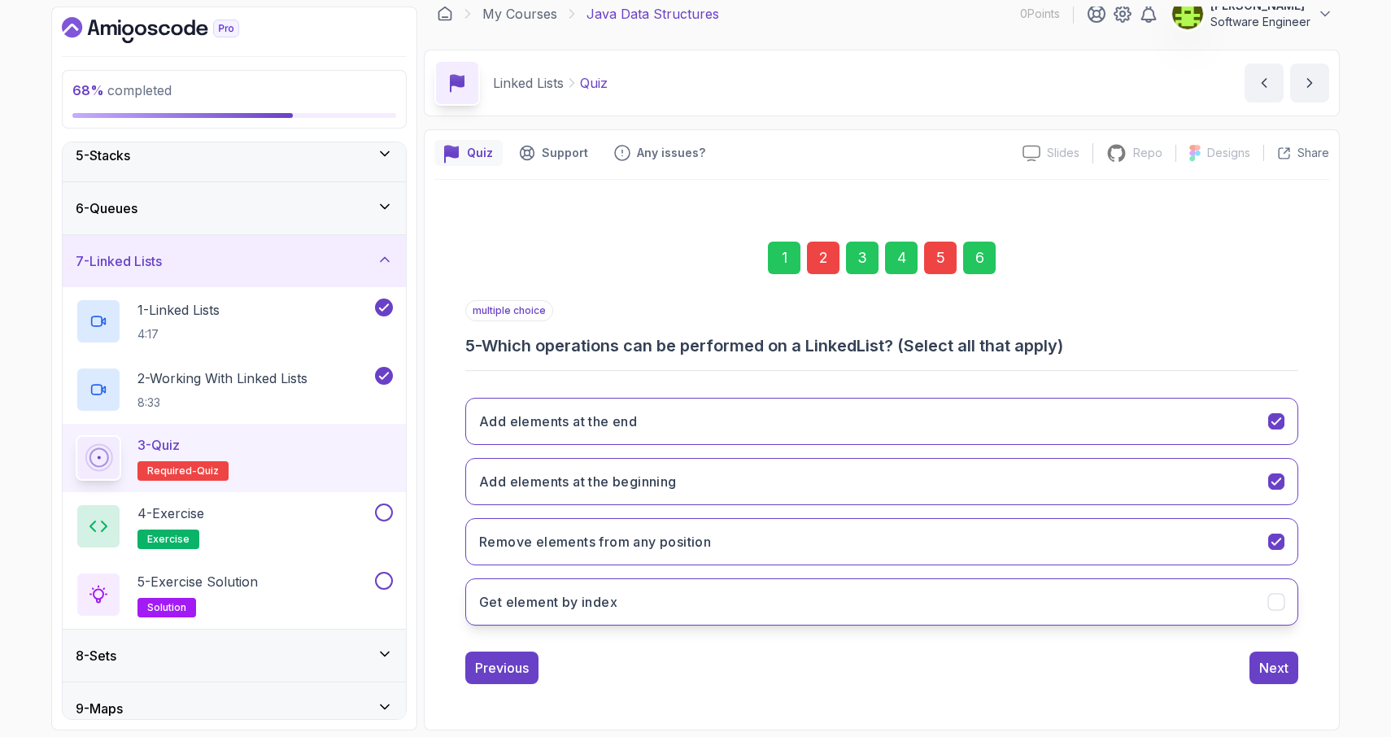
click at [1278, 605] on icon "Get element by index" at bounding box center [1276, 601] width 15 height 15
click at [816, 262] on div "2" at bounding box center [823, 258] width 33 height 33
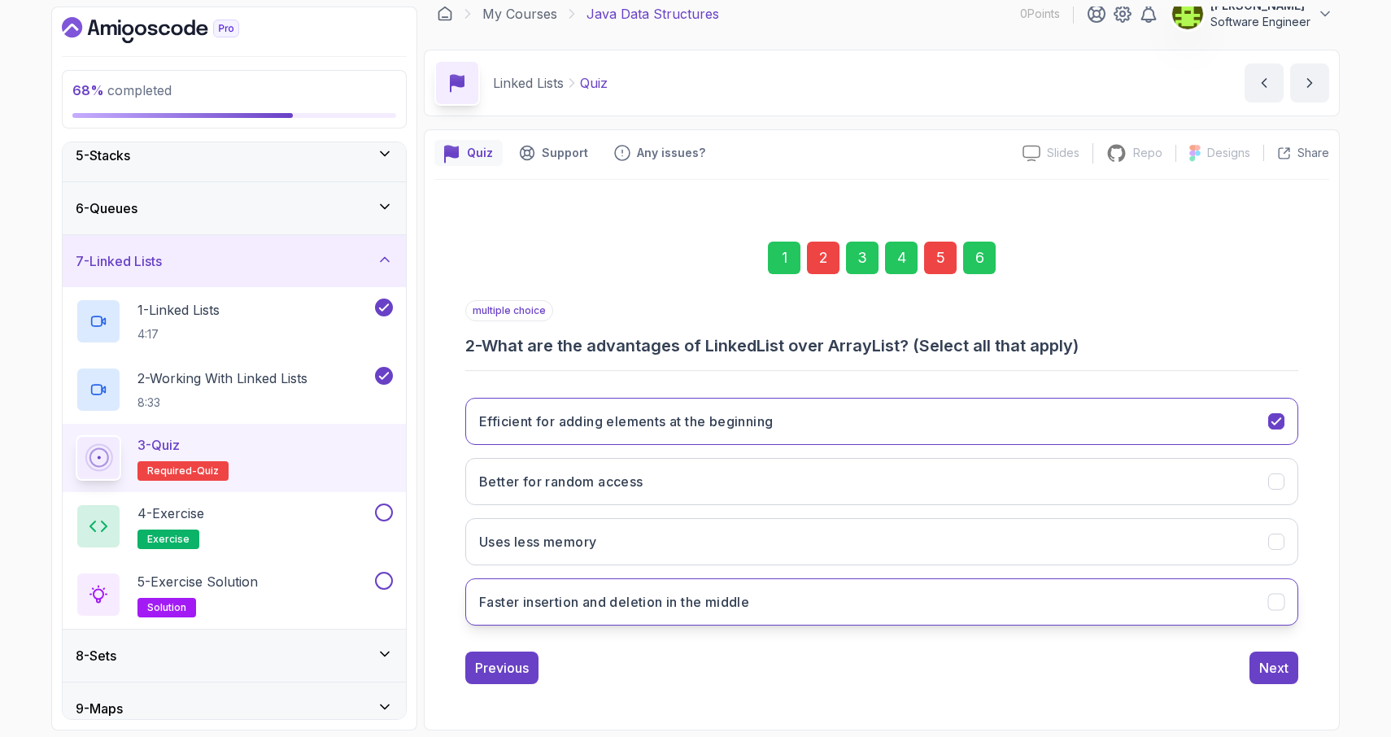
click at [1277, 605] on icon "Faster insertion and deletion in the middle" at bounding box center [1276, 601] width 15 height 15
click at [982, 263] on div "6" at bounding box center [979, 258] width 33 height 33
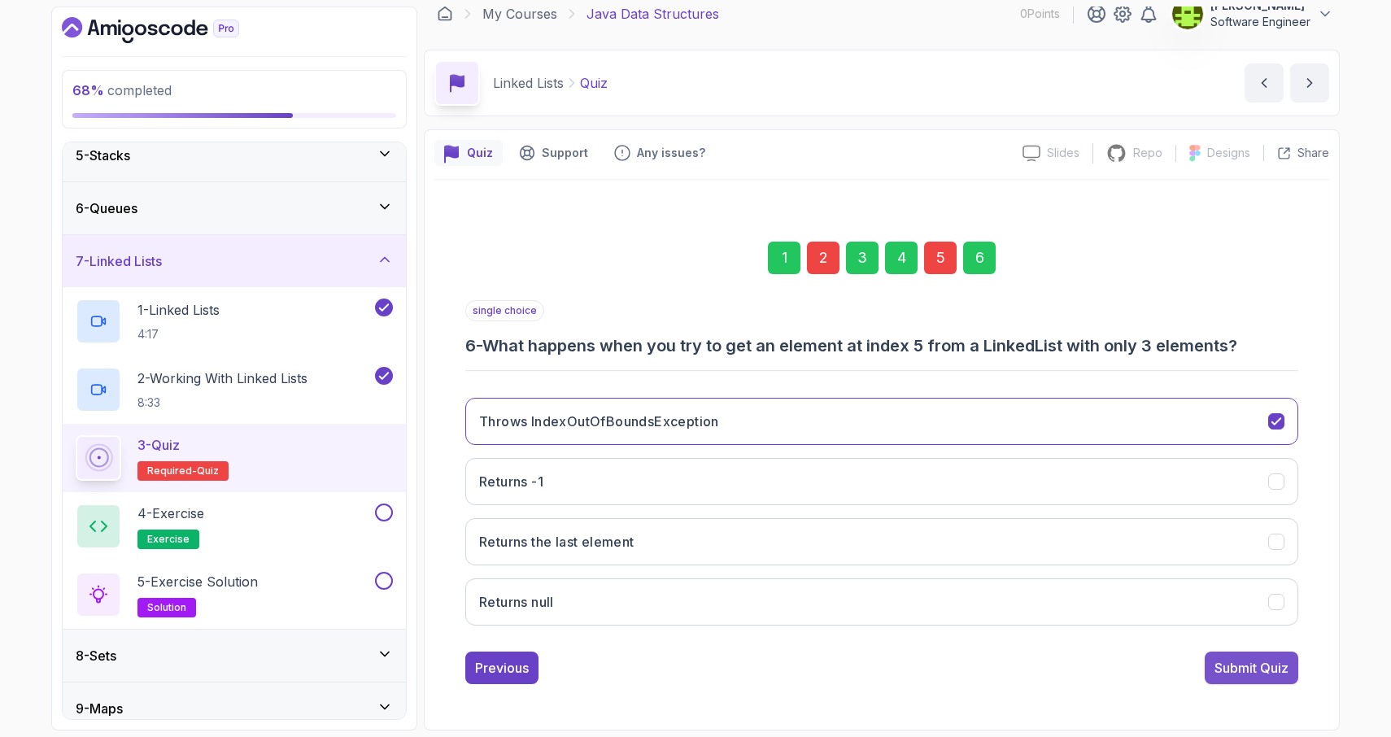
click at [1237, 666] on div "Submit Quiz" at bounding box center [1251, 668] width 74 height 20
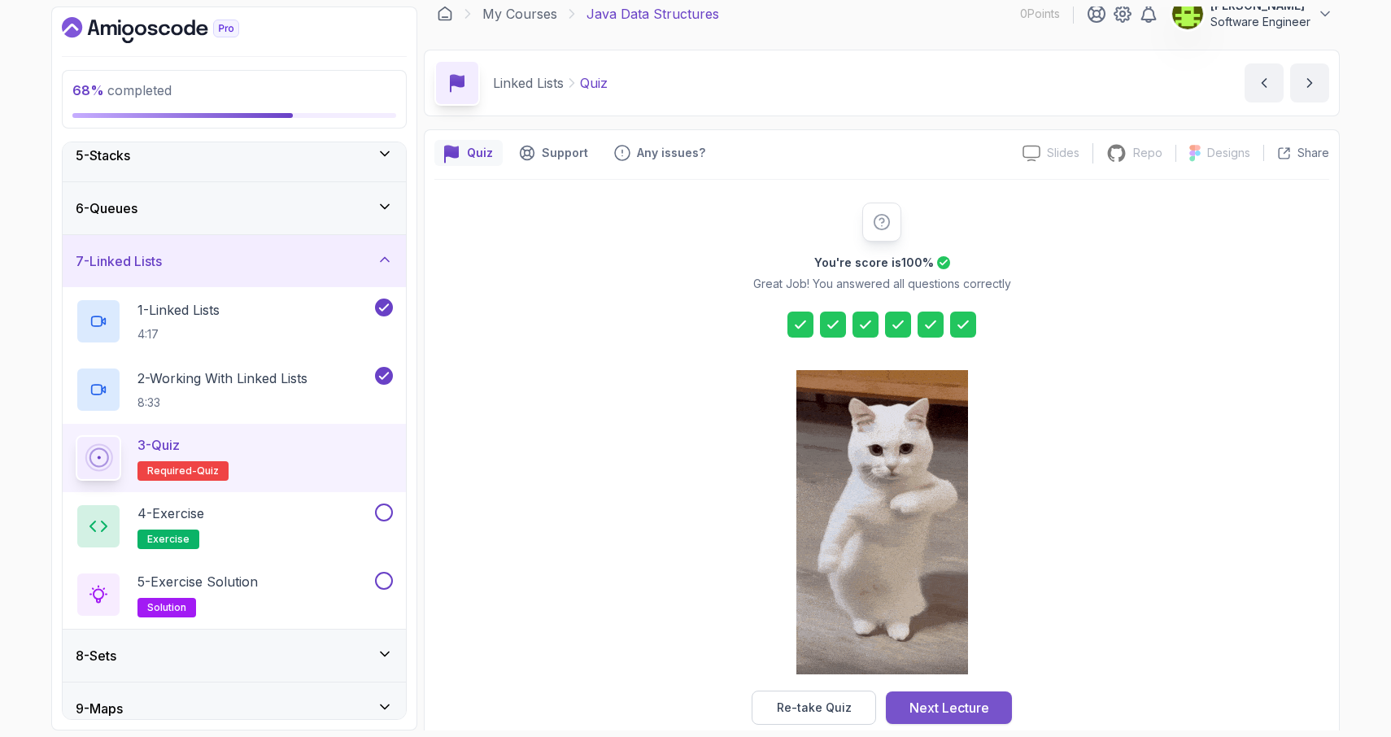
click at [935, 706] on div "Next Lecture" at bounding box center [949, 708] width 80 height 20
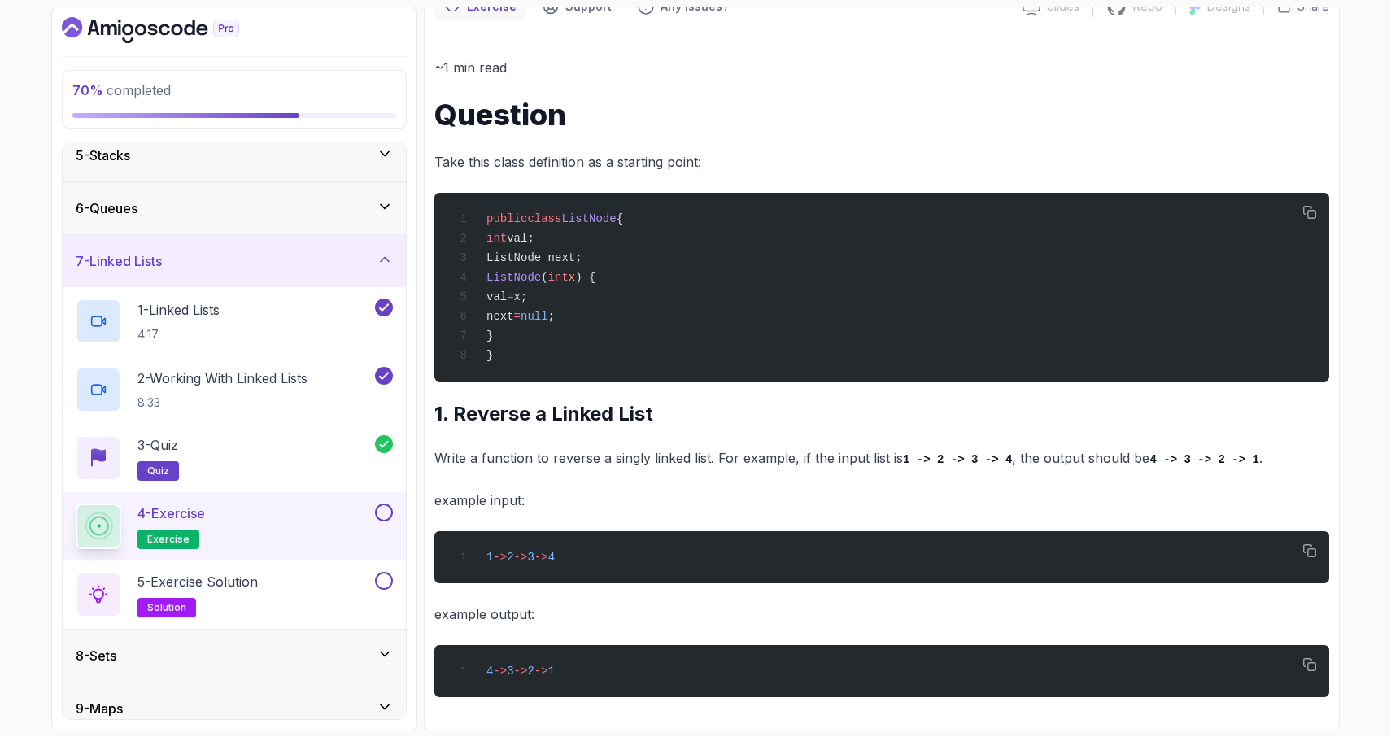
scroll to position [170, 0]
click at [388, 510] on button at bounding box center [384, 512] width 18 height 18
drag, startPoint x: 525, startPoint y: 335, endPoint x: 515, endPoint y: 233, distance: 102.1
click at [515, 233] on div "public class ListNode { int val; ListNode next; ListNode ( int x ) { val = x; n…" at bounding box center [881, 286] width 869 height 169
copy code "int val; ListNode next; ListNode ( int x ) { val = x; next = null ; }"
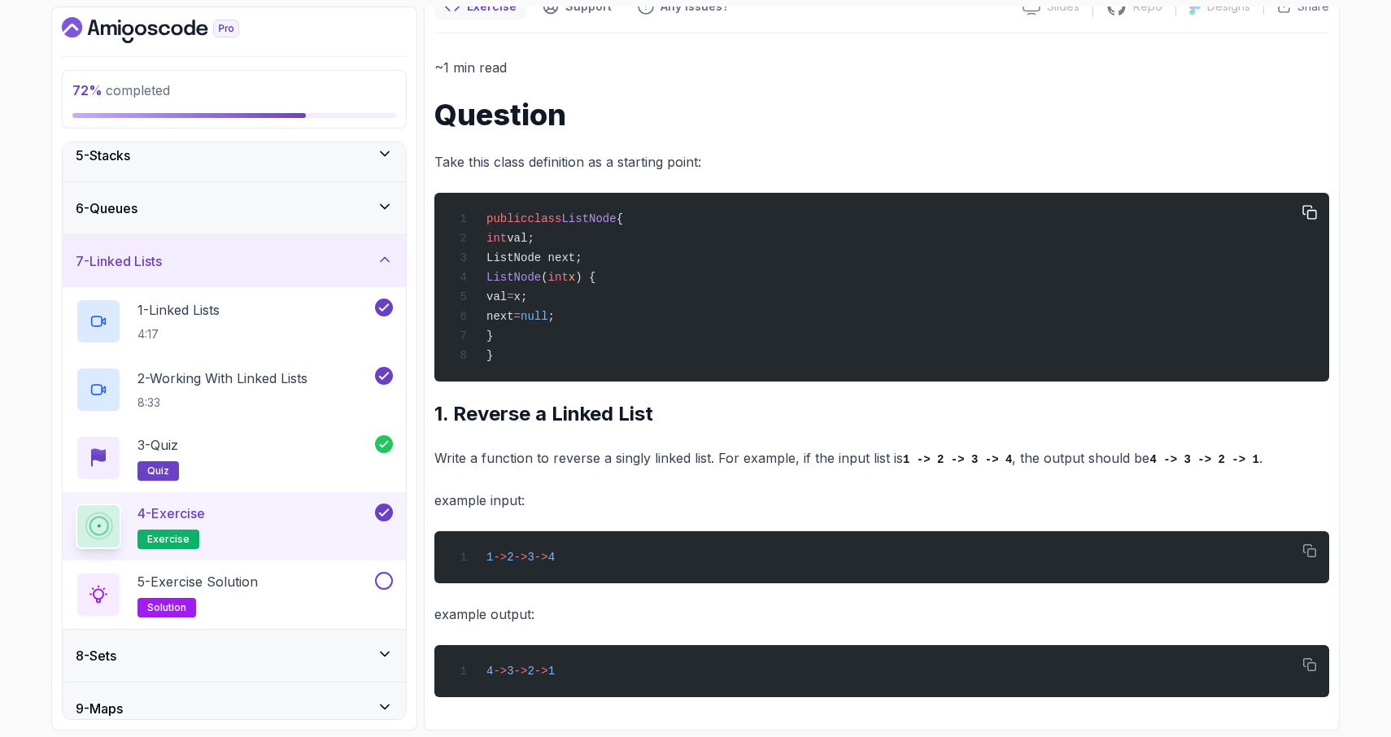
click at [659, 335] on div "public class ListNode { int val; ListNode next; ListNode ( int x ) { val = x; n…" at bounding box center [881, 286] width 869 height 169
click at [304, 585] on div "5 - Exercise Solution solution" at bounding box center [224, 595] width 296 height 46
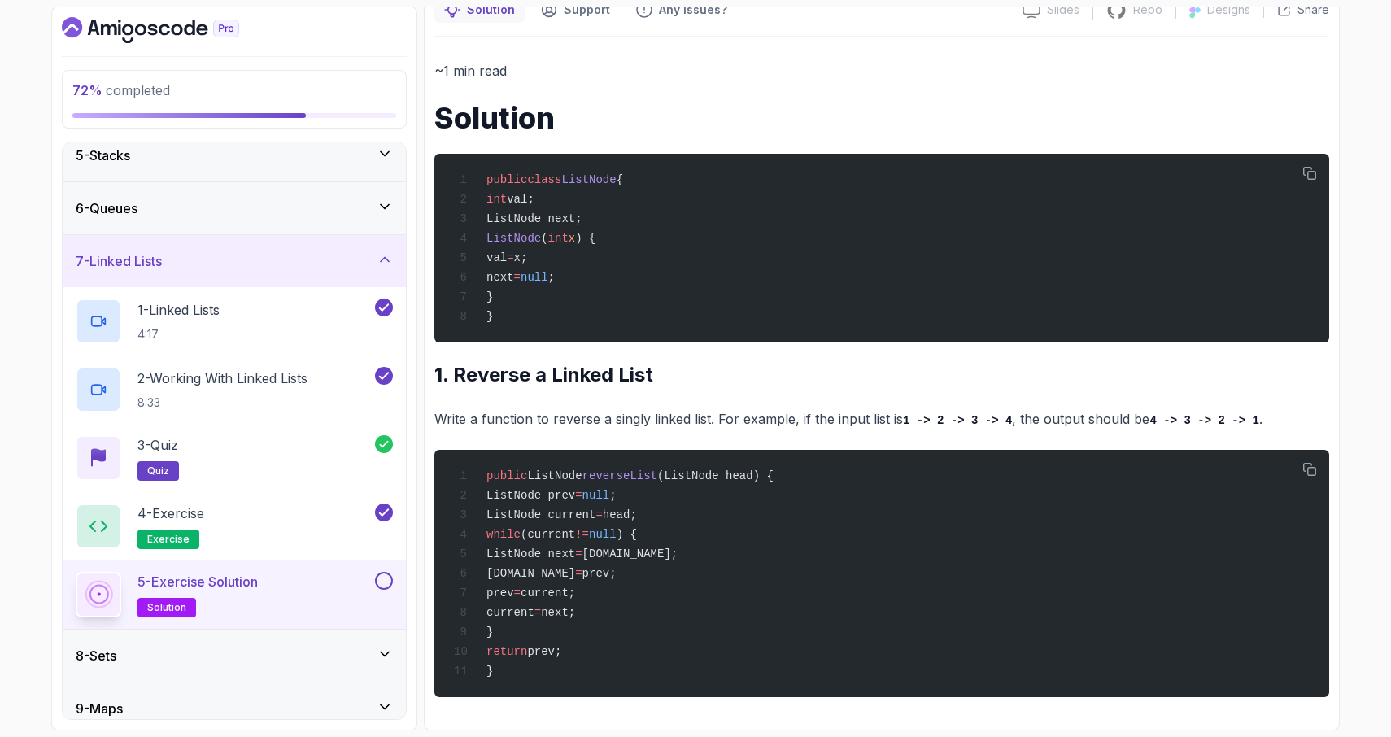
scroll to position [292, 0]
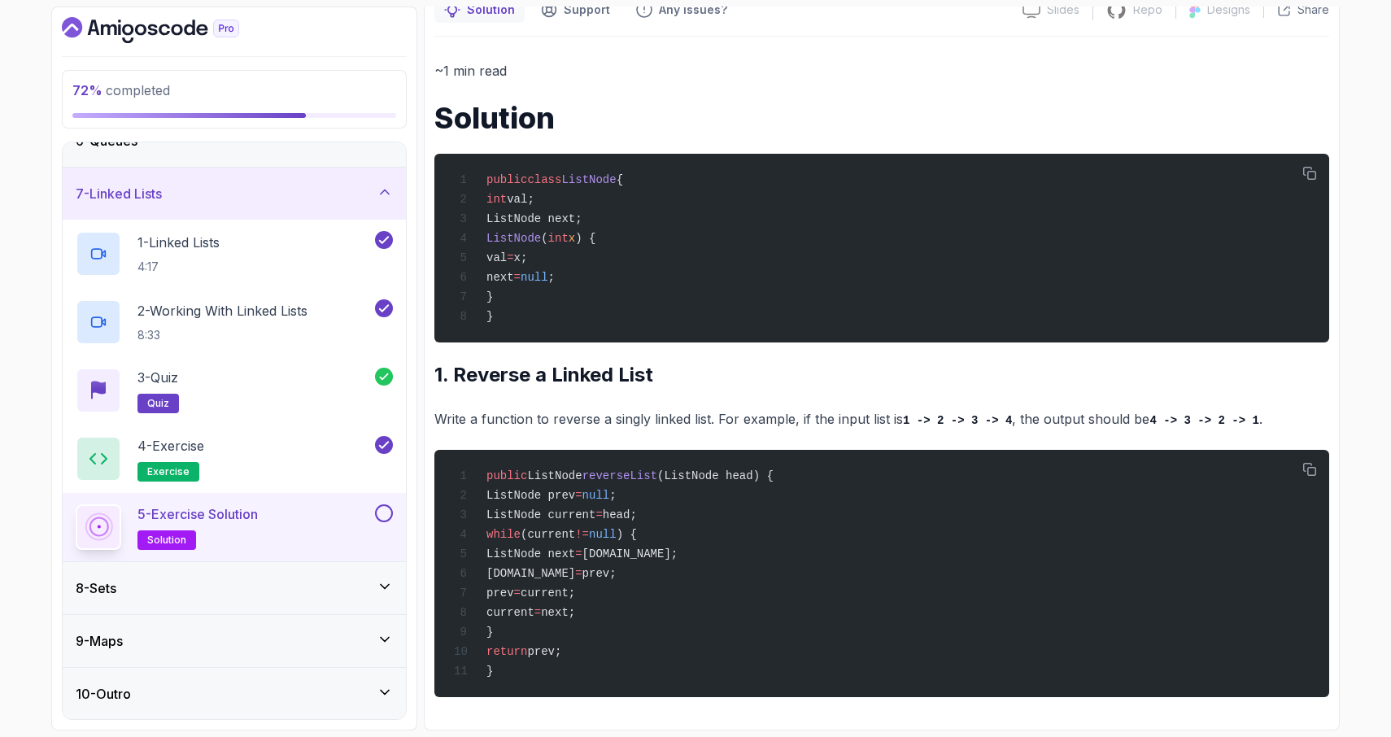
click at [274, 691] on div "10 - Outro" at bounding box center [234, 694] width 317 height 20
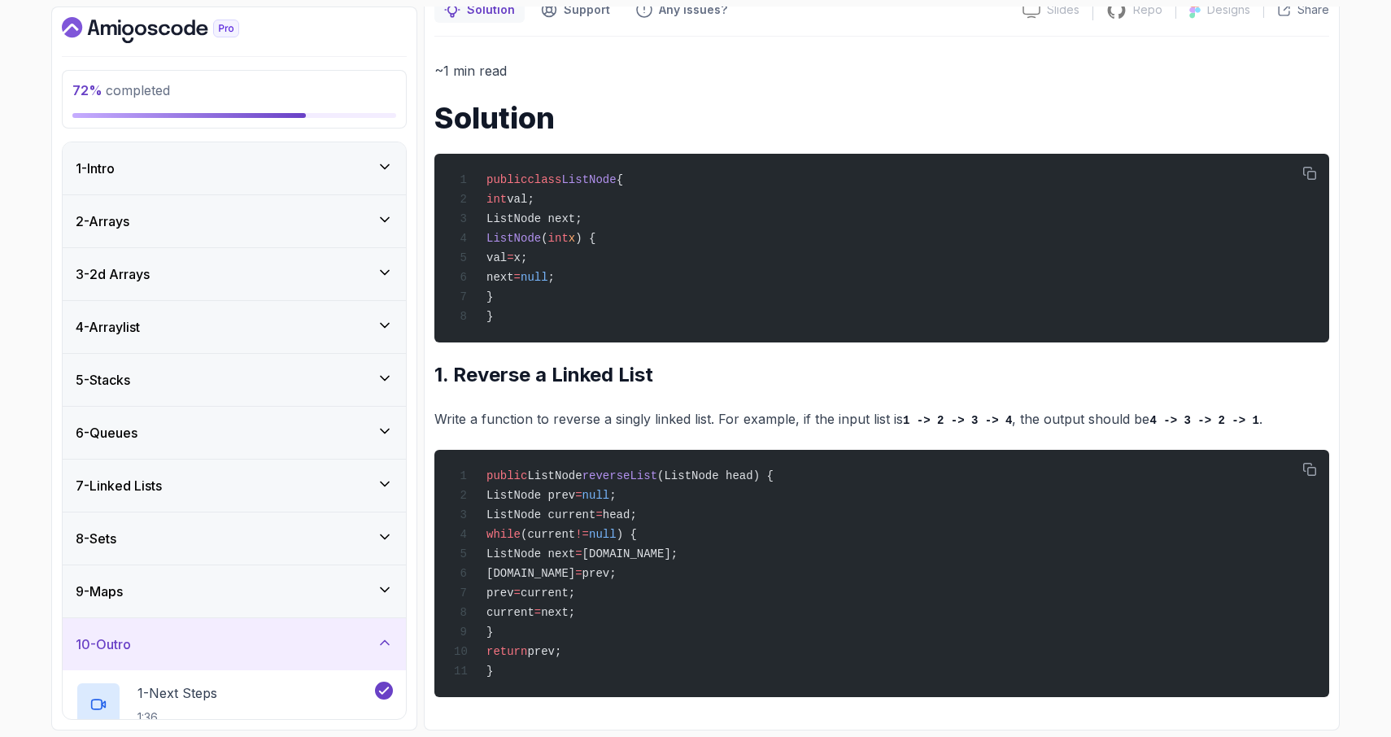
scroll to position [156, 0]
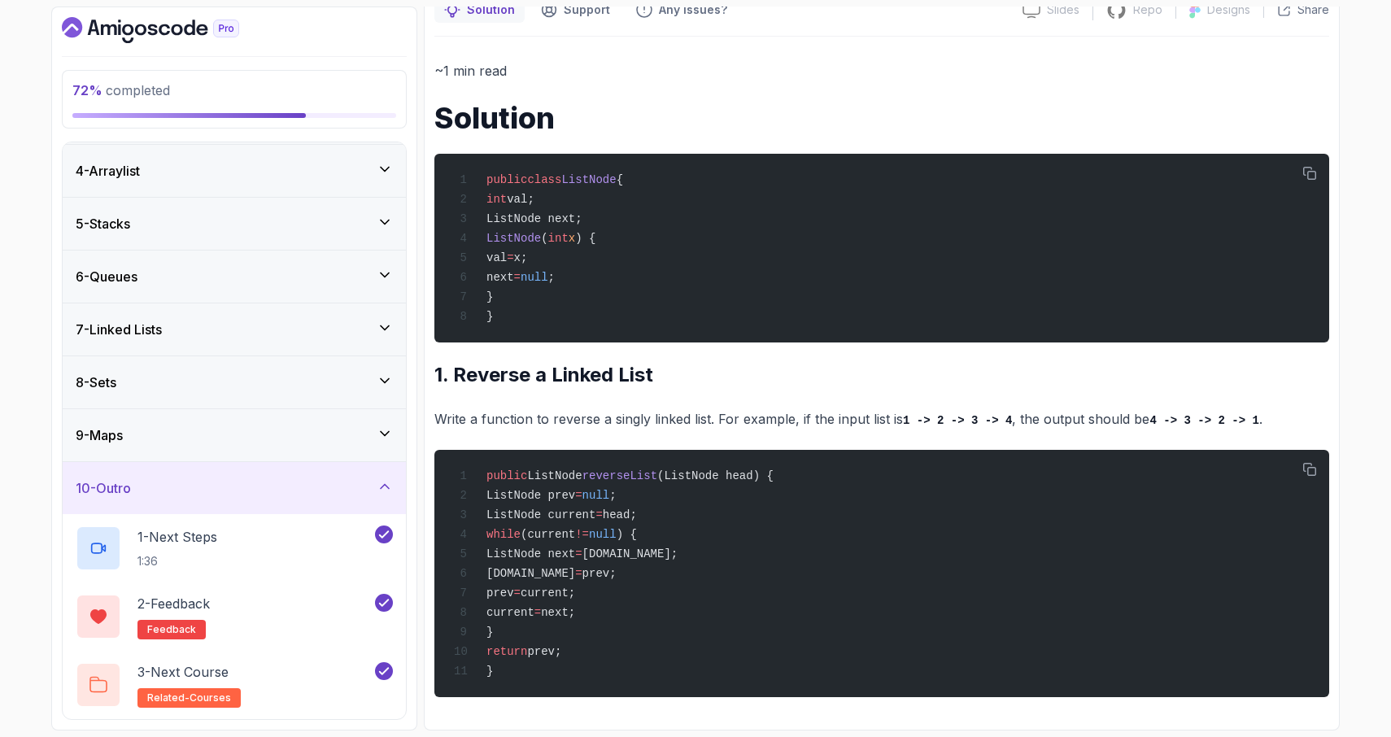
click at [281, 325] on div "7 - Linked Lists" at bounding box center [234, 330] width 317 height 20
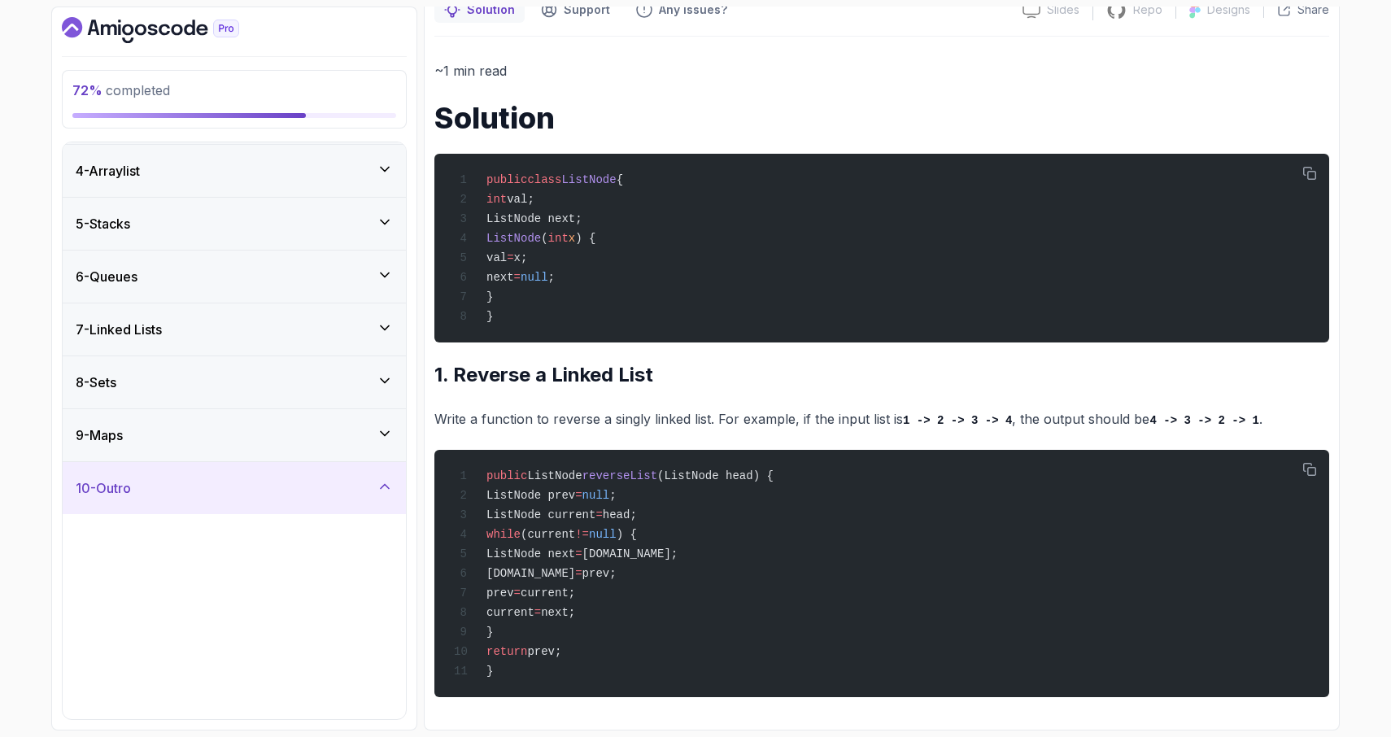
scroll to position [0, 0]
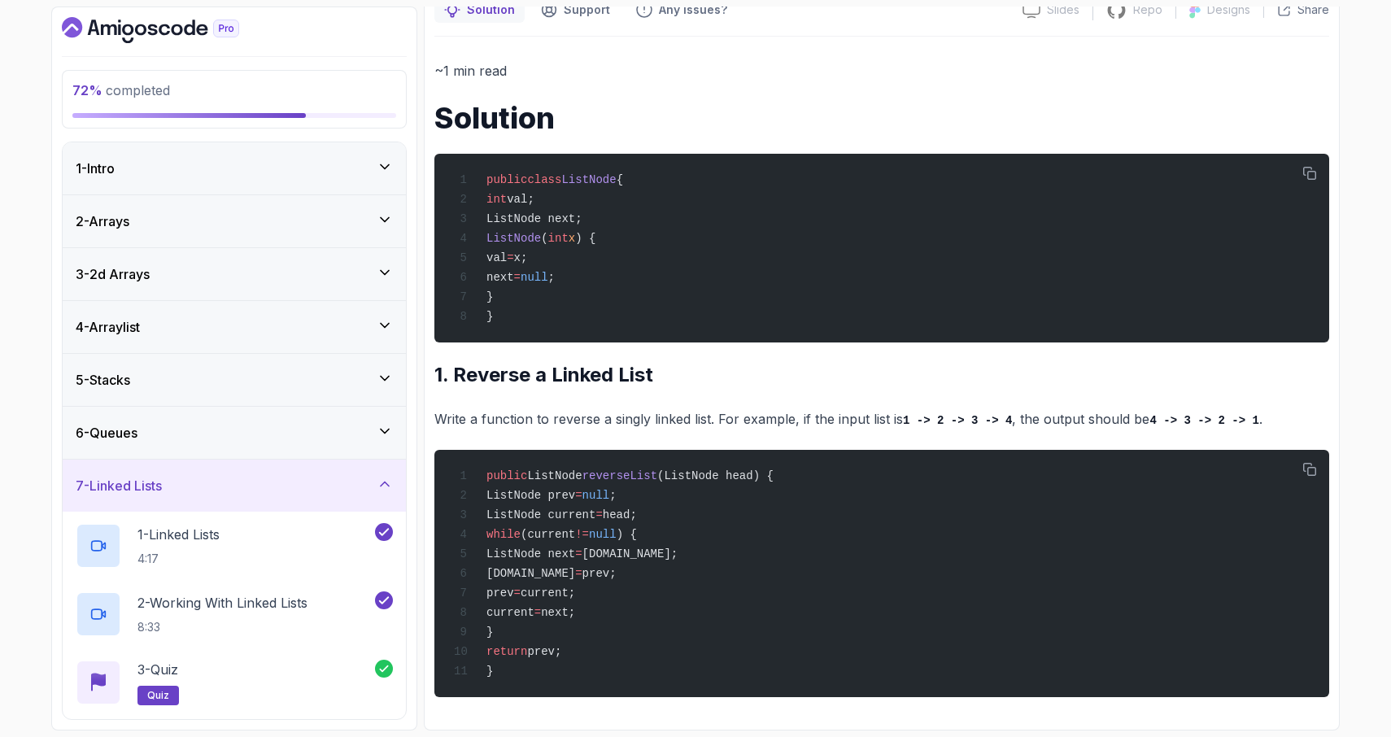
click at [241, 421] on div "6 - Queues" at bounding box center [234, 433] width 343 height 52
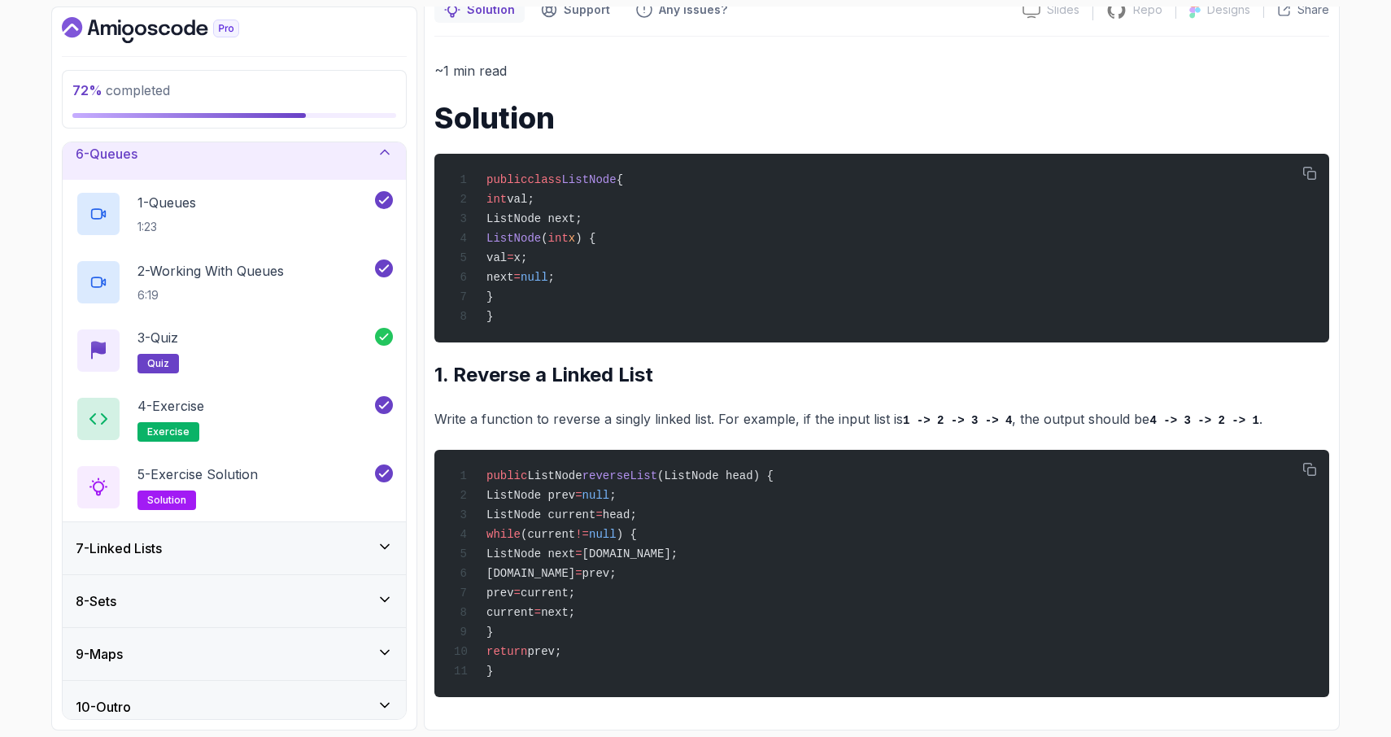
scroll to position [292, 0]
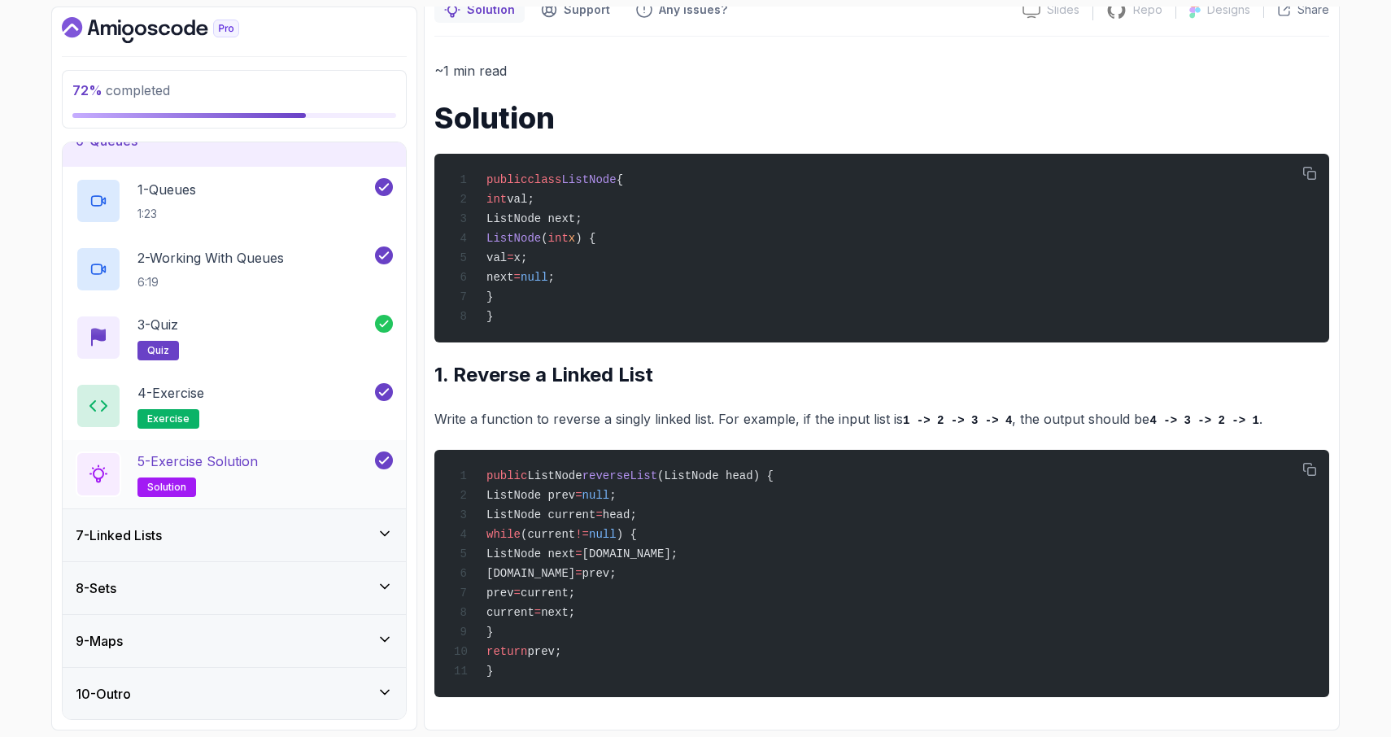
click at [274, 466] on div "5 - Exercise Solution solution" at bounding box center [224, 474] width 296 height 46
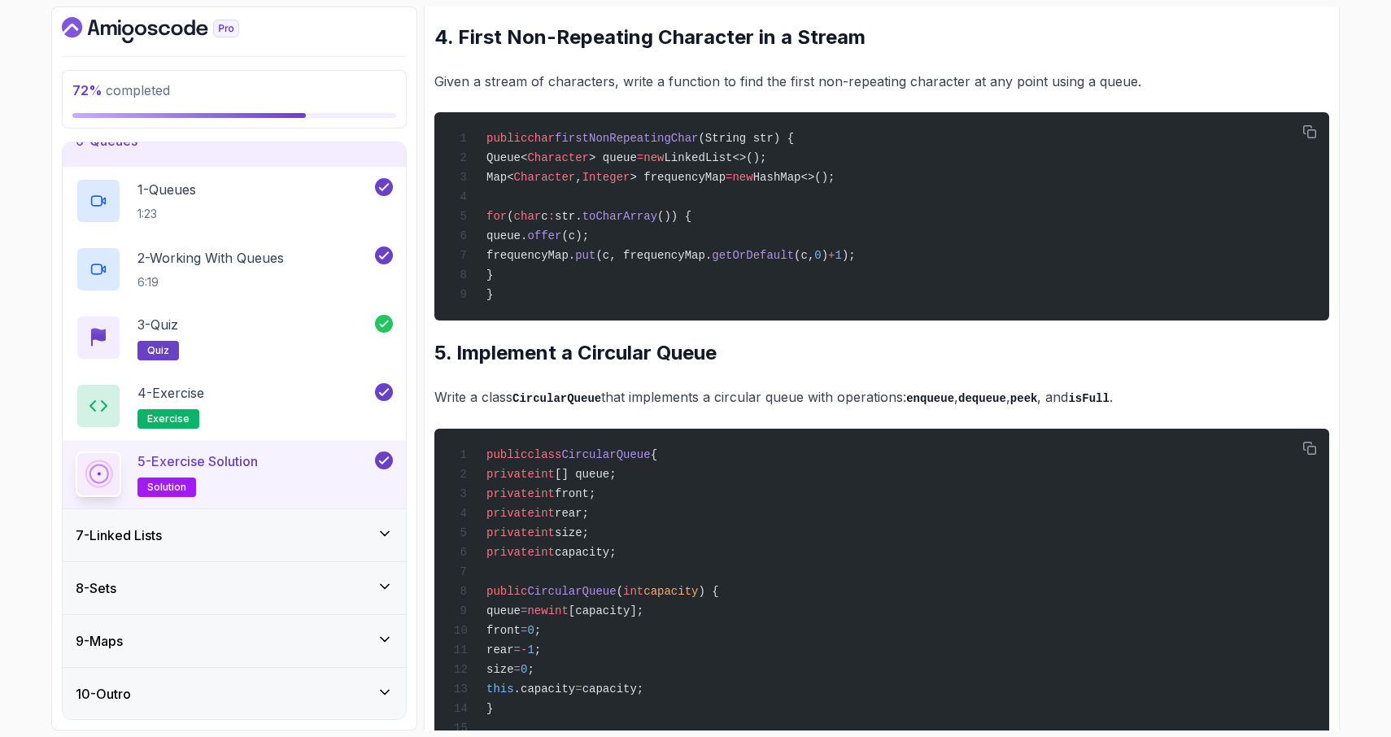
scroll to position [1989, 0]
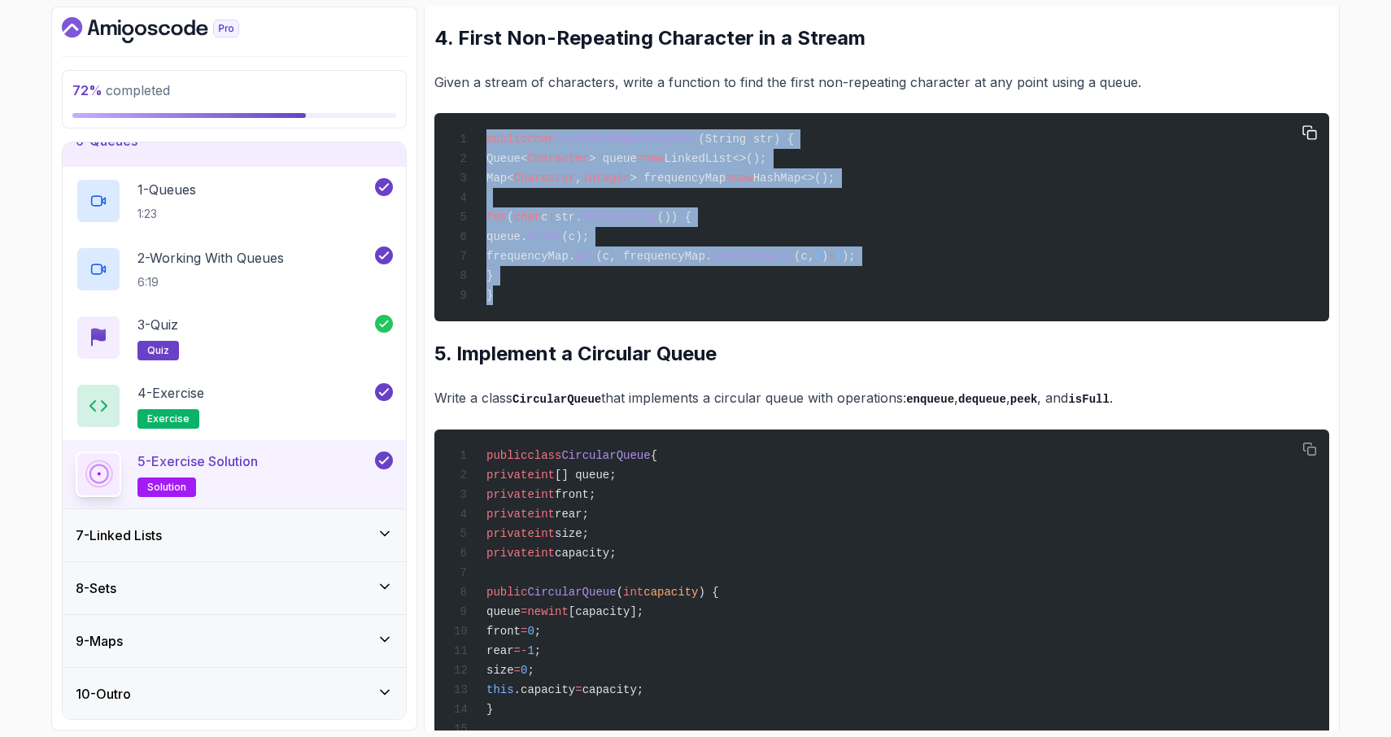
drag, startPoint x: 498, startPoint y: 354, endPoint x: 484, endPoint y: 193, distance: 161.7
click at [484, 193] on div "public char firstNonRepeatingChar (String str) { Queue< Character > queue = new…" at bounding box center [881, 217] width 869 height 189
copy code "public char firstNonRepeatingChar (String str) { Queue< Character > queue = new…"
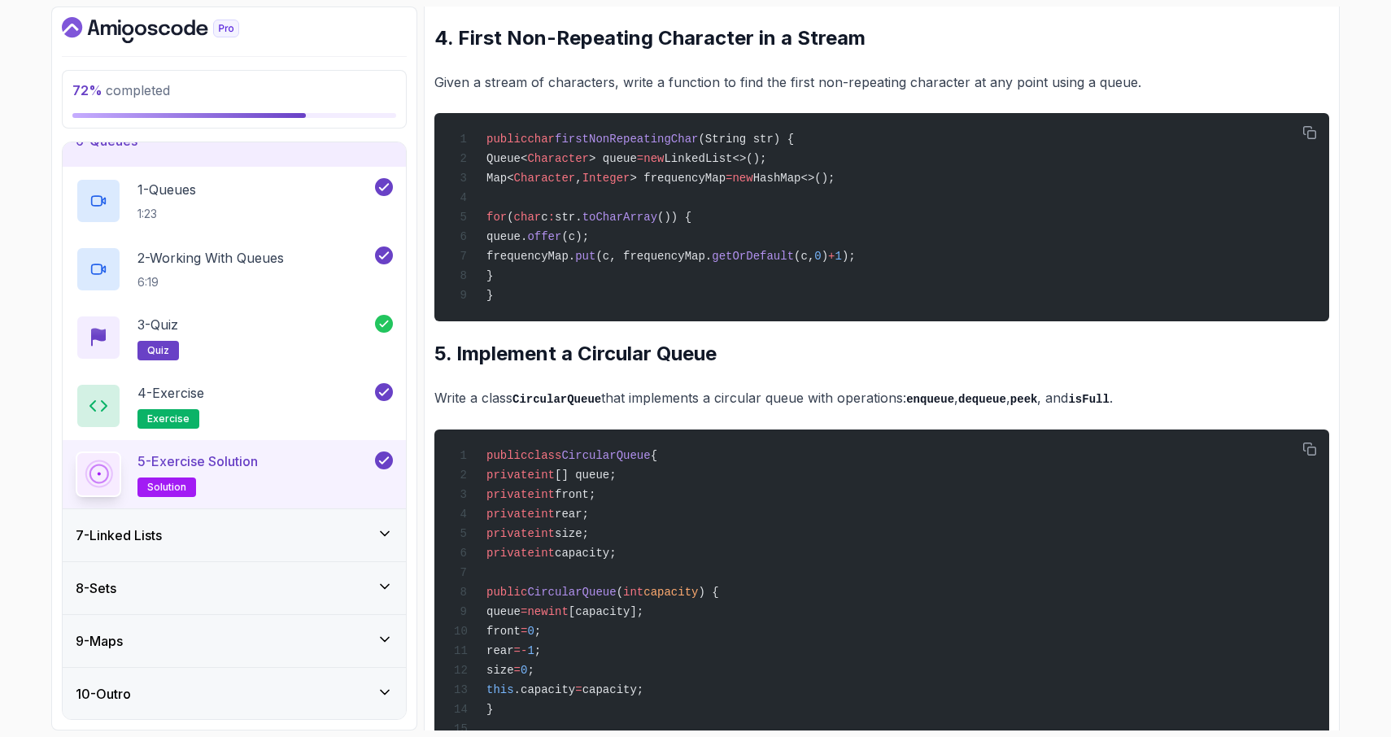
click at [12, 567] on div "72 % completed 1 - Intro 2 - Arrays 3 - 2d Arrays 4 - Arraylist 5 - Stacks 6 - …" at bounding box center [695, 368] width 1391 height 737
click at [129, 687] on h3 "10 - Outro" at bounding box center [103, 694] width 55 height 20
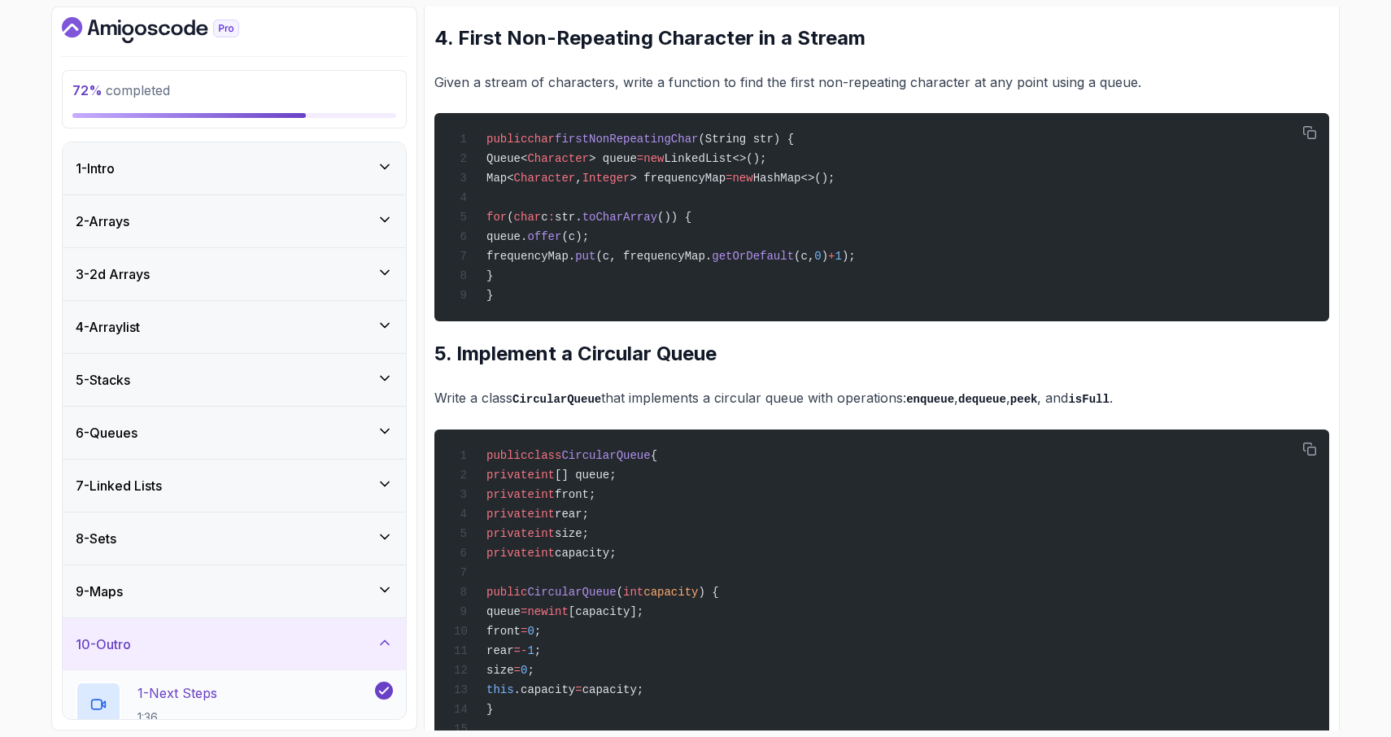
scroll to position [156, 0]
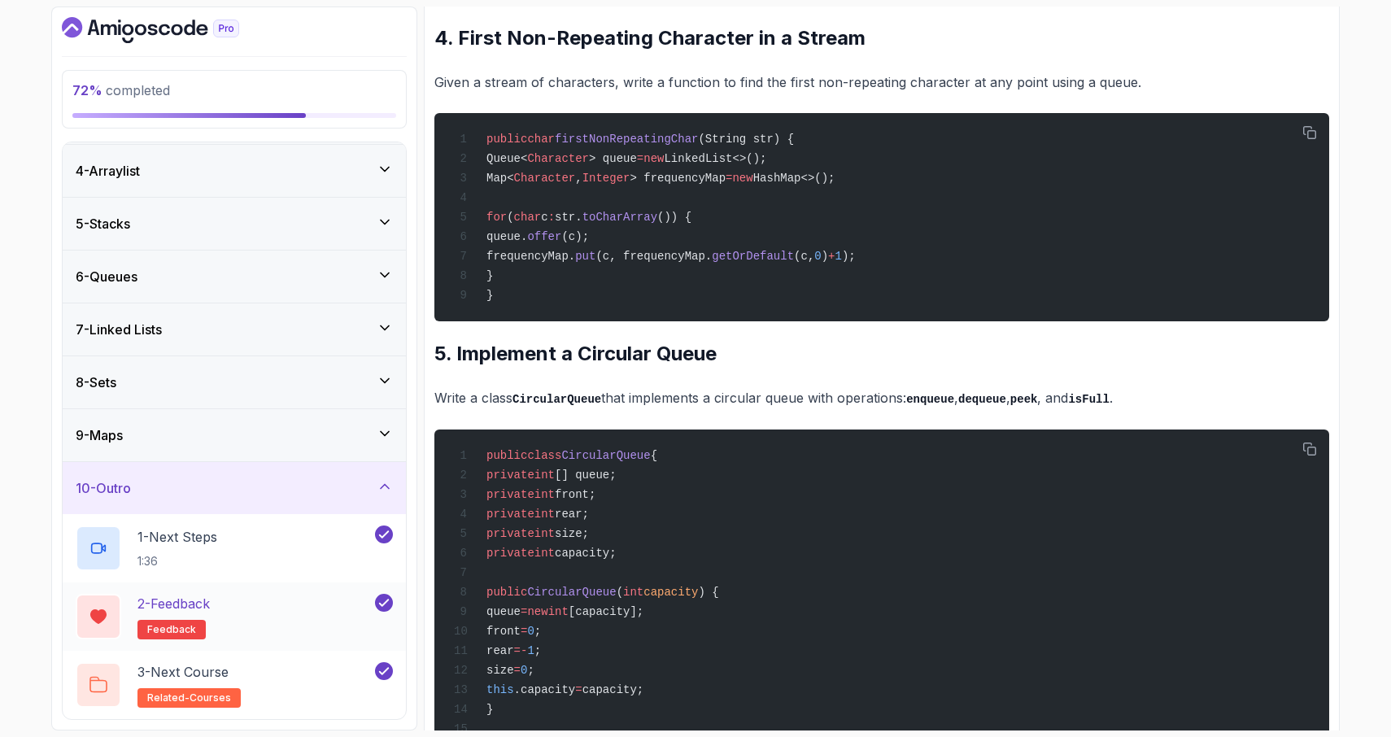
click at [261, 616] on div "2 - Feedback feedback" at bounding box center [224, 617] width 296 height 46
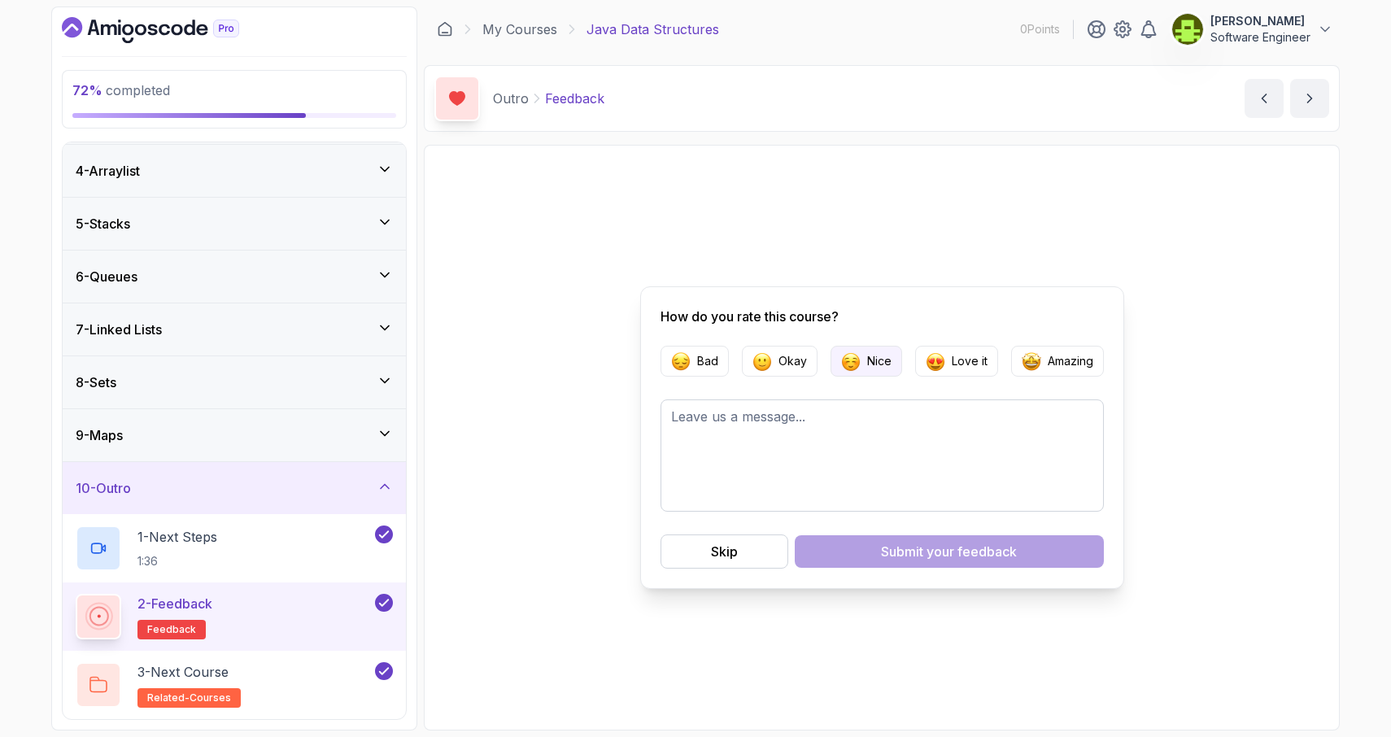
click at [872, 363] on p "Nice" at bounding box center [879, 361] width 24 height 16
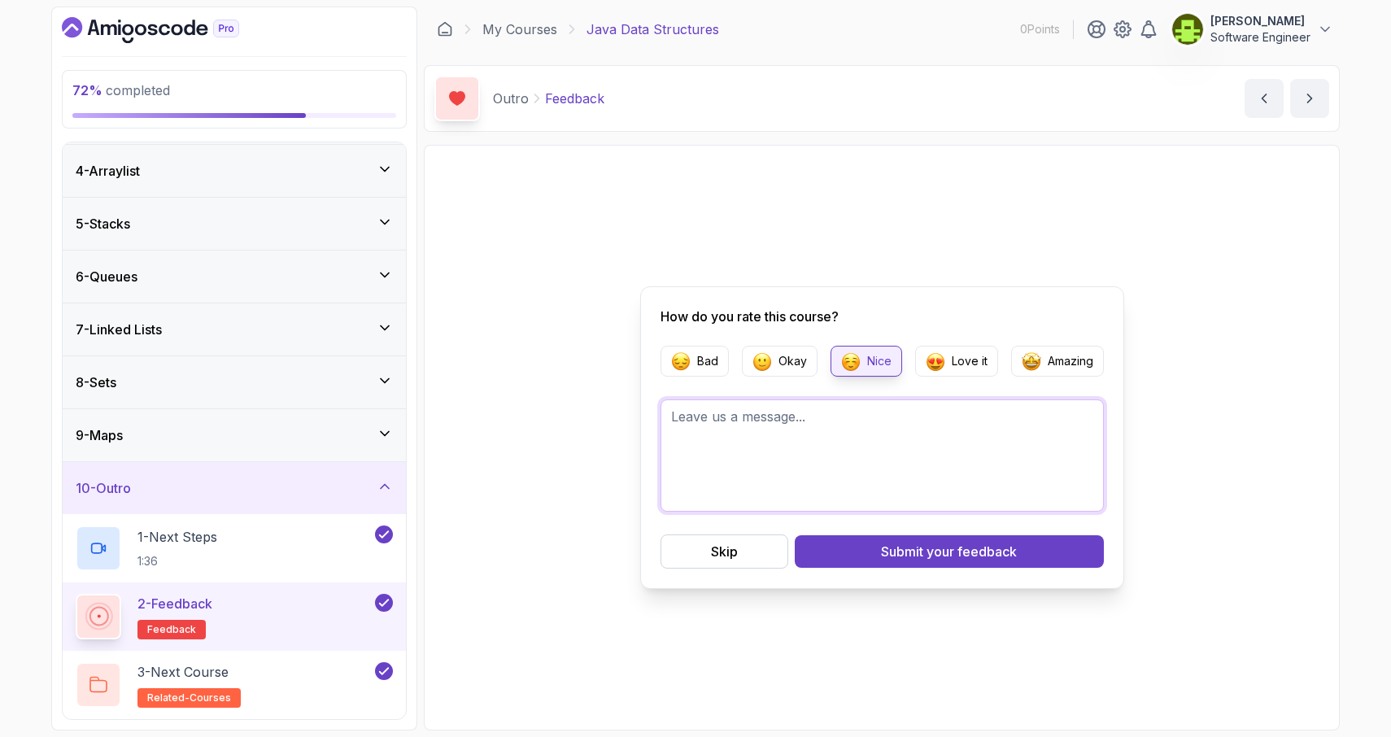
click at [793, 444] on textarea at bounding box center [881, 455] width 443 height 112
click at [697, 435] on textarea "It was very good ! But i just wanted to say that in the Queues part" at bounding box center [881, 455] width 443 height 112
click at [977, 428] on textarea "It was very good ! But I just wanted to say that in the Queues part" at bounding box center [881, 455] width 443 height 112
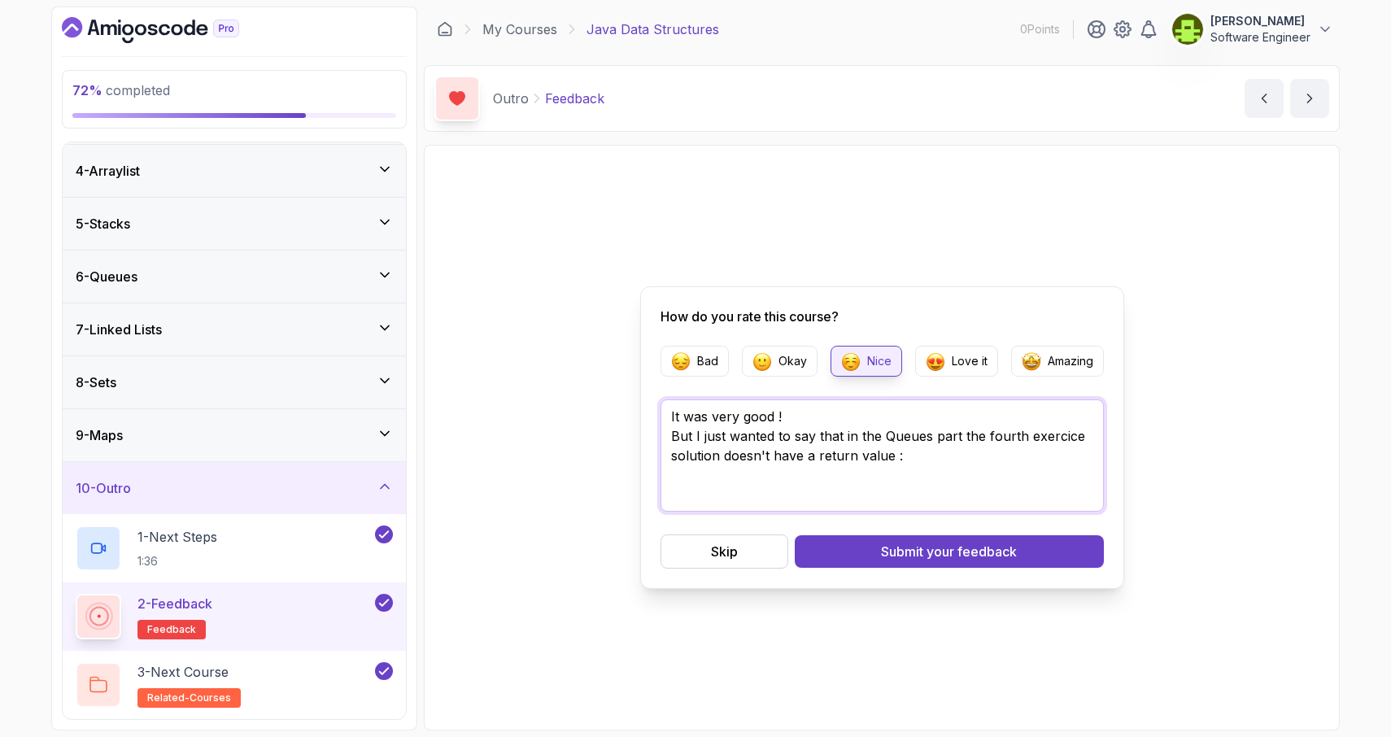
paste textarea "public char firstNonRepeatingChar(String str) { Queue<Character> queue = new Li…"
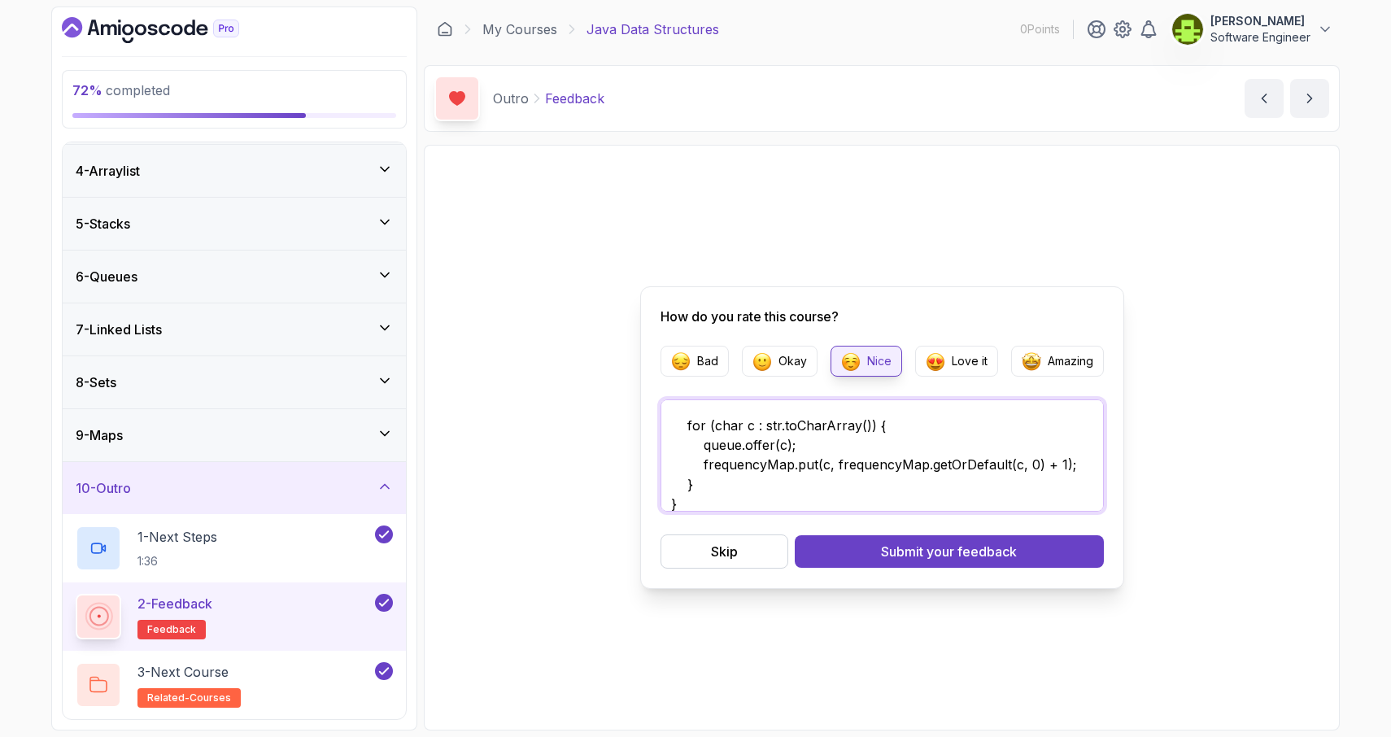
click at [766, 478] on textarea "It was very good ! But I just wanted to say that in the Queues part the fourth …" at bounding box center [881, 455] width 443 height 112
type textarea "It was very good ! But I just wanted to say that in the Queues part the fourth …"
click at [873, 554] on button "Submit your feedback" at bounding box center [948, 551] width 309 height 33
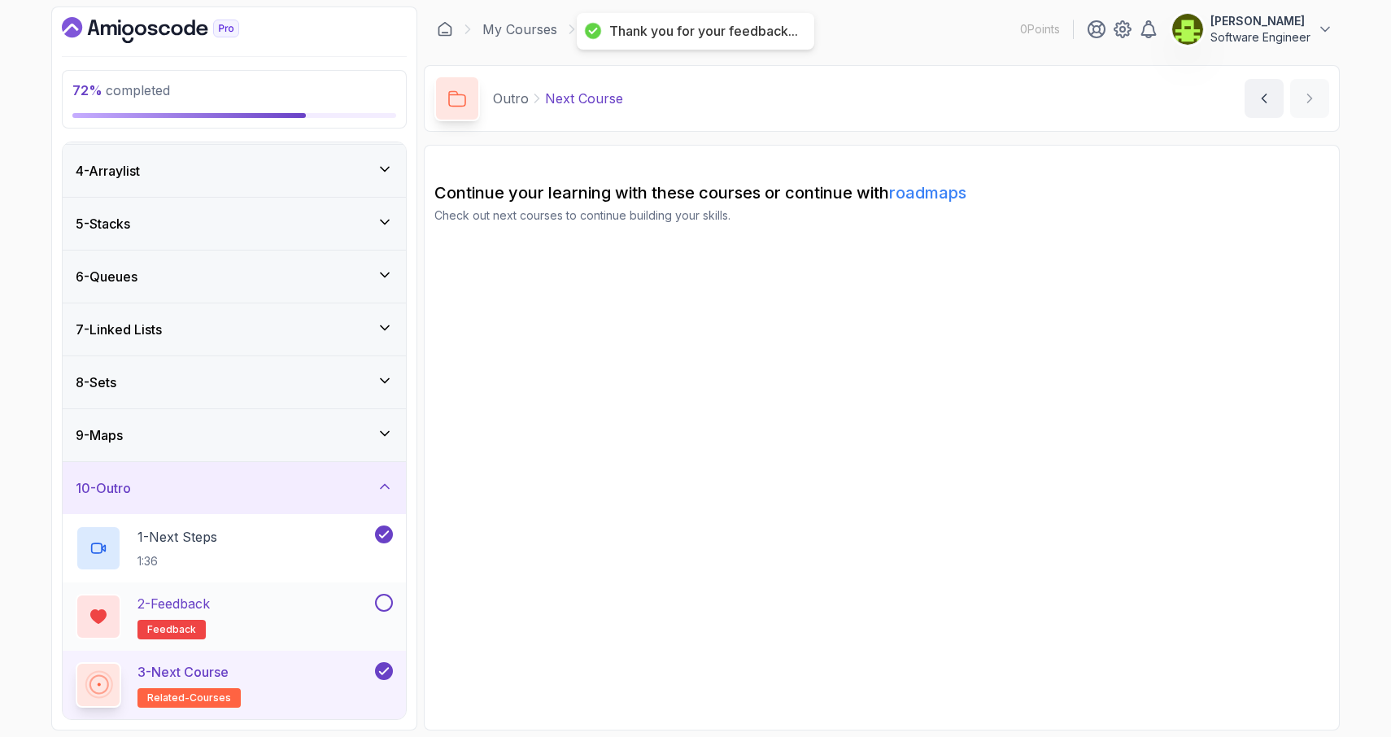
click at [381, 607] on button at bounding box center [384, 603] width 18 height 18
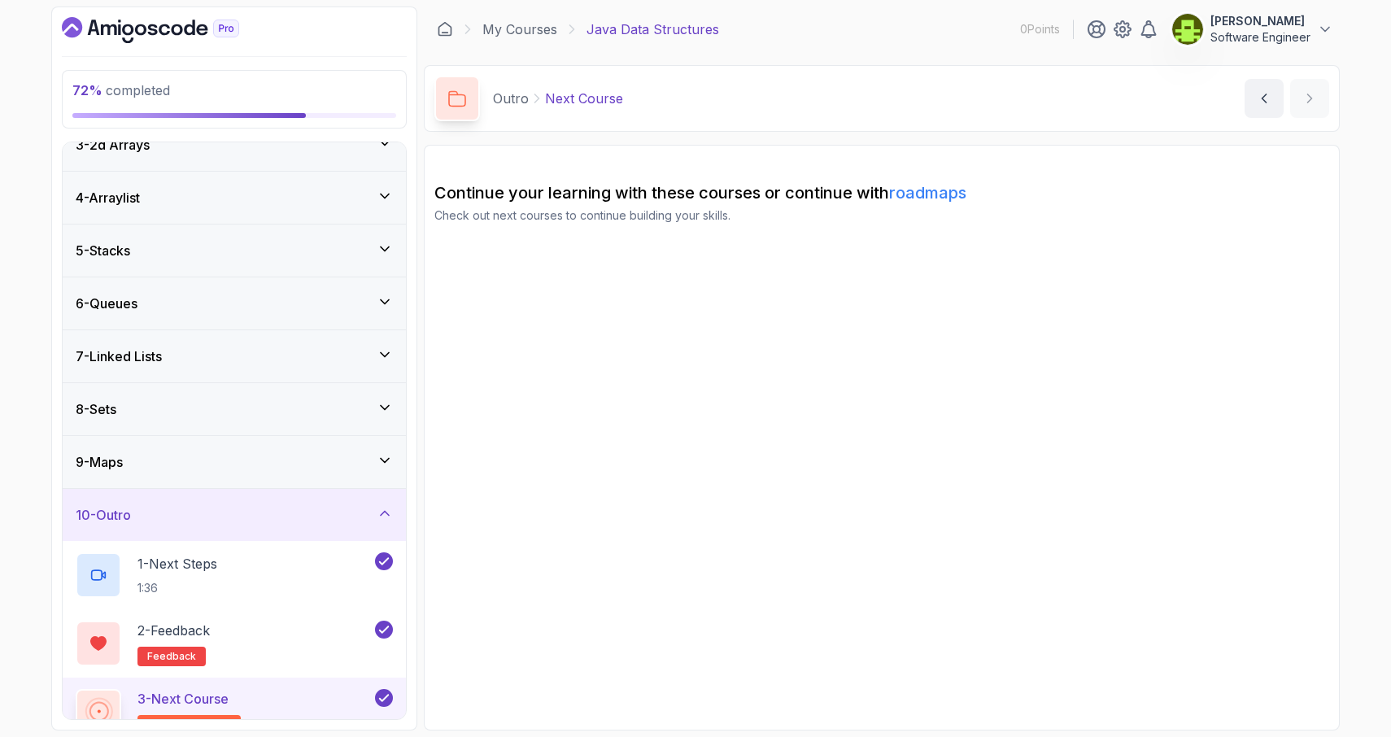
click at [220, 358] on div "7 - Linked Lists" at bounding box center [234, 356] width 317 height 20
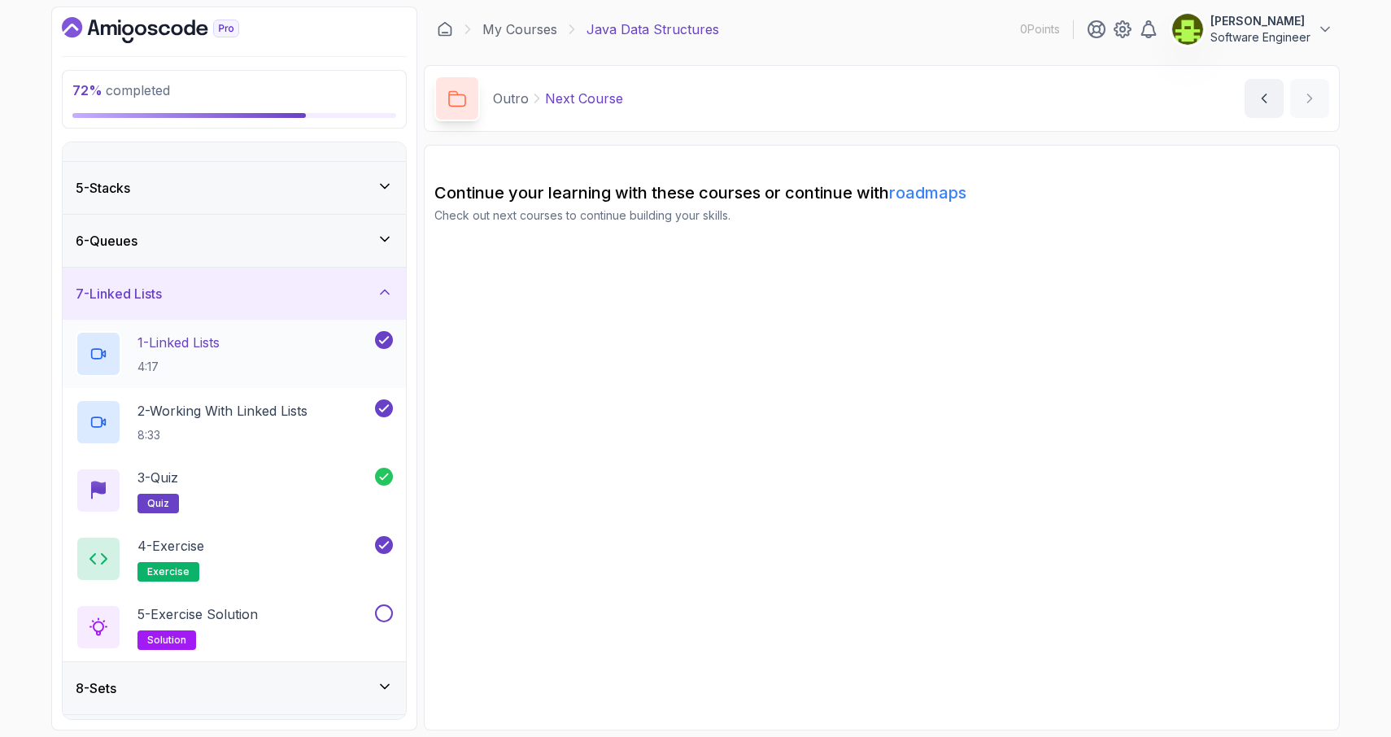
scroll to position [292, 0]
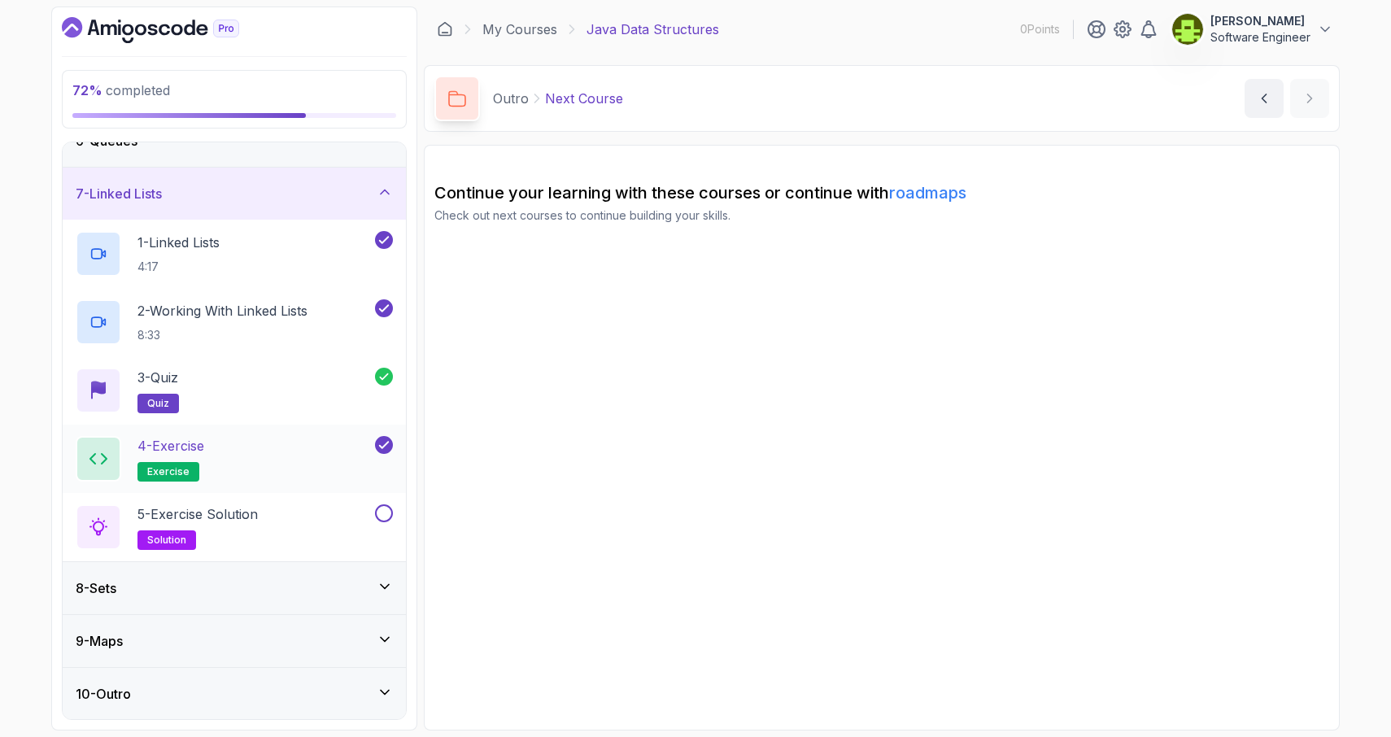
click at [306, 463] on div "4 - Exercise exercise" at bounding box center [224, 459] width 296 height 46
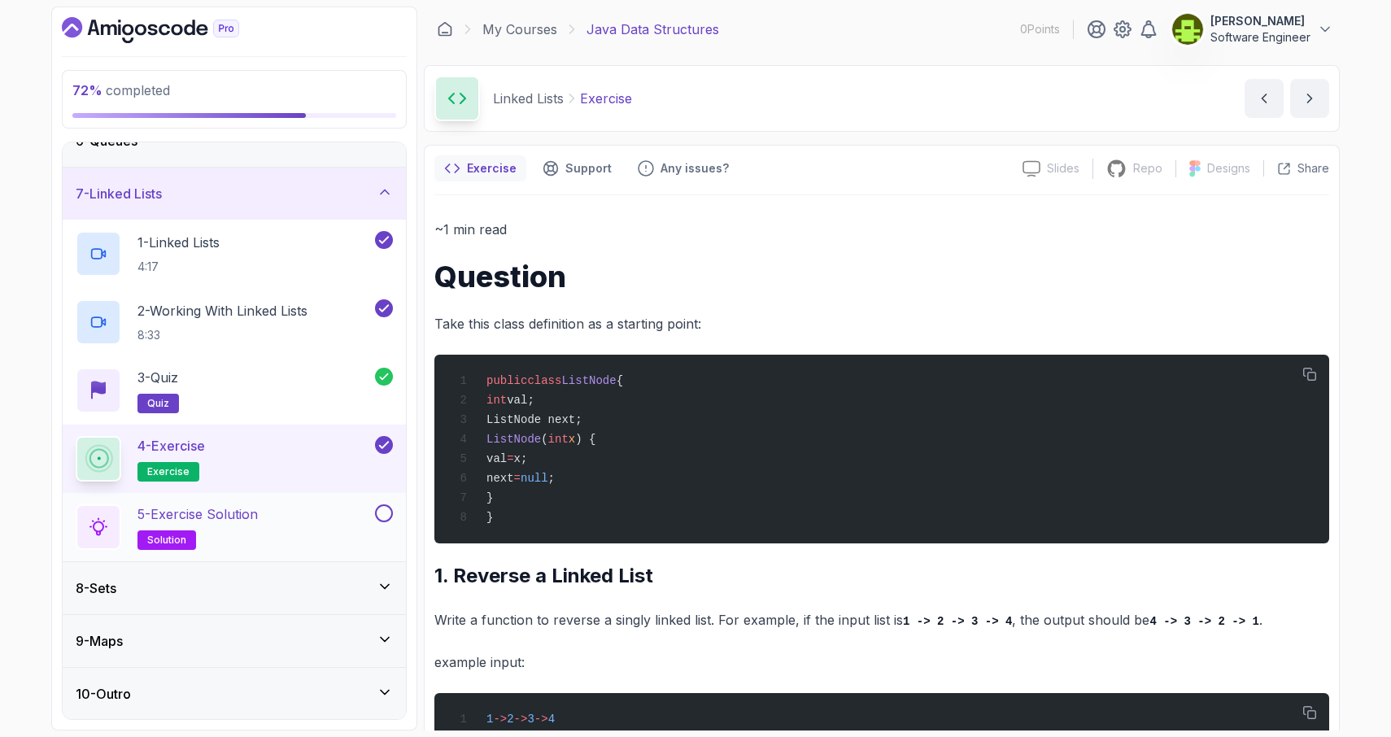
click at [382, 511] on button at bounding box center [384, 513] width 18 height 18
click at [308, 508] on div "5 - Exercise Solution solution" at bounding box center [224, 527] width 296 height 46
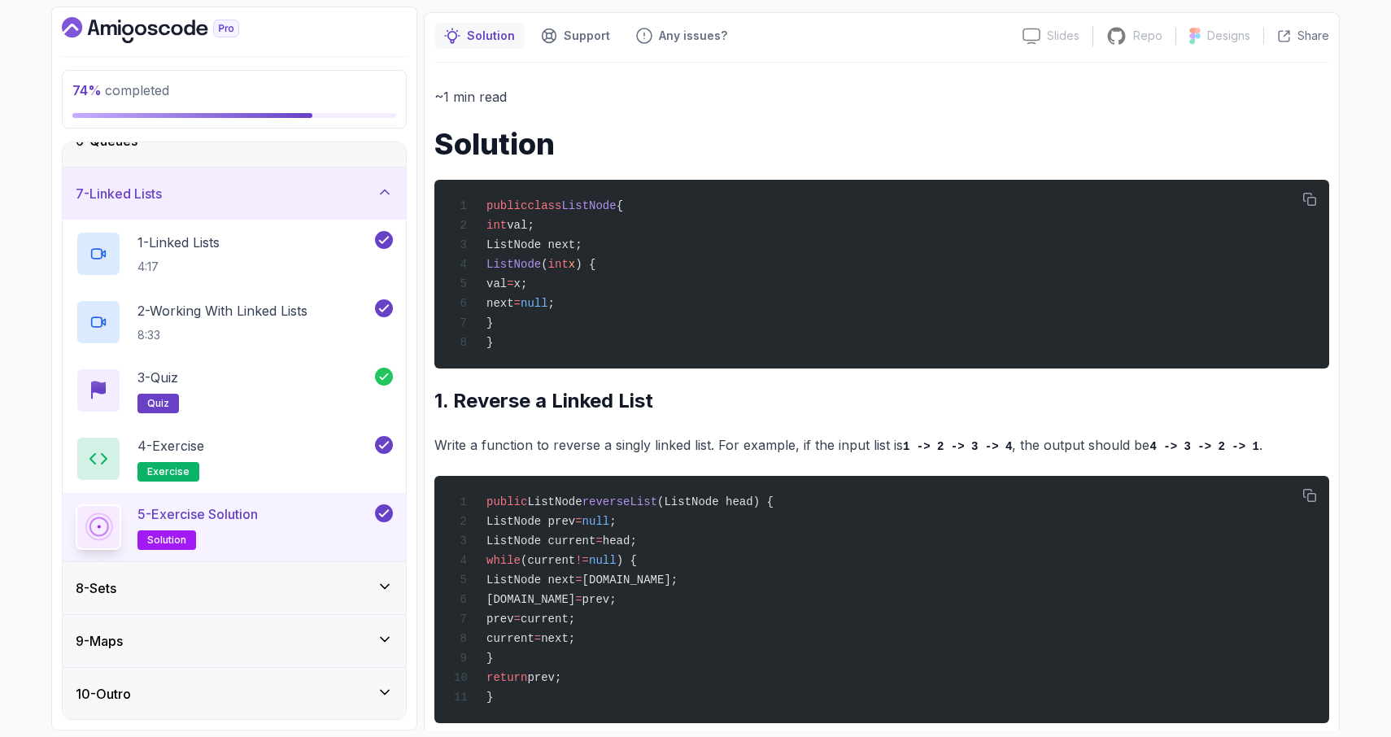
scroll to position [174, 0]
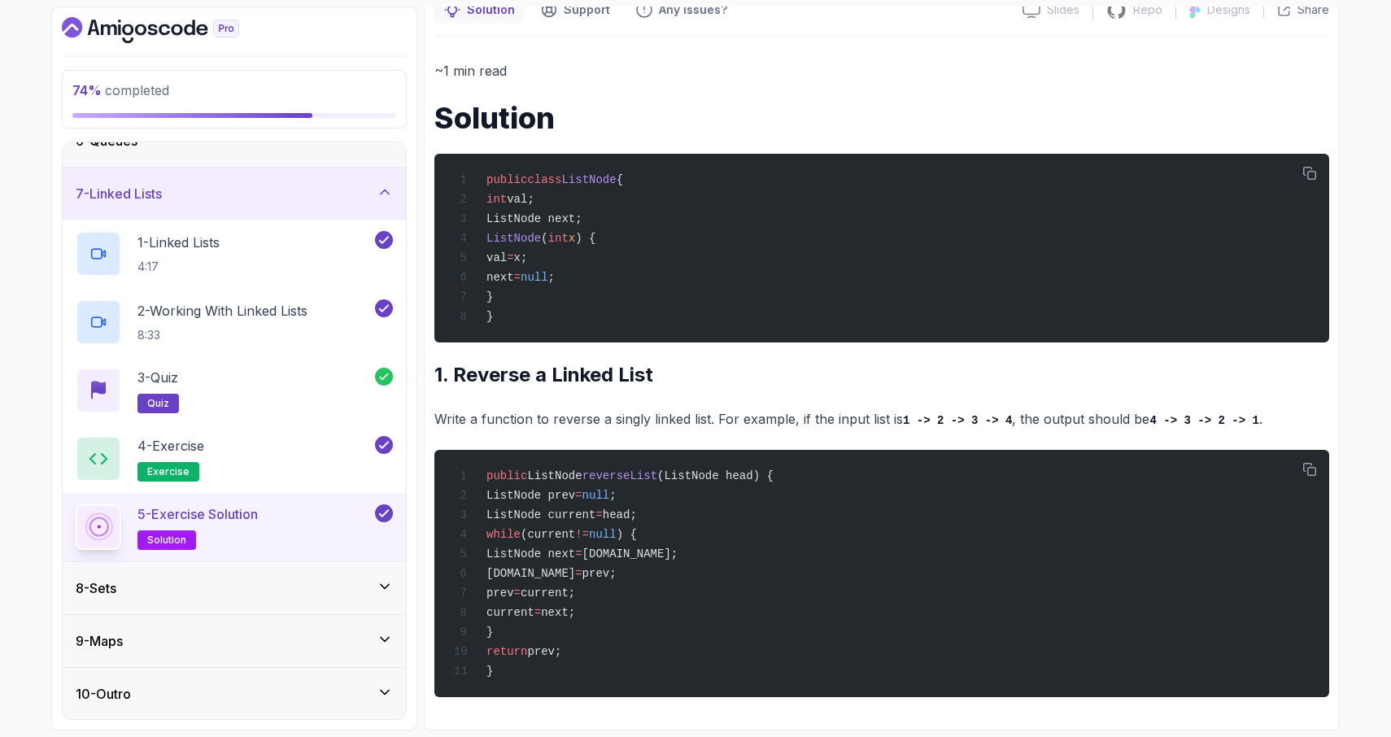
click at [390, 586] on icon at bounding box center [385, 586] width 16 height 16
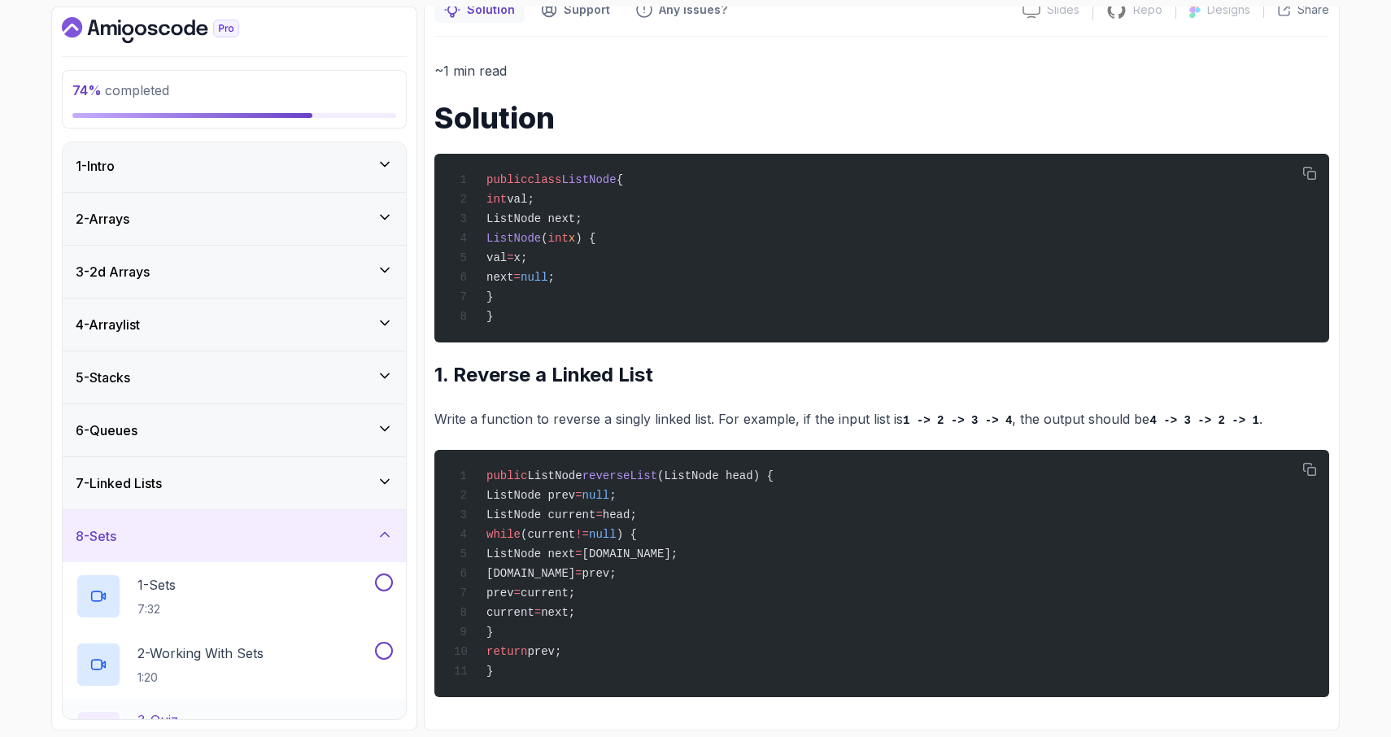
scroll to position [2, 0]
